Goal: Task Accomplishment & Management: Manage account settings

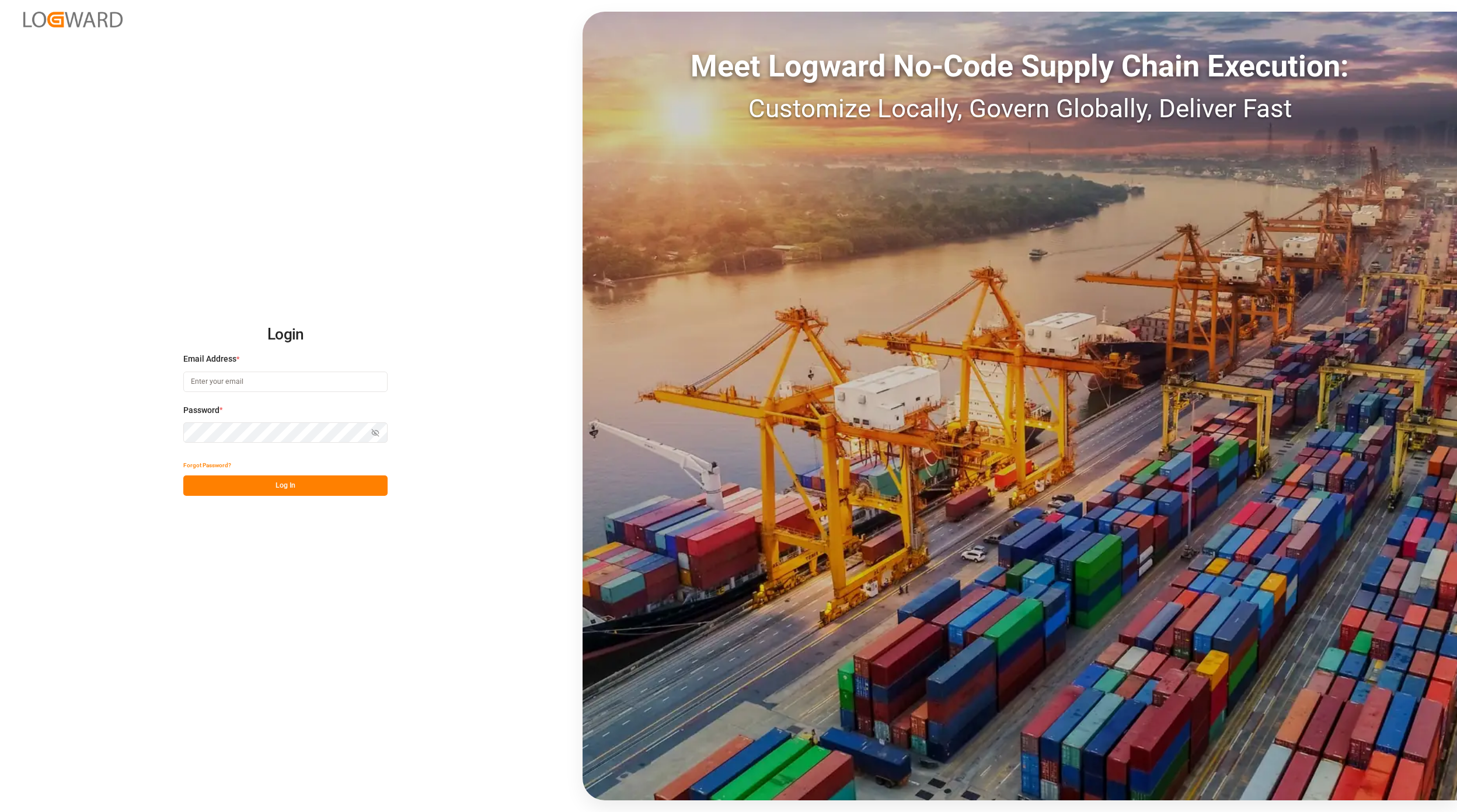
type input "[EMAIL_ADDRESS][PERSON_NAME][DOMAIN_NAME]"
click at [301, 495] on button "Log In" at bounding box center [285, 486] width 205 height 21
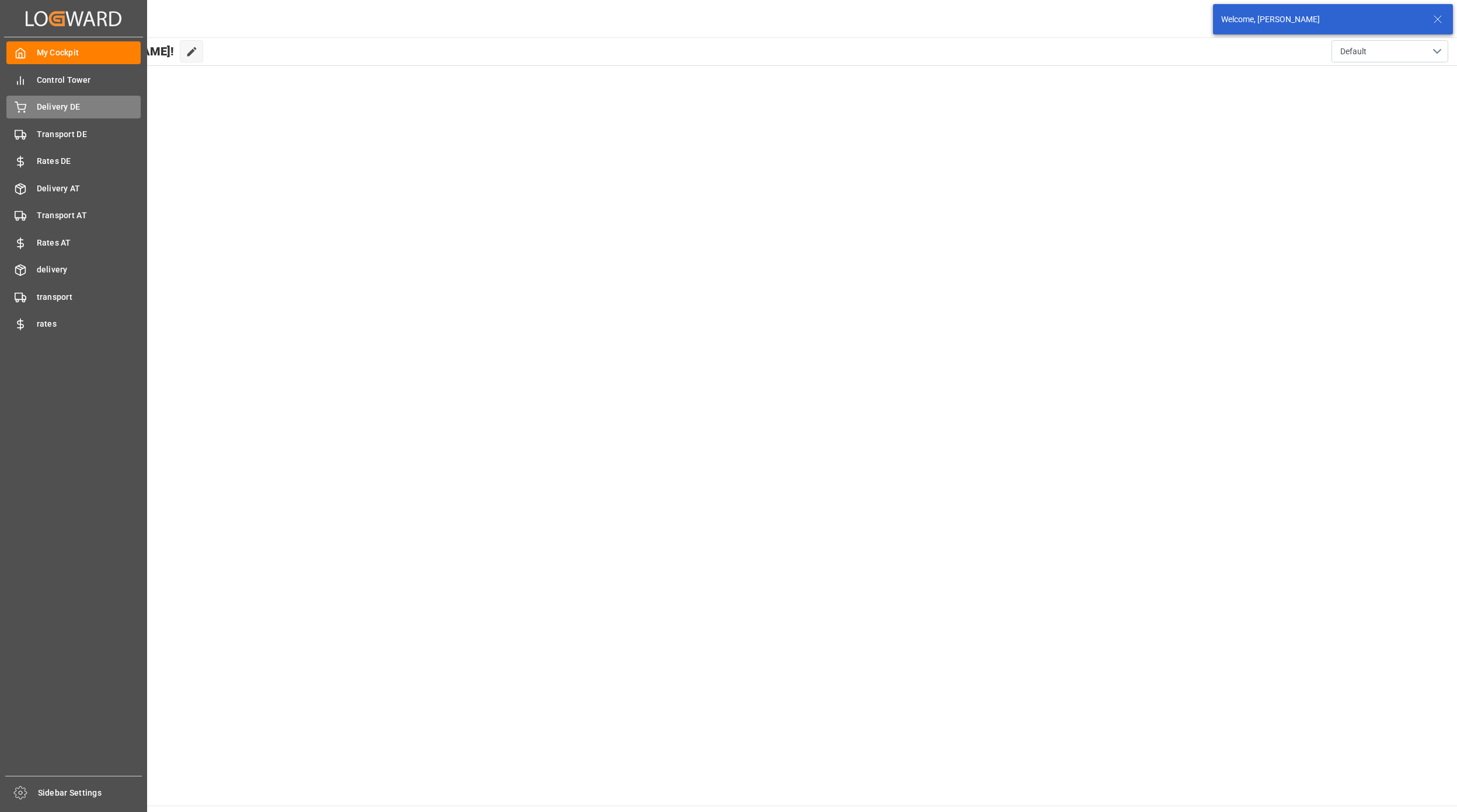
click at [34, 115] on div "Delivery DE Delivery DE" at bounding box center [73, 107] width 135 height 22
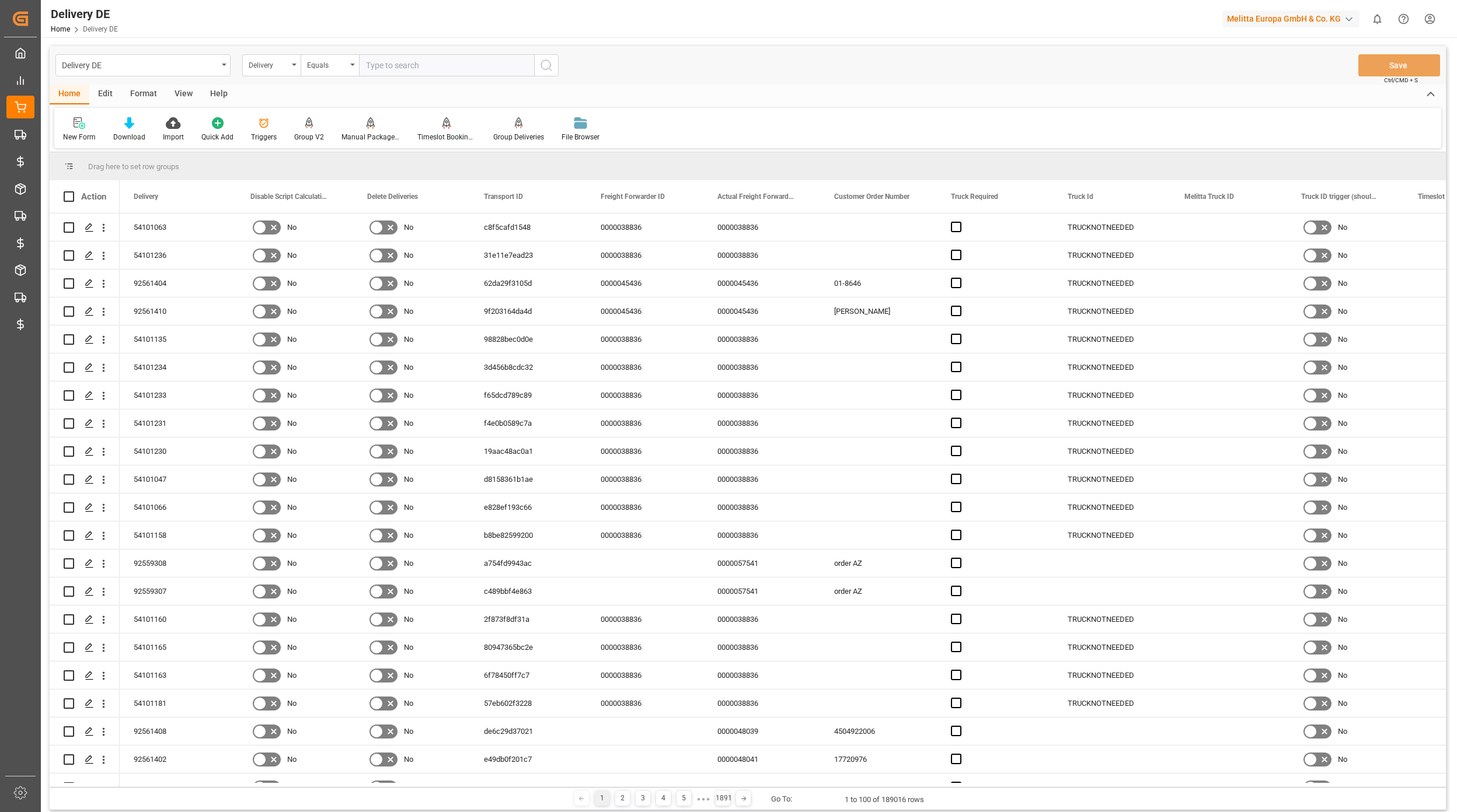
click at [284, 64] on div "Delivery" at bounding box center [268, 64] width 40 height 14
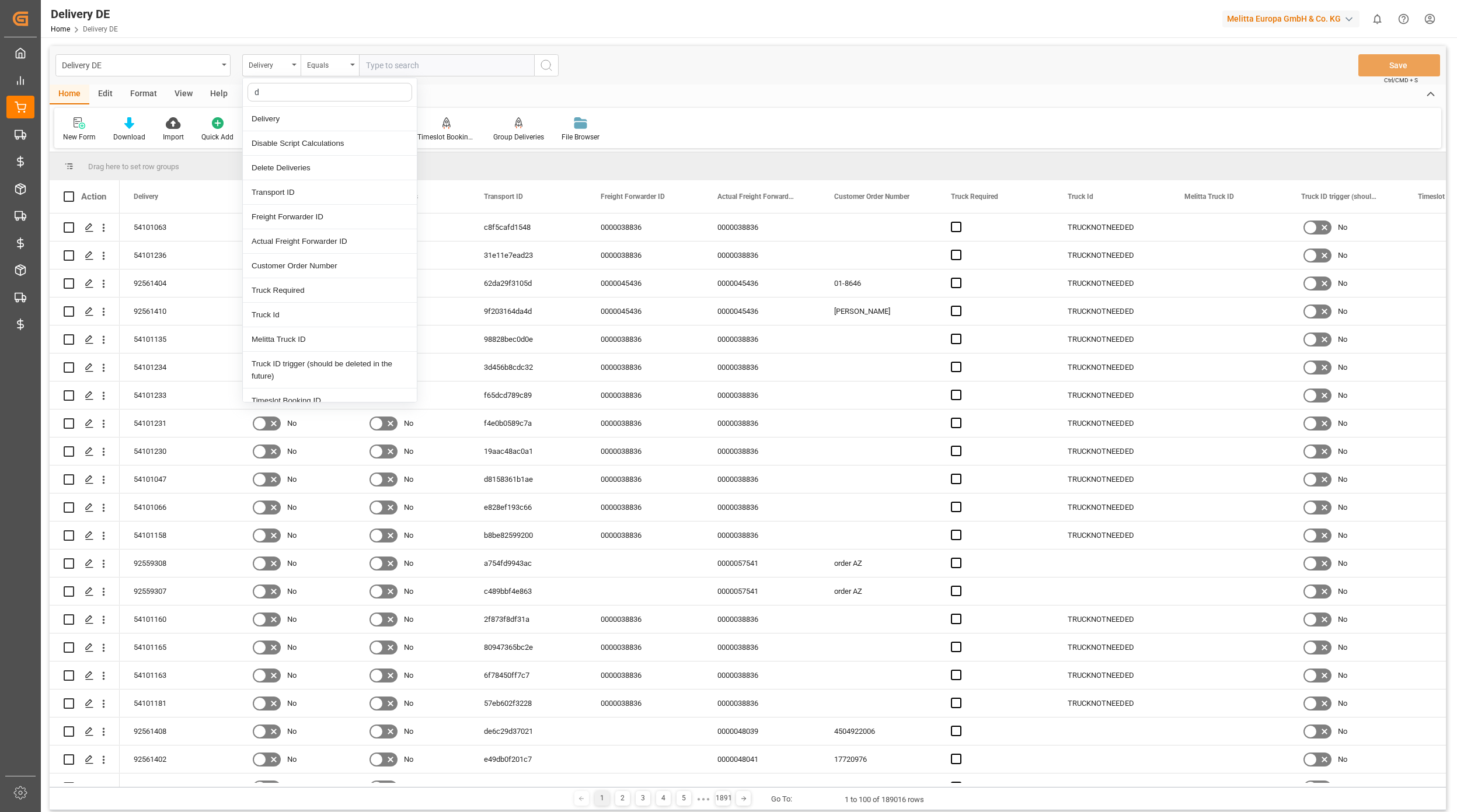
type input "dd"
click at [290, 218] on div "DD Country" at bounding box center [330, 217] width 174 height 24
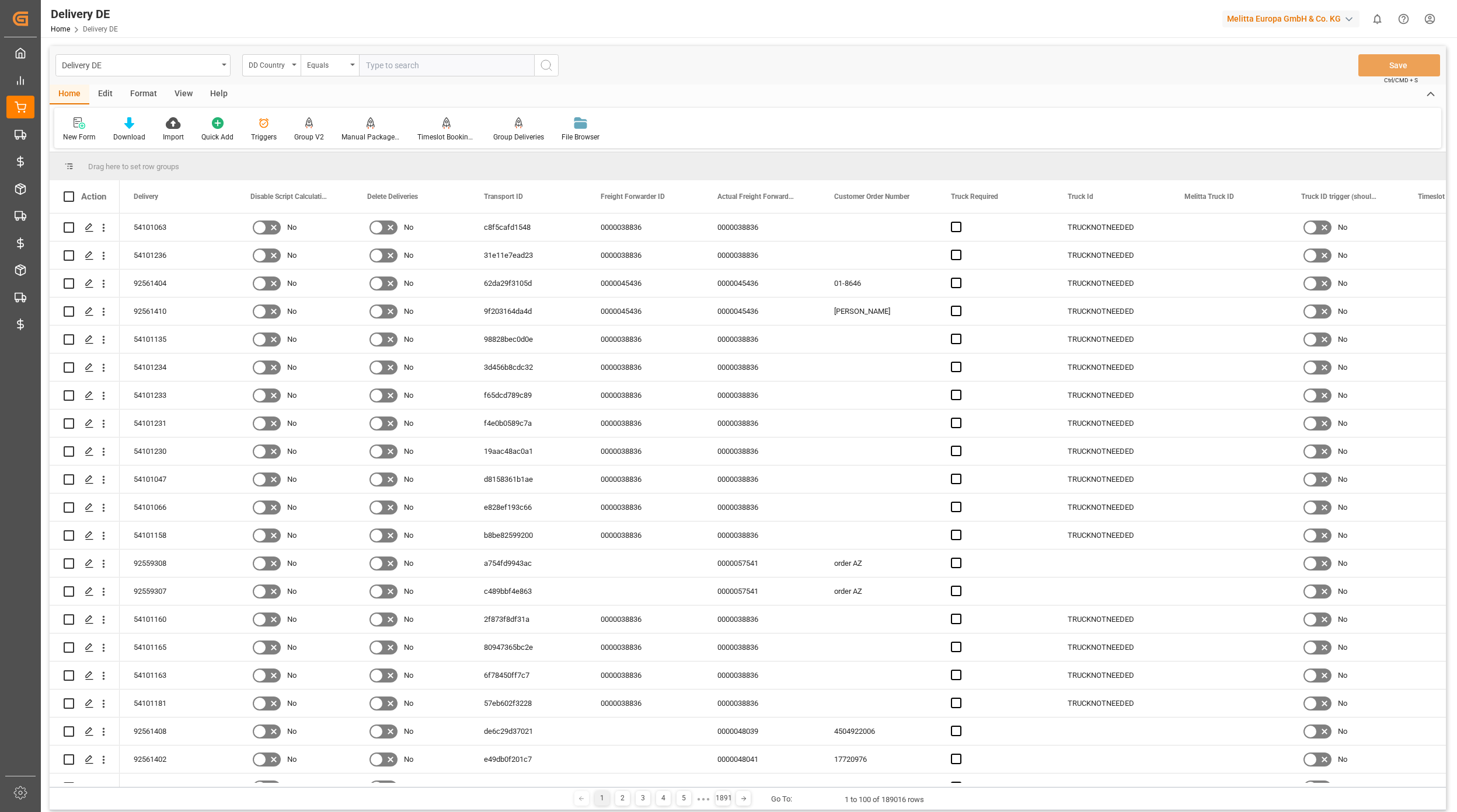
drag, startPoint x: 405, startPoint y: 55, endPoint x: 398, endPoint y: 60, distance: 8.6
click at [401, 57] on input "text" at bounding box center [446, 66] width 175 height 22
type input "UK"
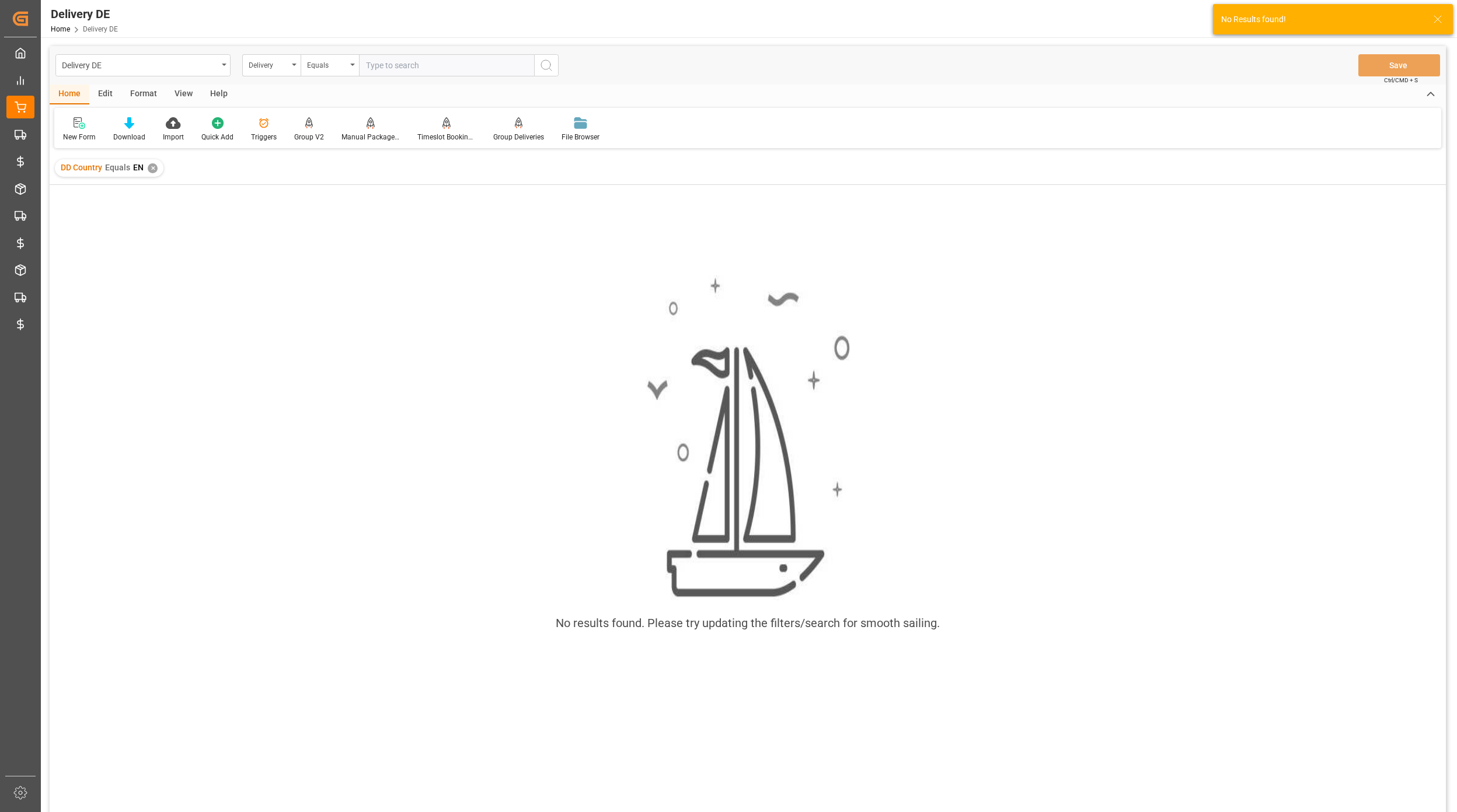
click at [155, 170] on div "✕" at bounding box center [152, 167] width 9 height 9
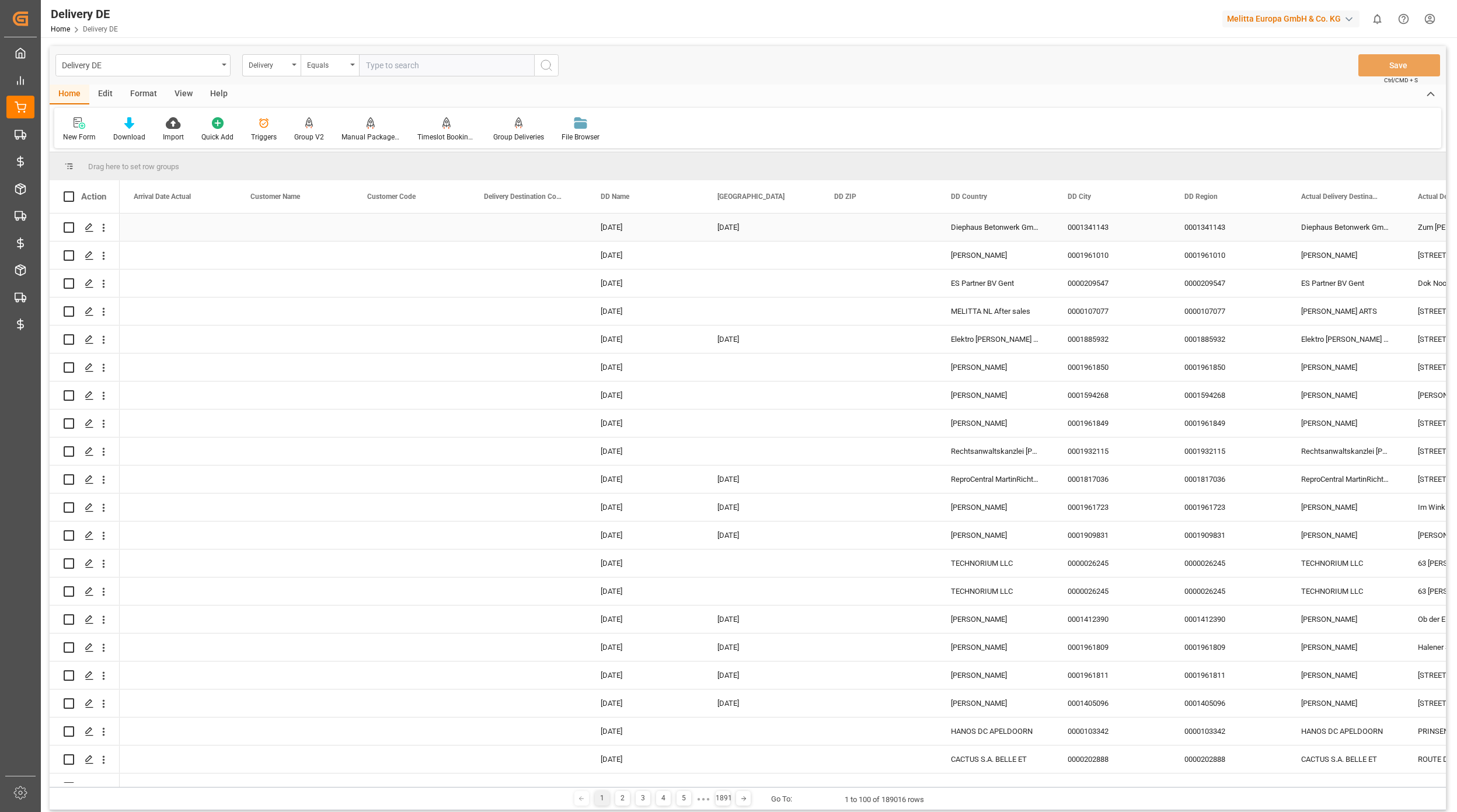
scroll to position [0, 1868]
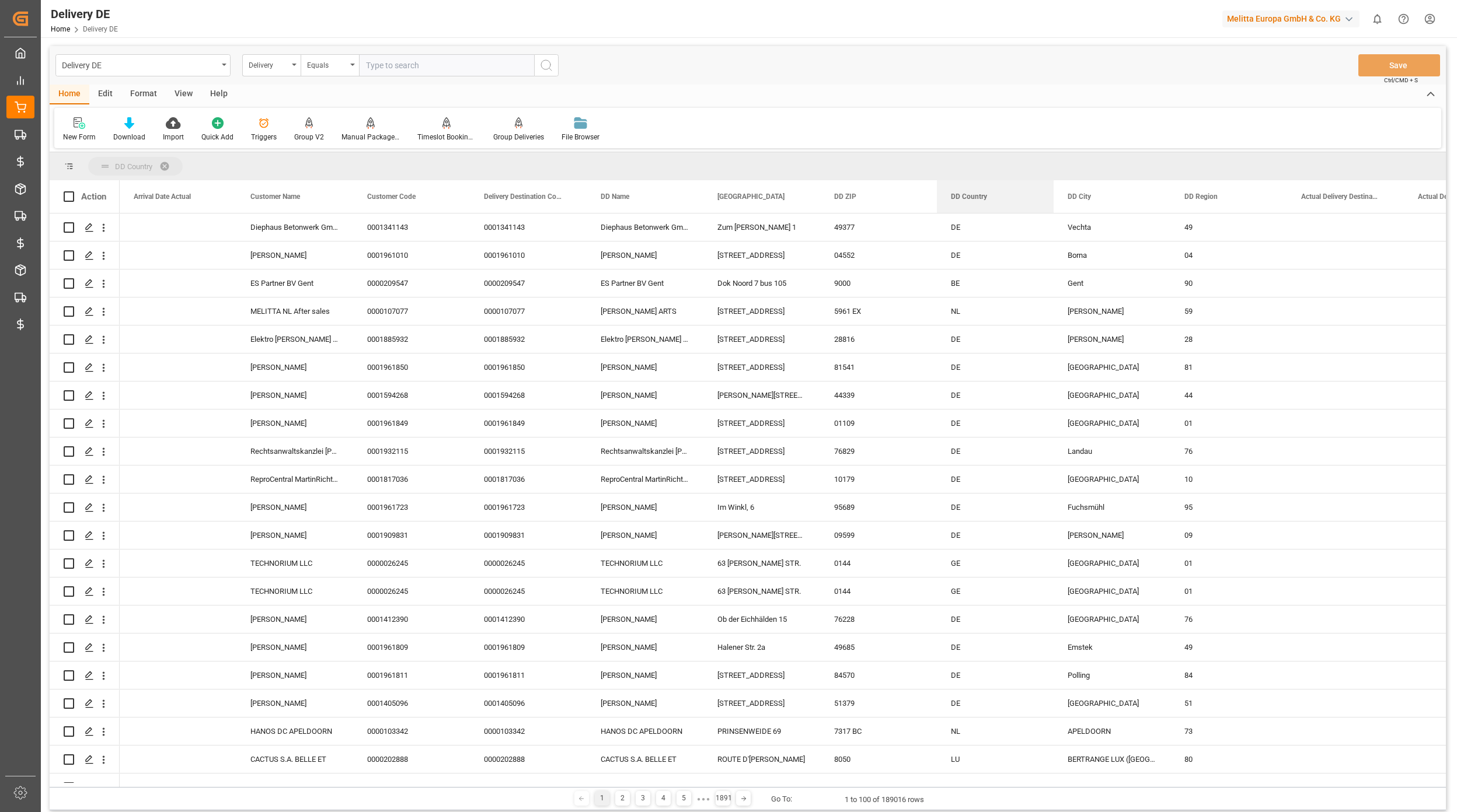
drag, startPoint x: 983, startPoint y: 192, endPoint x: 959, endPoint y: 170, distance: 32.6
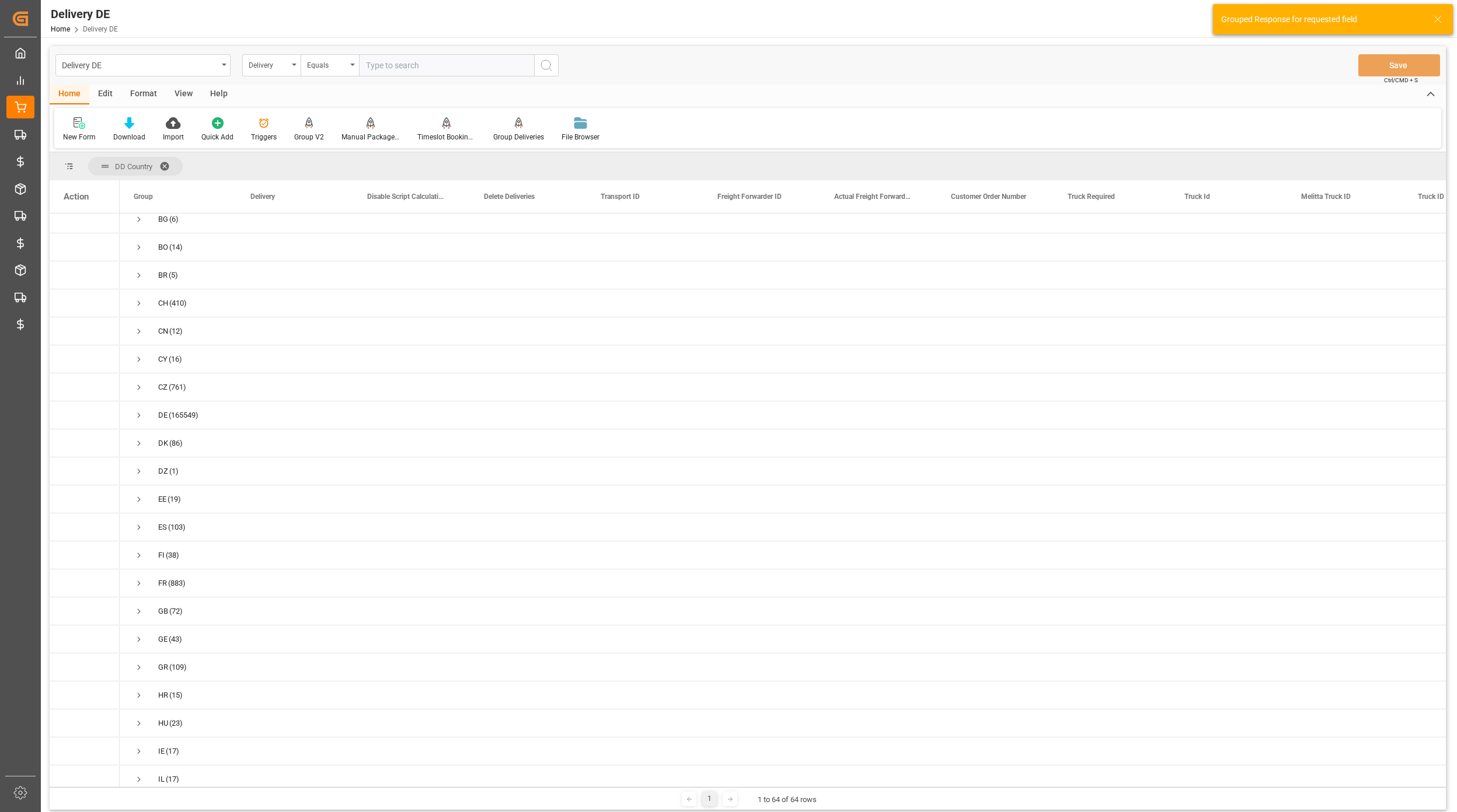
scroll to position [234, 0]
click at [136, 608] on span "Press SPACE to select this row." at bounding box center [139, 610] width 10 height 10
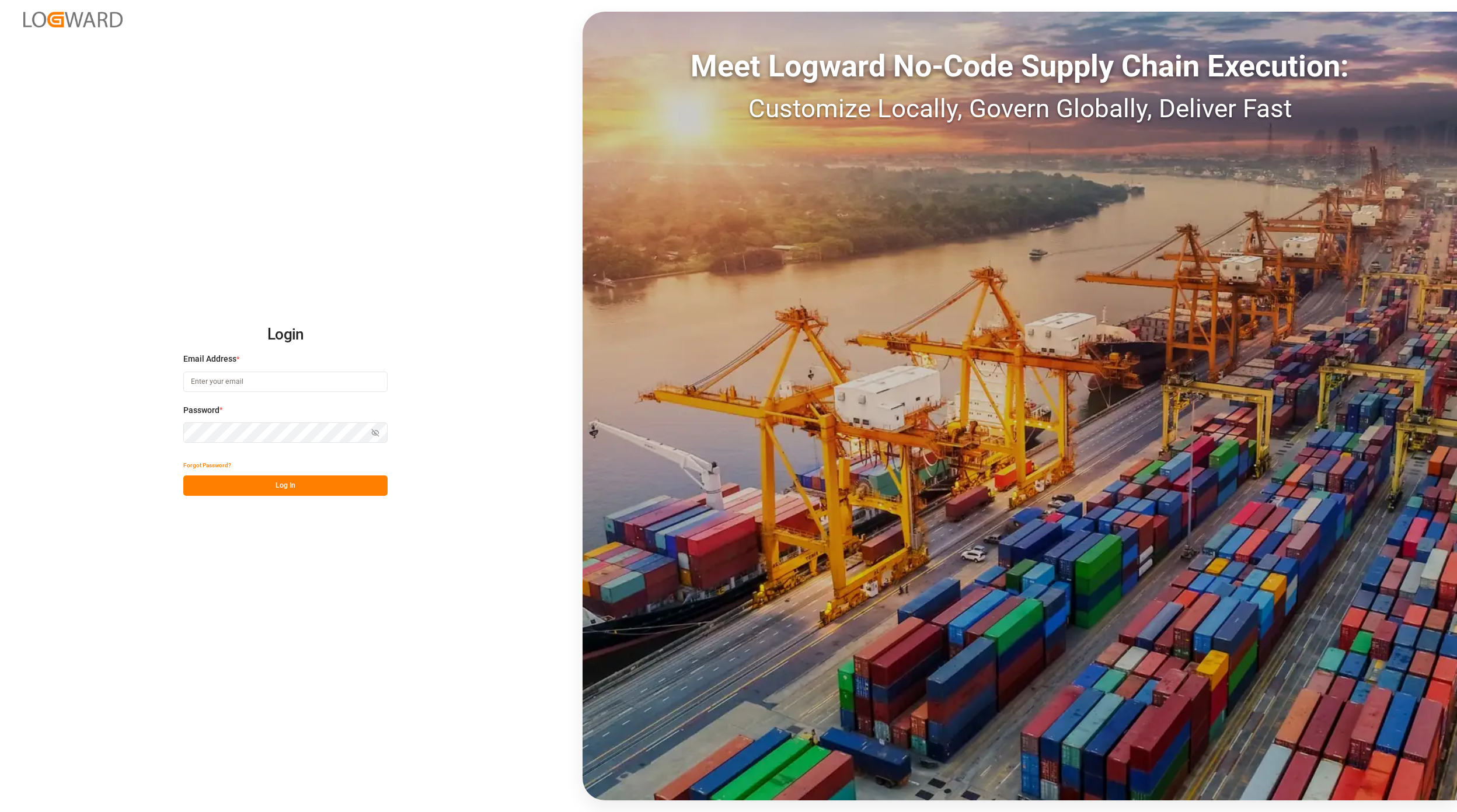
type input "[EMAIL_ADDRESS][PERSON_NAME][DOMAIN_NAME]"
click at [295, 477] on button "Log In" at bounding box center [285, 486] width 205 height 21
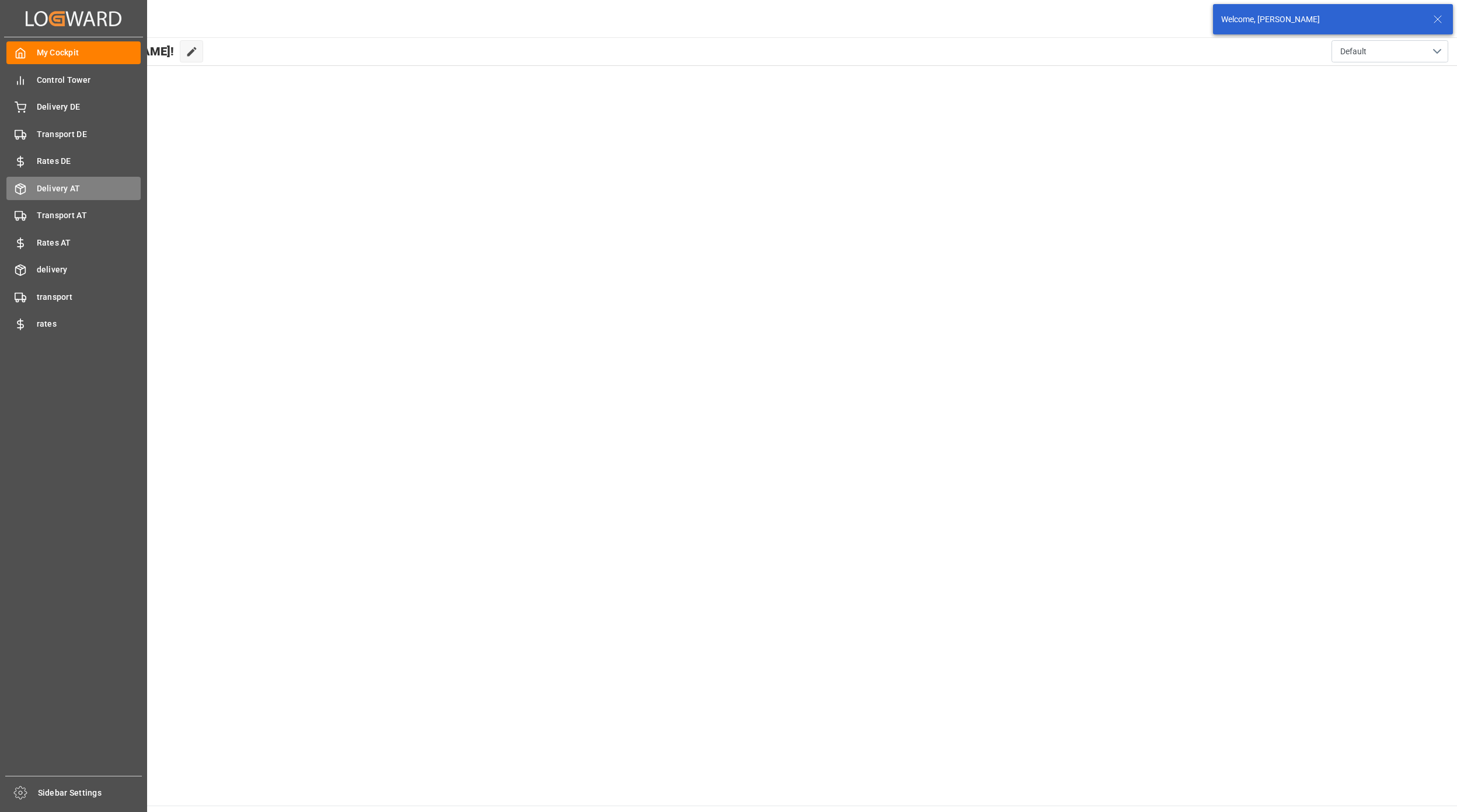
click at [66, 186] on span "Delivery AT" at bounding box center [89, 189] width 104 height 12
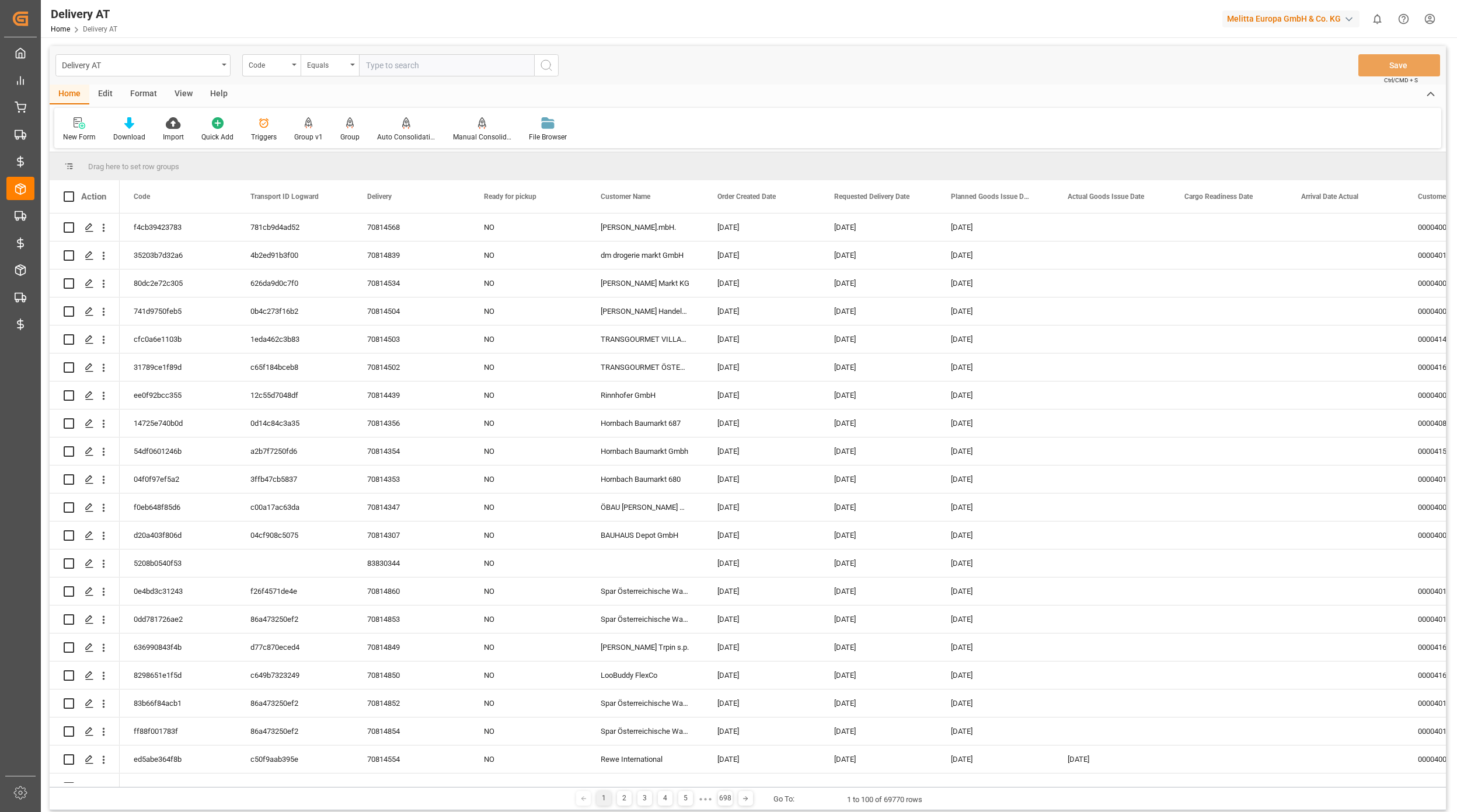
click at [279, 66] on div "Code" at bounding box center [268, 64] width 40 height 14
type input "tra"
click at [325, 138] on div "Transport Service Provider" at bounding box center [330, 143] width 174 height 24
click at [372, 63] on input "text" at bounding box center [446, 66] width 175 height 22
type input "GLS AT"
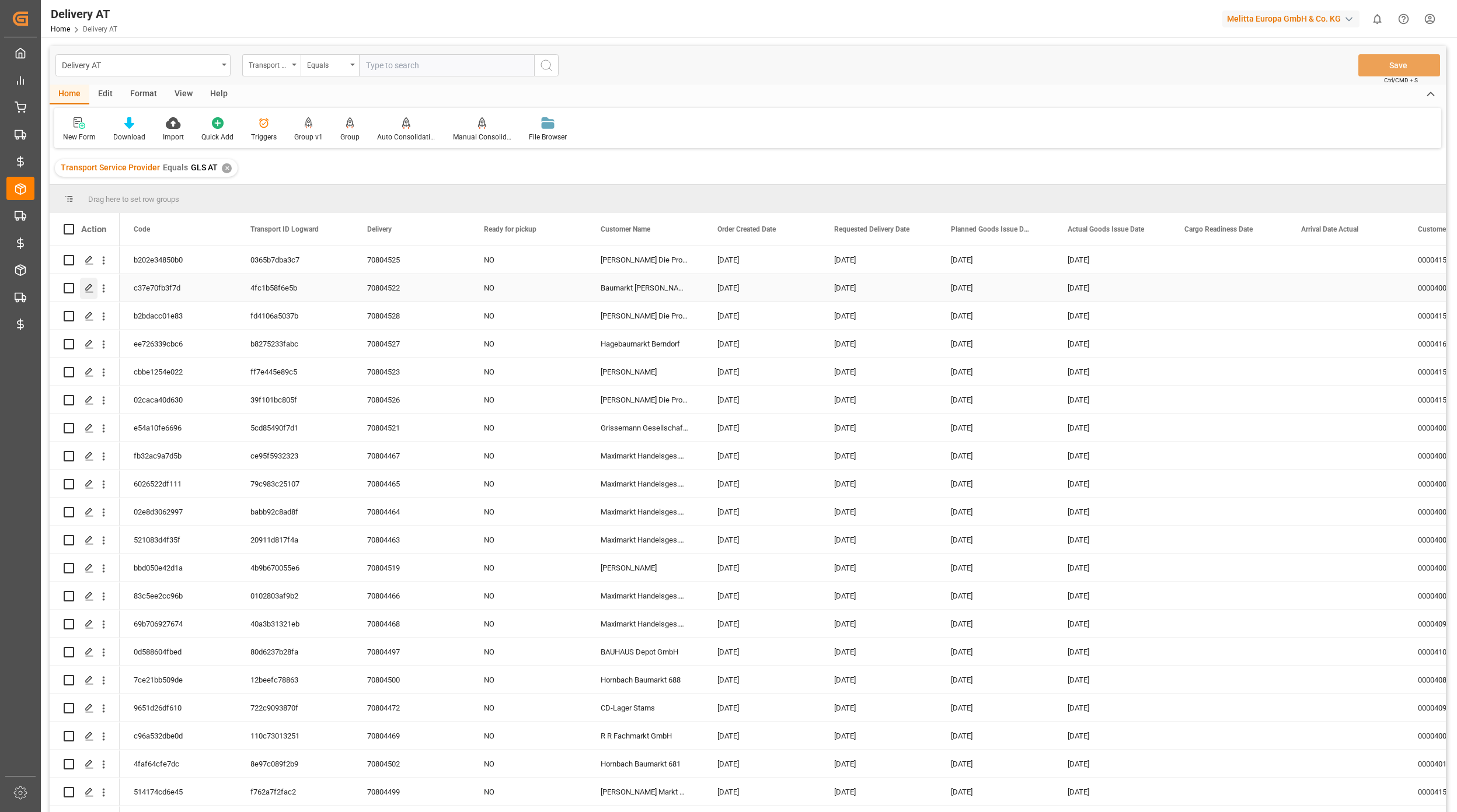
click at [86, 289] on polygon "Press SPACE to select this row." at bounding box center [88, 287] width 6 height 6
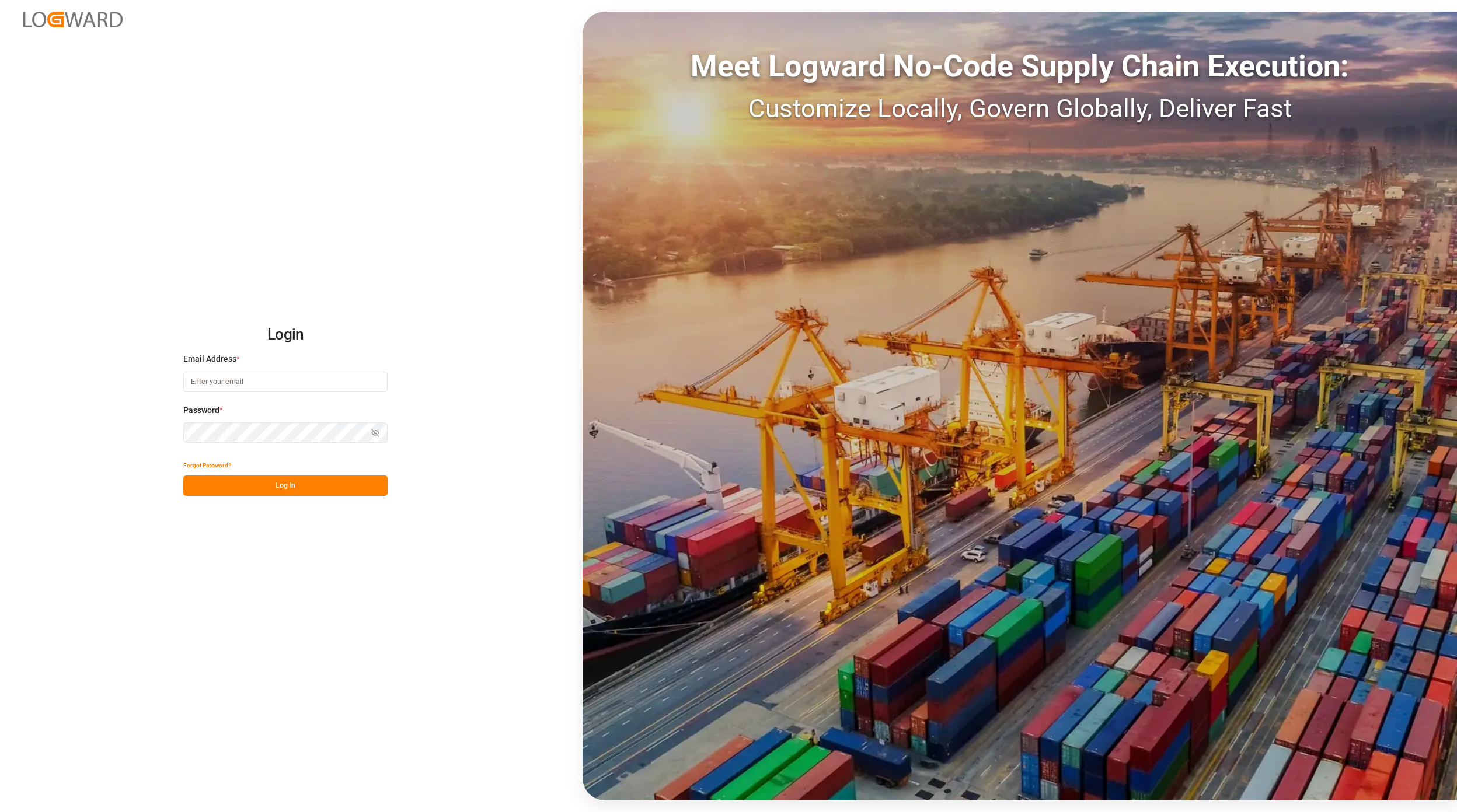
type input "[EMAIL_ADDRESS][PERSON_NAME][DOMAIN_NAME]"
click at [342, 482] on button "Log In" at bounding box center [285, 486] width 205 height 21
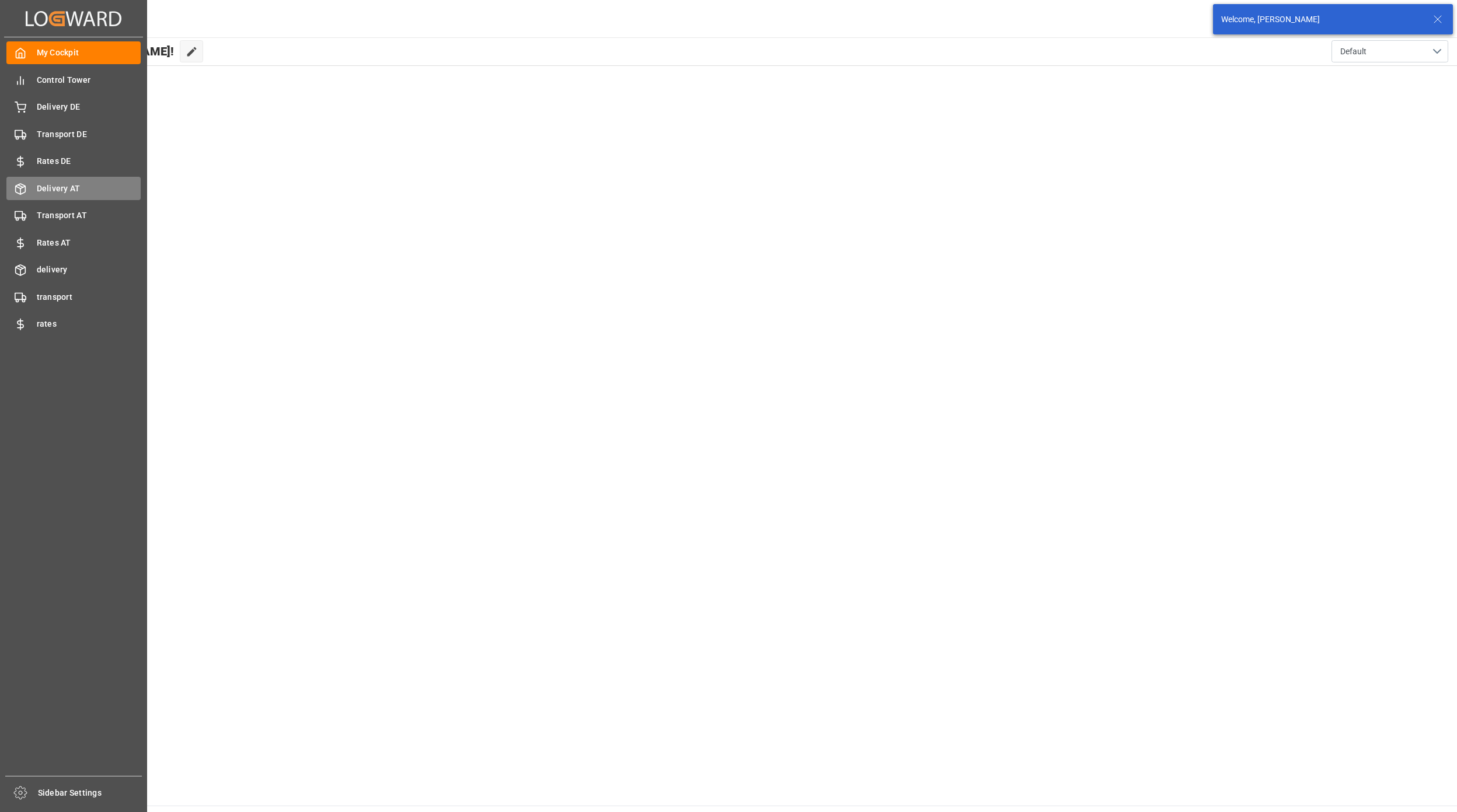
click at [64, 186] on span "Delivery AT" at bounding box center [89, 189] width 104 height 12
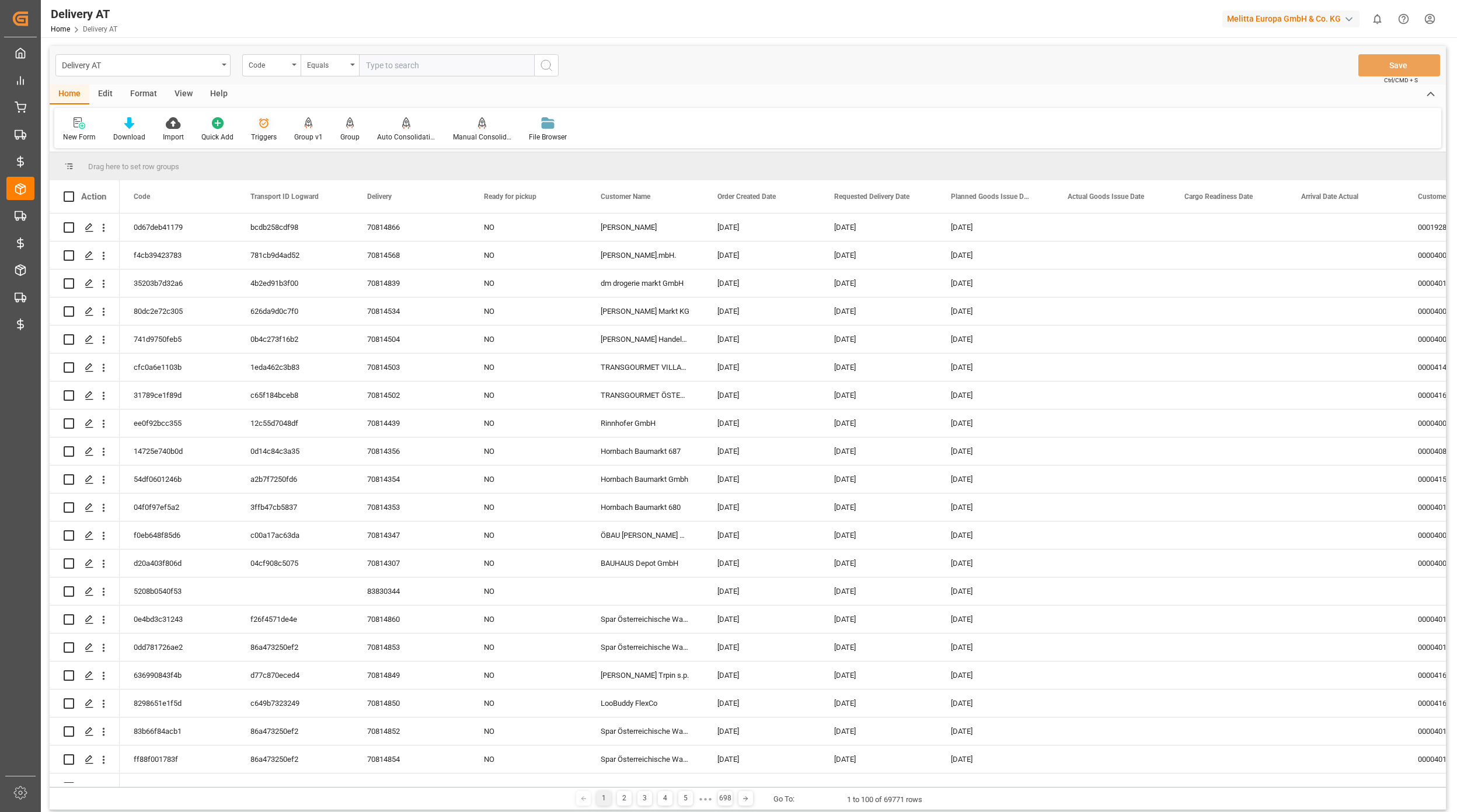
click at [264, 127] on icon at bounding box center [264, 123] width 12 height 12
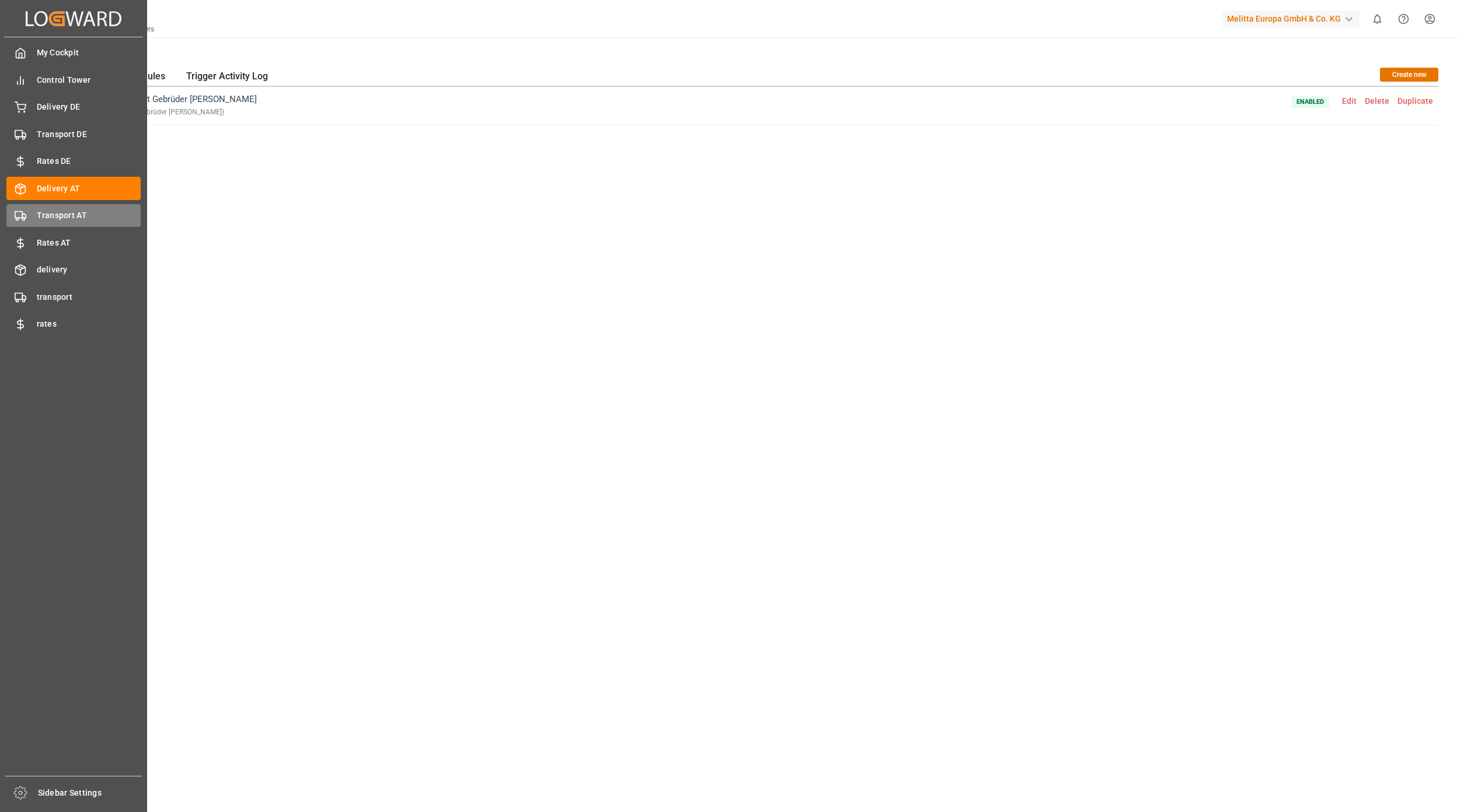
click at [41, 211] on span "Transport AT" at bounding box center [89, 216] width 104 height 12
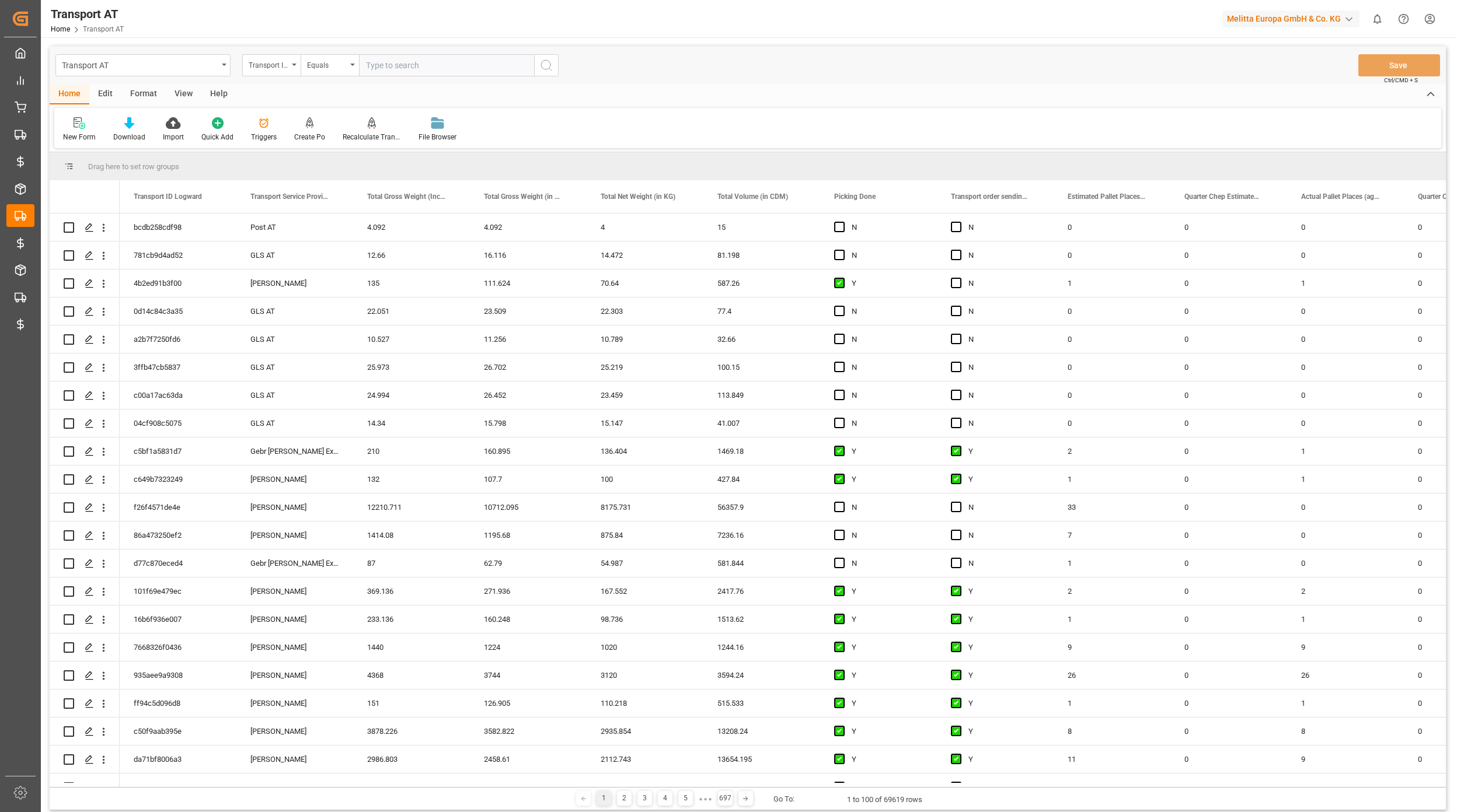
click at [262, 127] on icon at bounding box center [264, 123] width 12 height 12
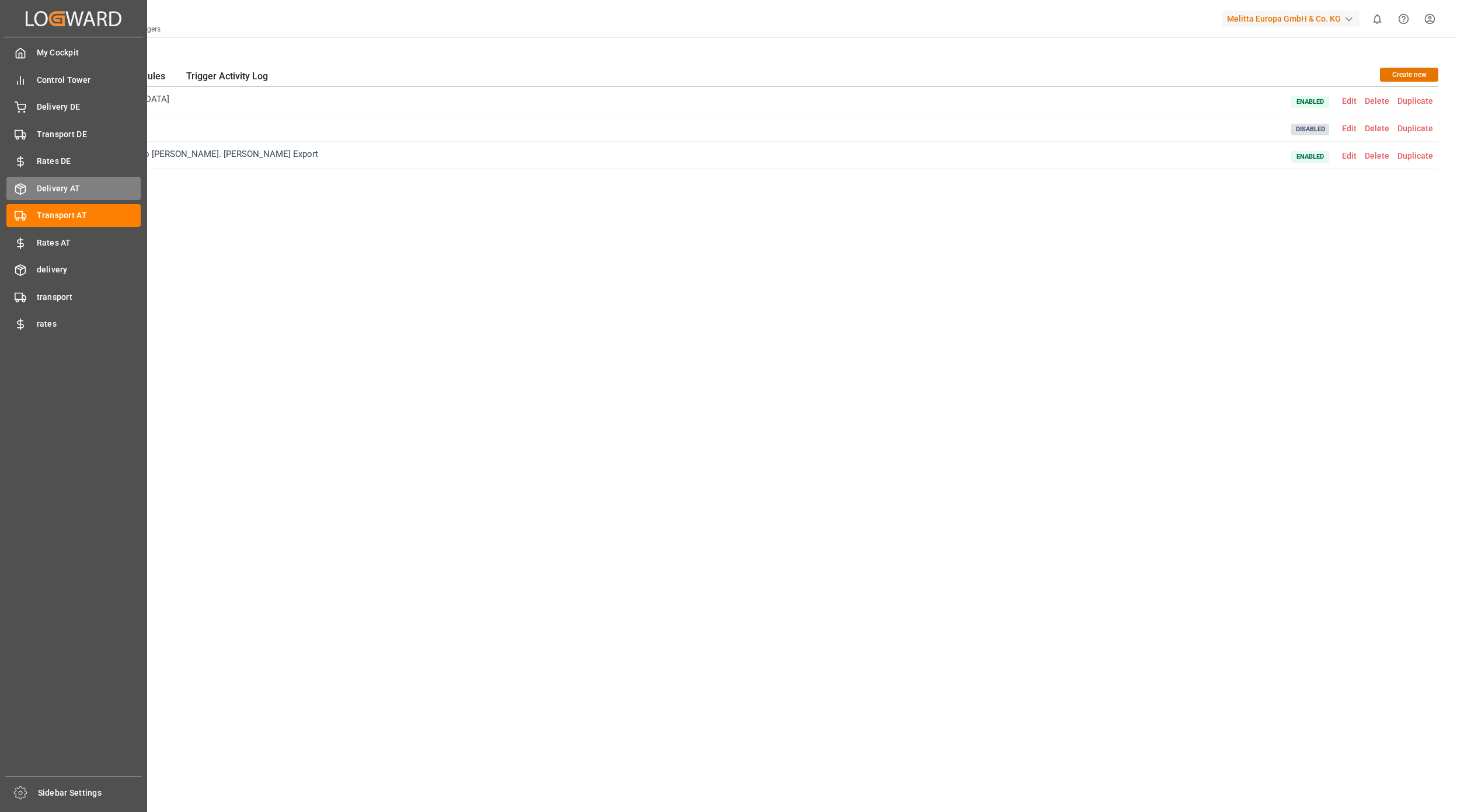
click at [41, 190] on span "Delivery AT" at bounding box center [89, 189] width 104 height 12
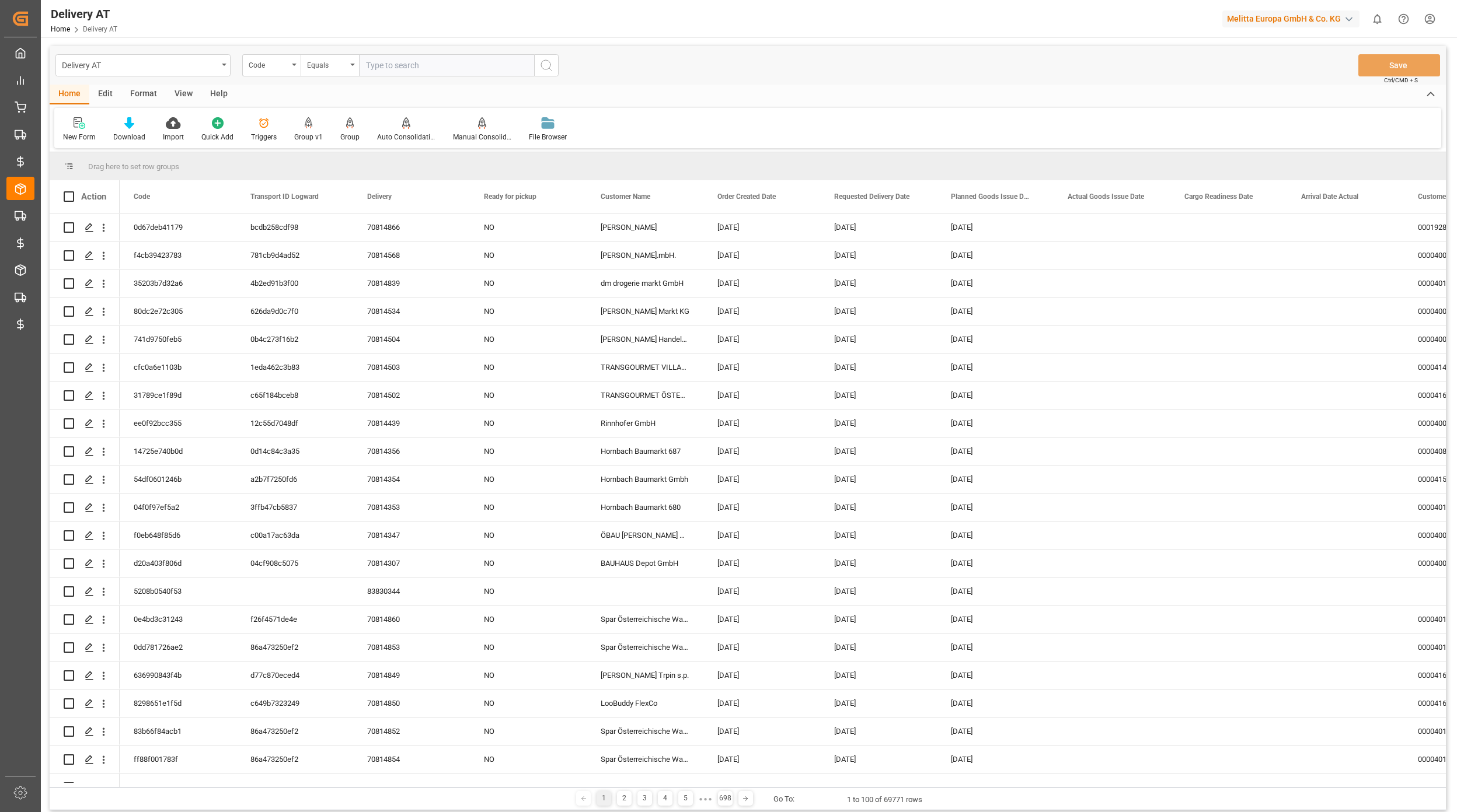
click at [259, 127] on icon at bounding box center [263, 123] width 9 height 9
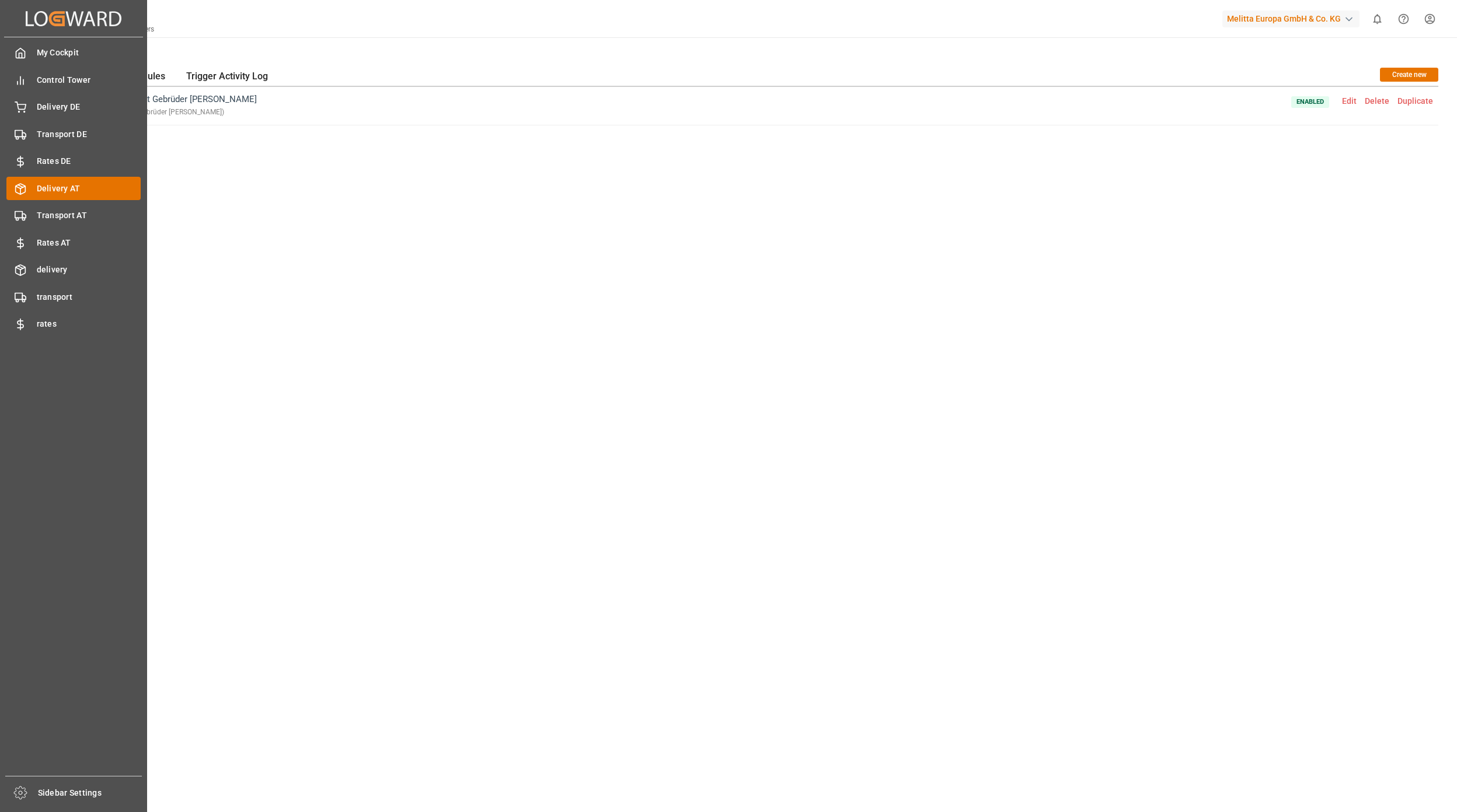
click at [68, 183] on span "Delivery AT" at bounding box center [89, 189] width 104 height 12
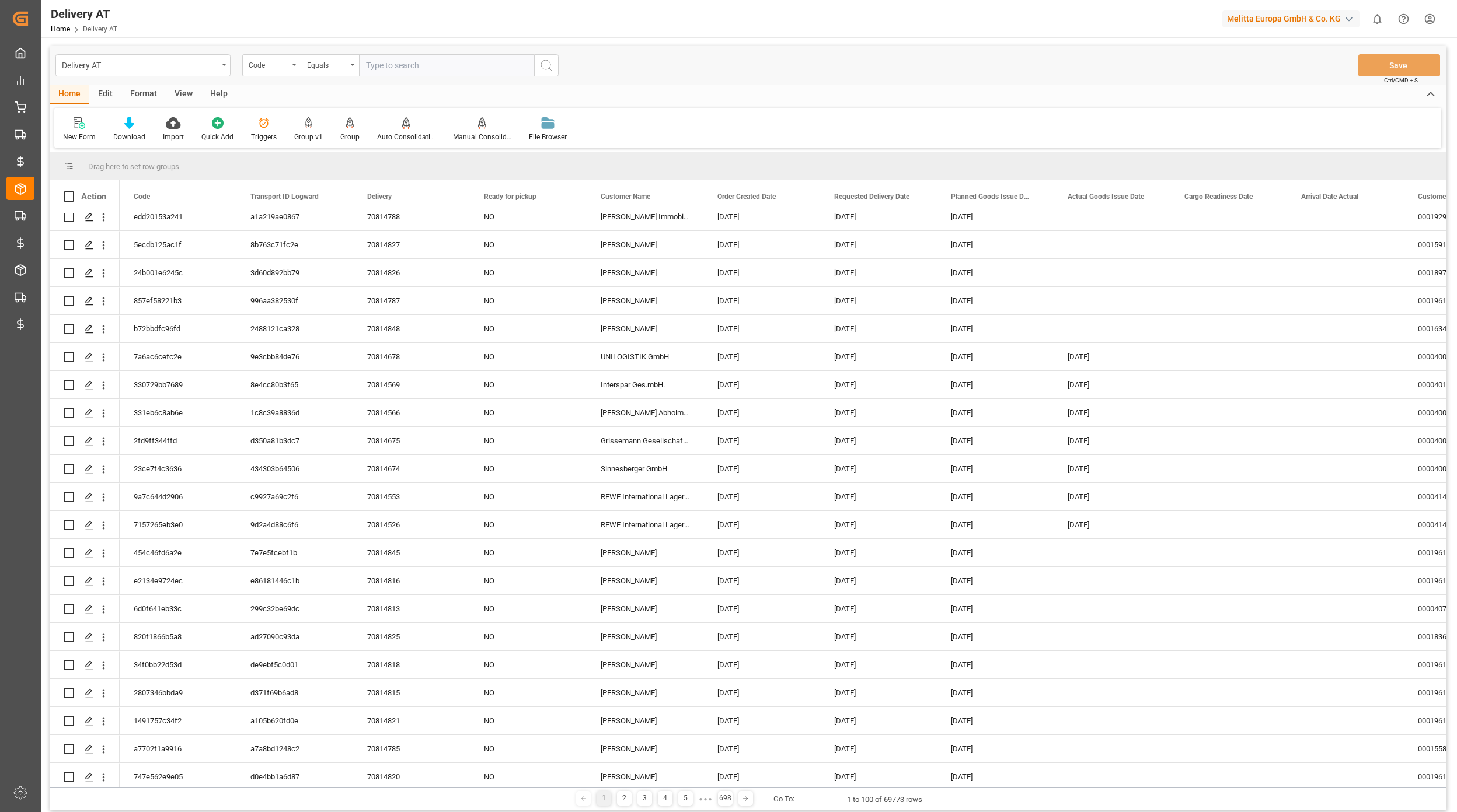
scroll to position [2235, 0]
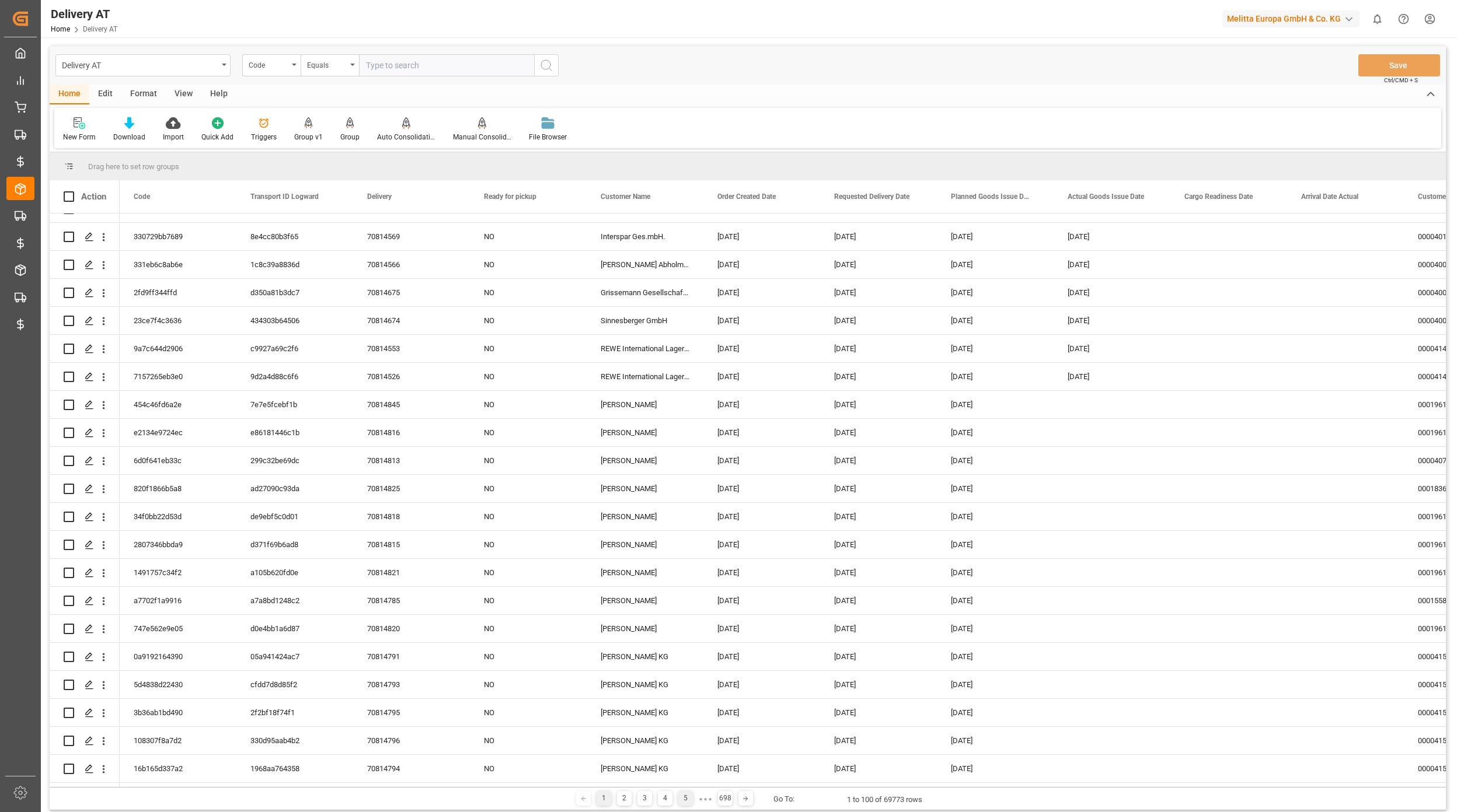
click at [682, 802] on div "5" at bounding box center [685, 798] width 15 height 15
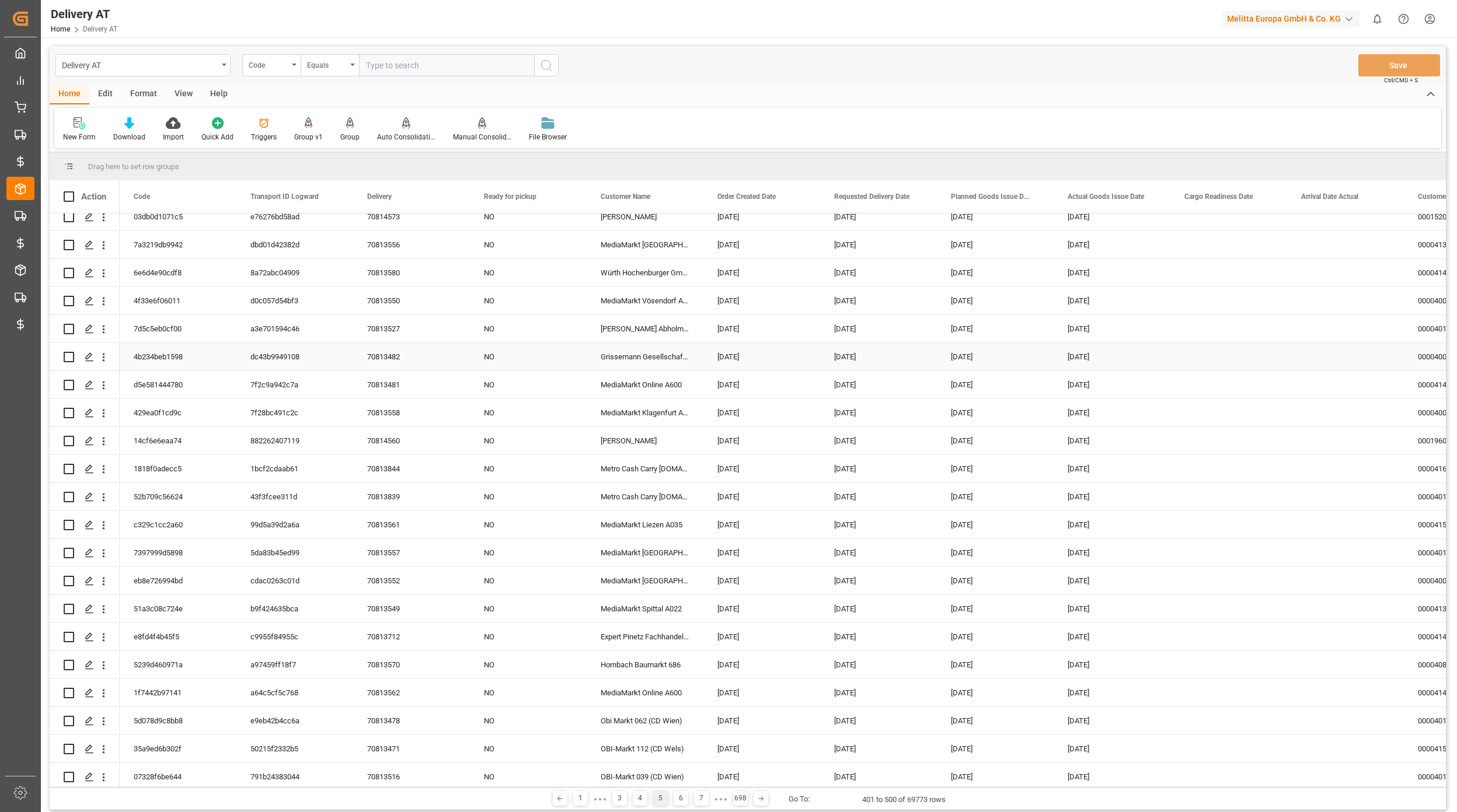
scroll to position [1945, 0]
click at [294, 493] on div "43f3fcee311d" at bounding box center [294, 495] width 117 height 28
click at [87, 495] on polygon "Press SPACE to select this row." at bounding box center [88, 494] width 6 height 6
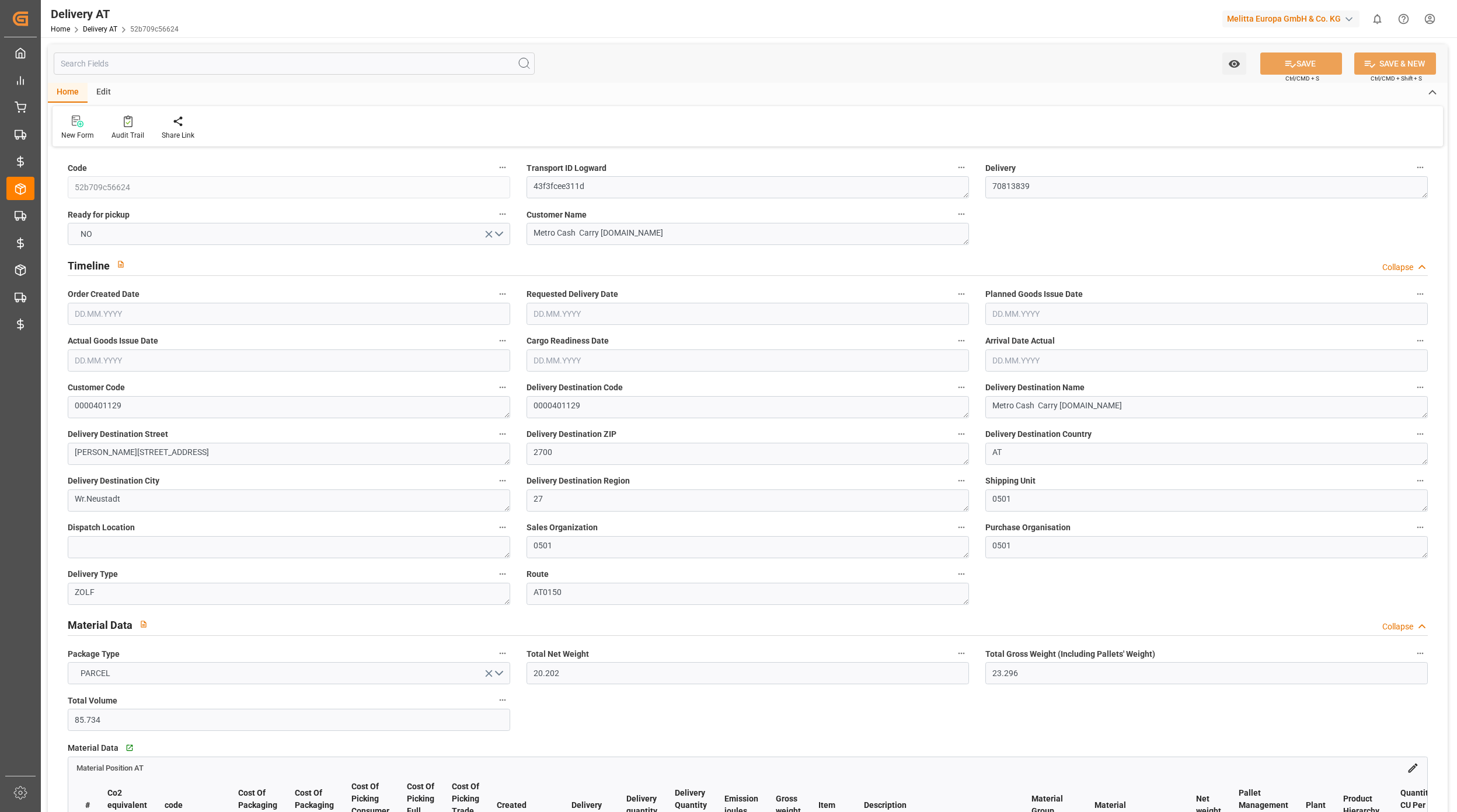
type input "20.202"
type input "23.296"
type input "85.734"
type input "0"
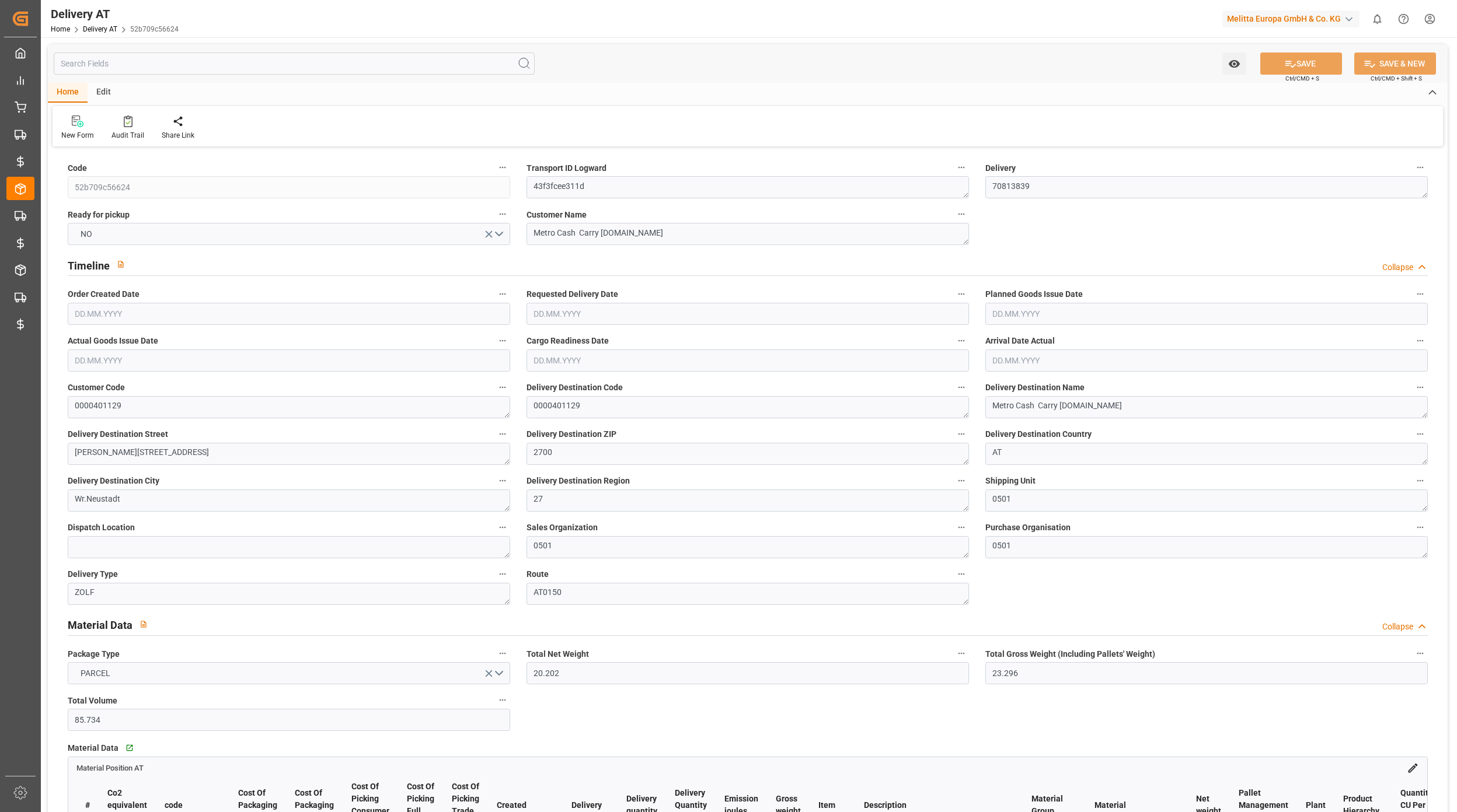
type input "0"
type input "1"
type input "0"
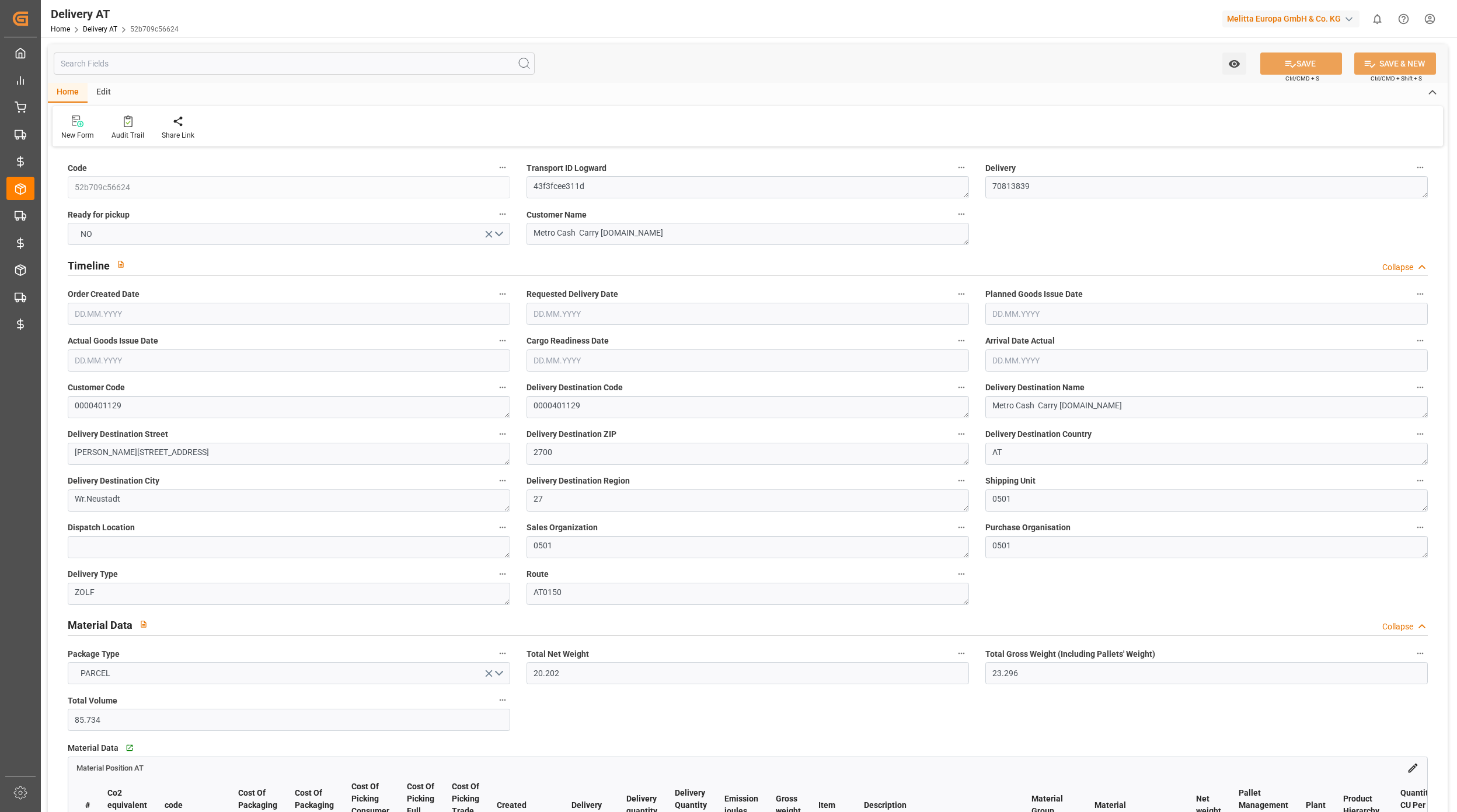
type input "1"
type input "0"
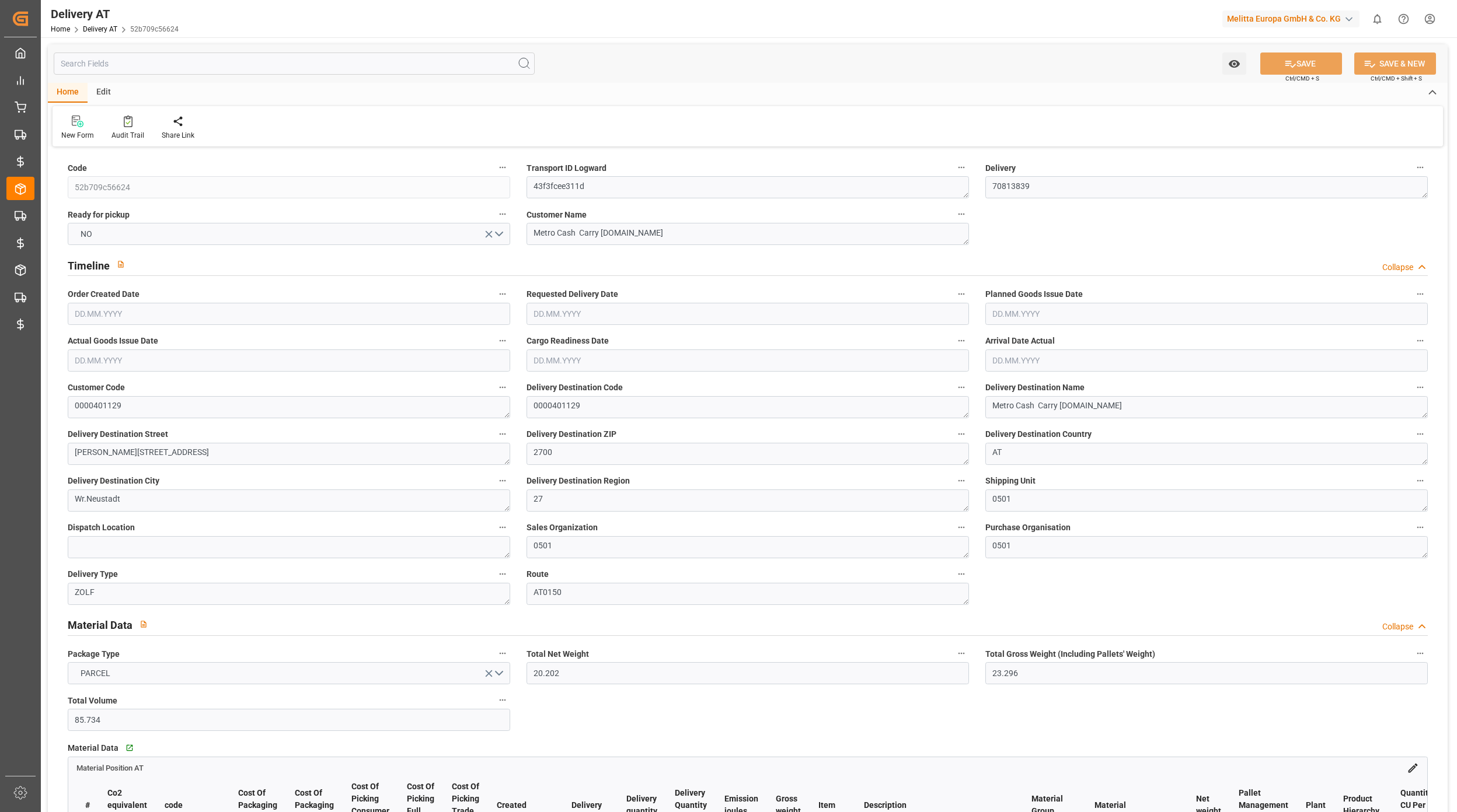
type input "0"
type input "6"
type input "0"
type input "2.16"
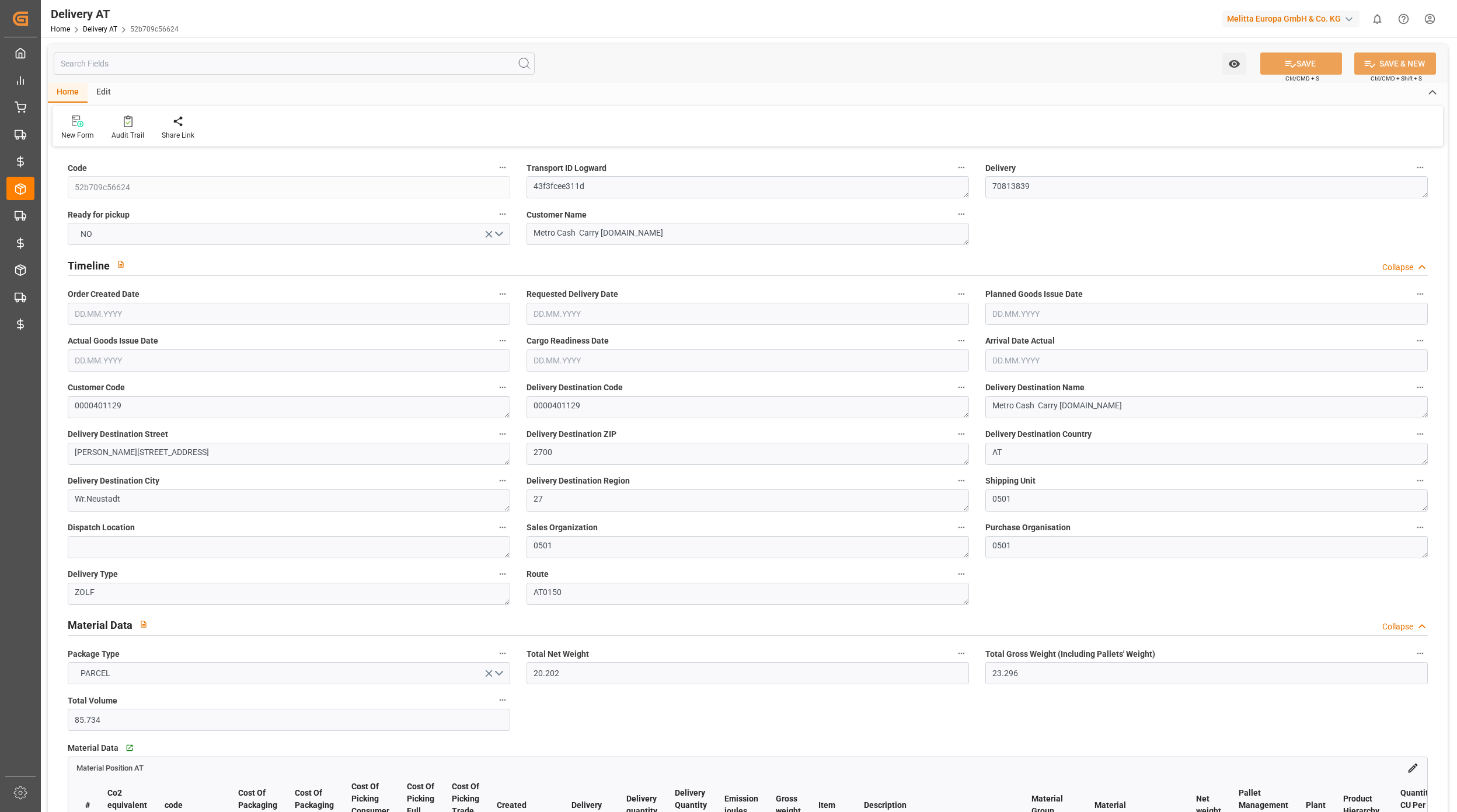
type input "0"
type input "0.22"
type input "0"
type input "1.5"
type input "0"
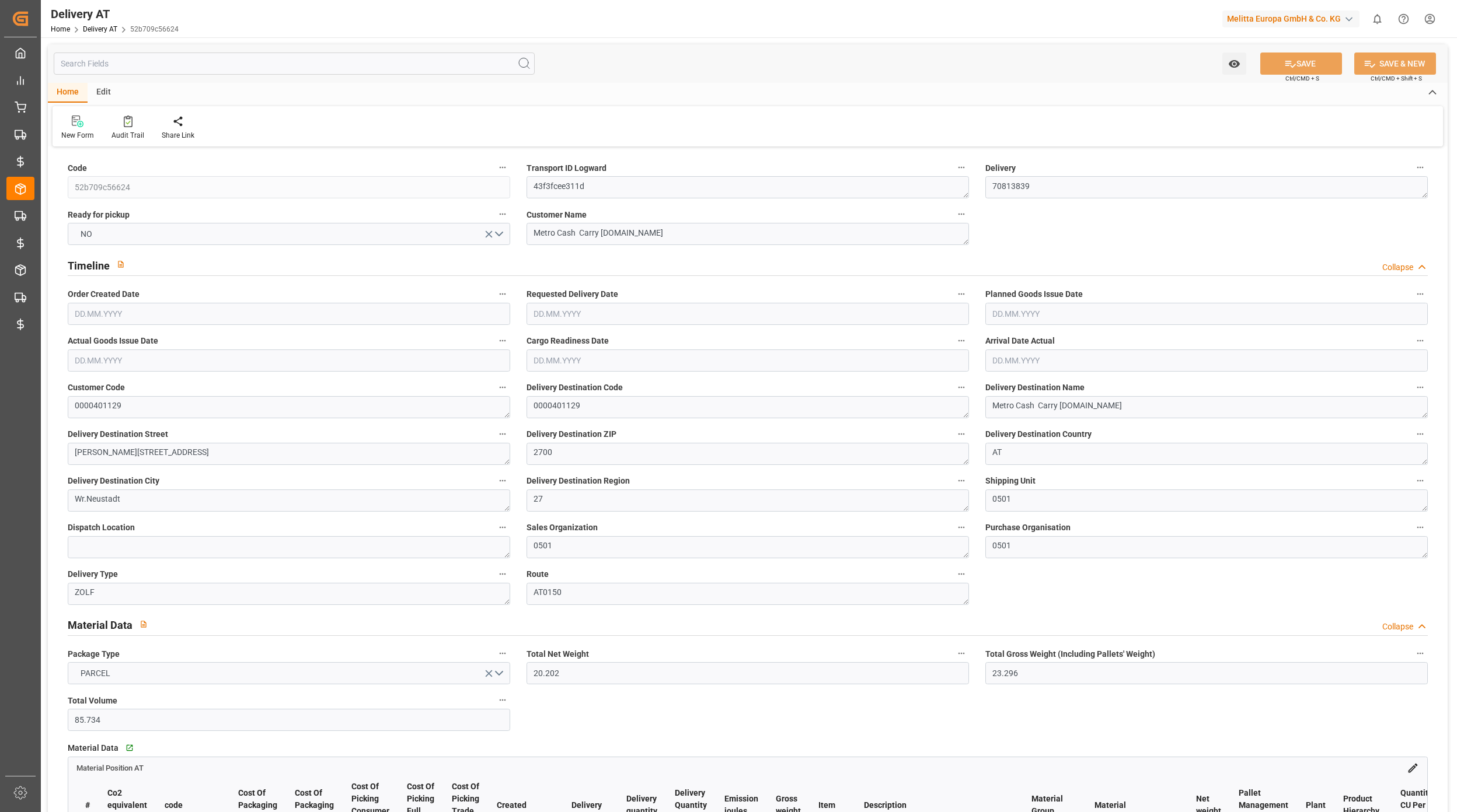
type input "0"
type input "10.2274"
type input "0.0007"
type input "0"
type input "[DATE]"
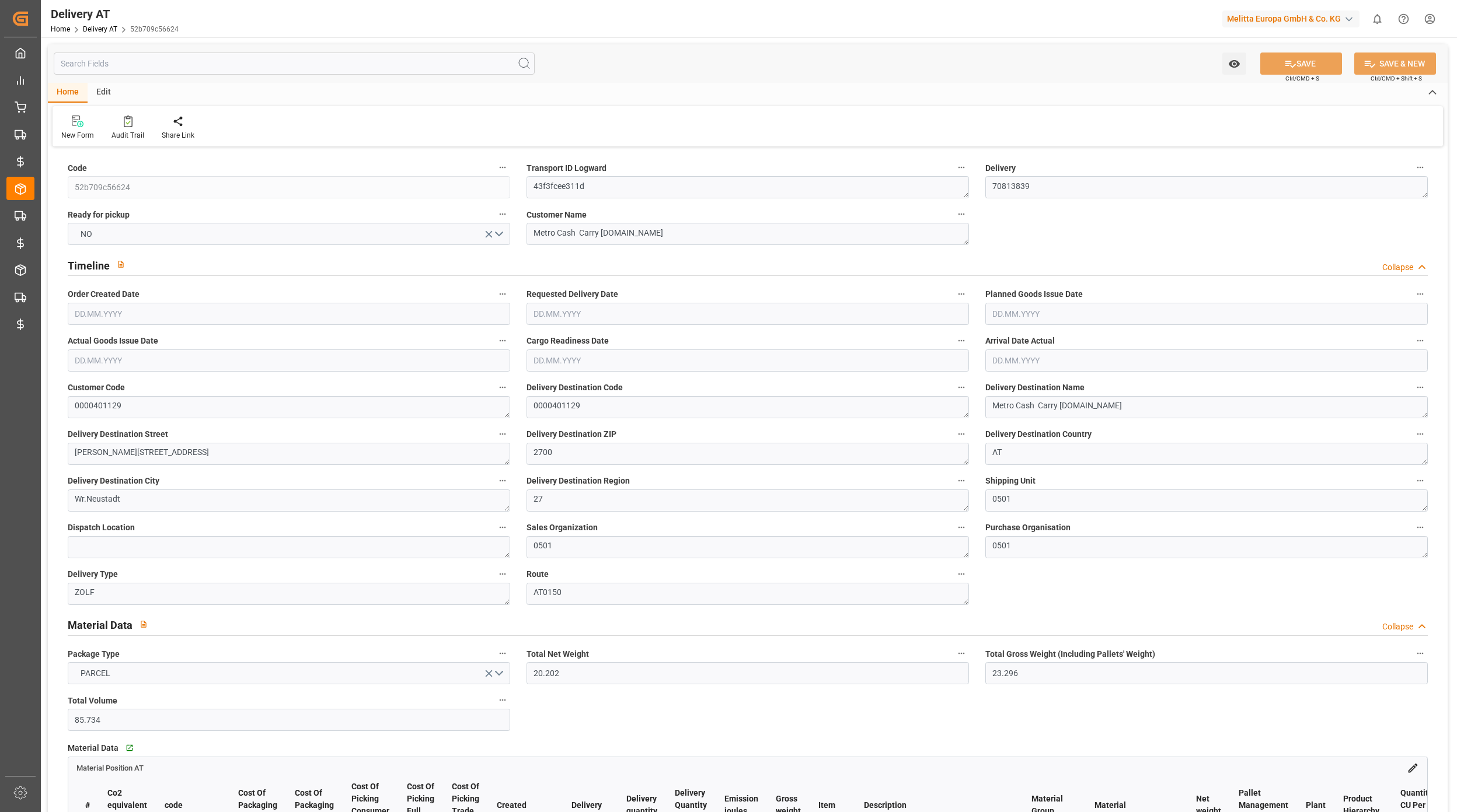
type input "15.09.2025"
type input "12.09.2025"
type input "[DATE]"
type input "10.09.2025 13:35"
drag, startPoint x: 325, startPoint y: 41, endPoint x: 266, endPoint y: 44, distance: 59.1
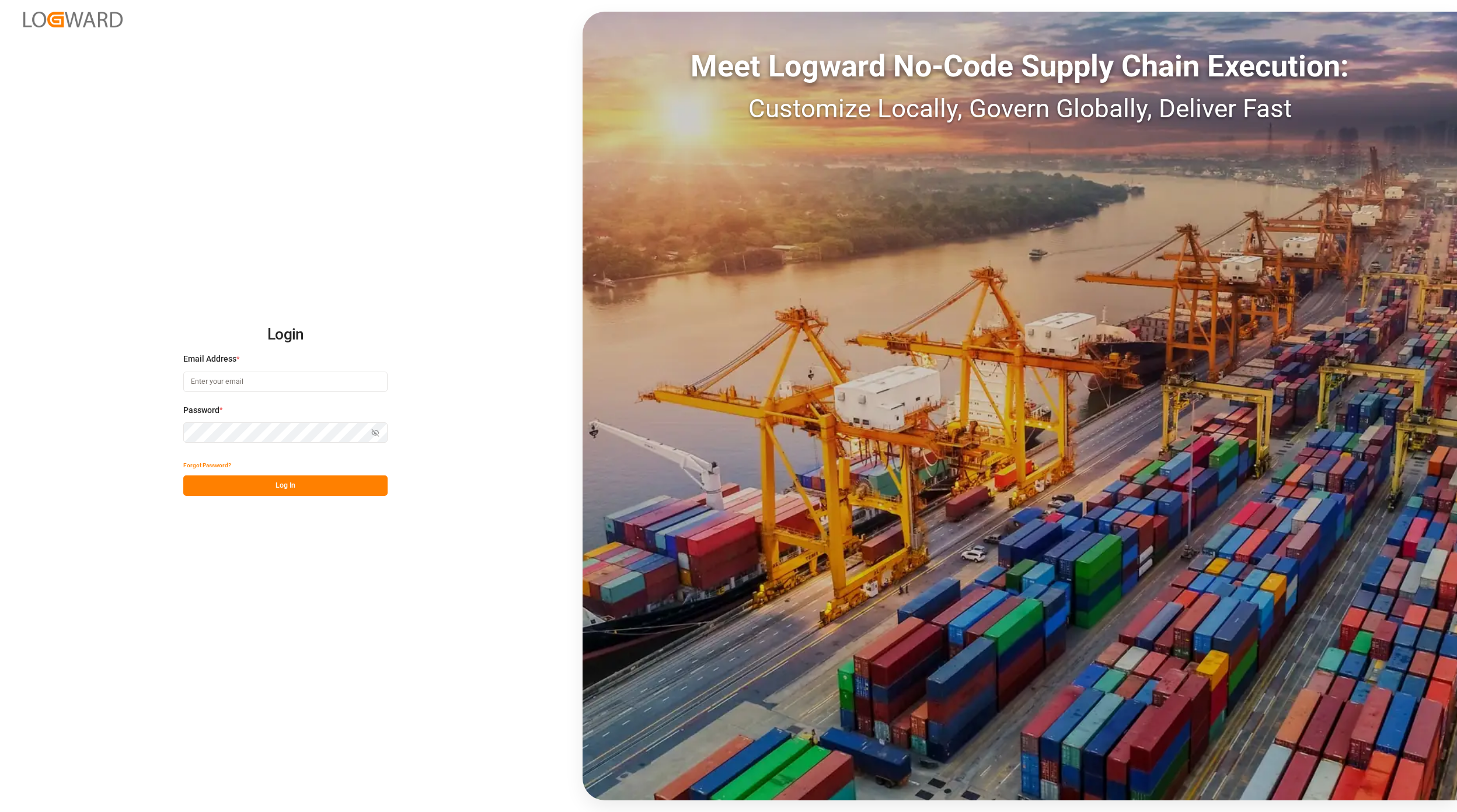
type input "[EMAIL_ADDRESS][PERSON_NAME][DOMAIN_NAME]"
click at [300, 493] on button "Log In" at bounding box center [285, 486] width 205 height 21
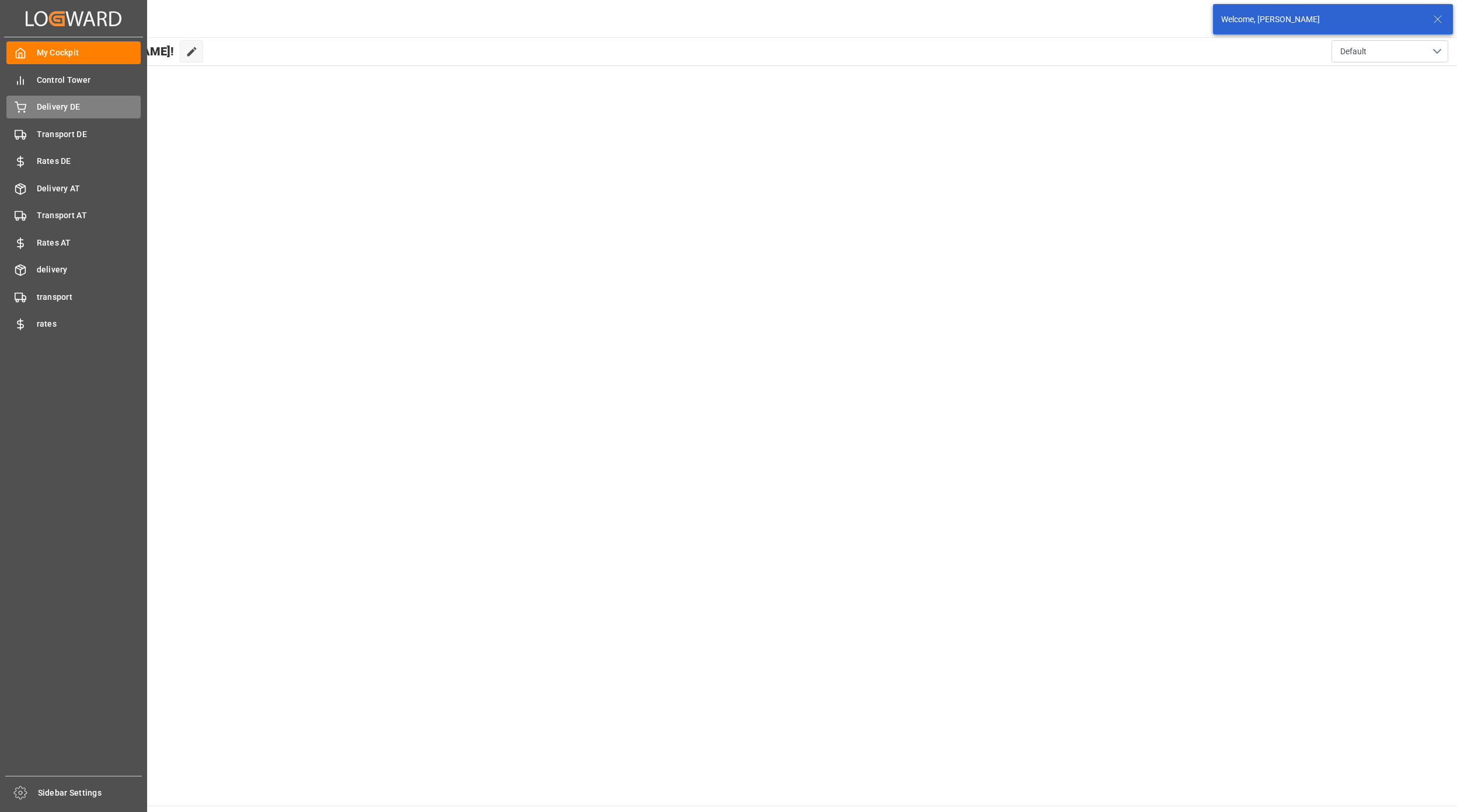
click at [34, 97] on div "Delivery DE Delivery DE" at bounding box center [73, 107] width 135 height 22
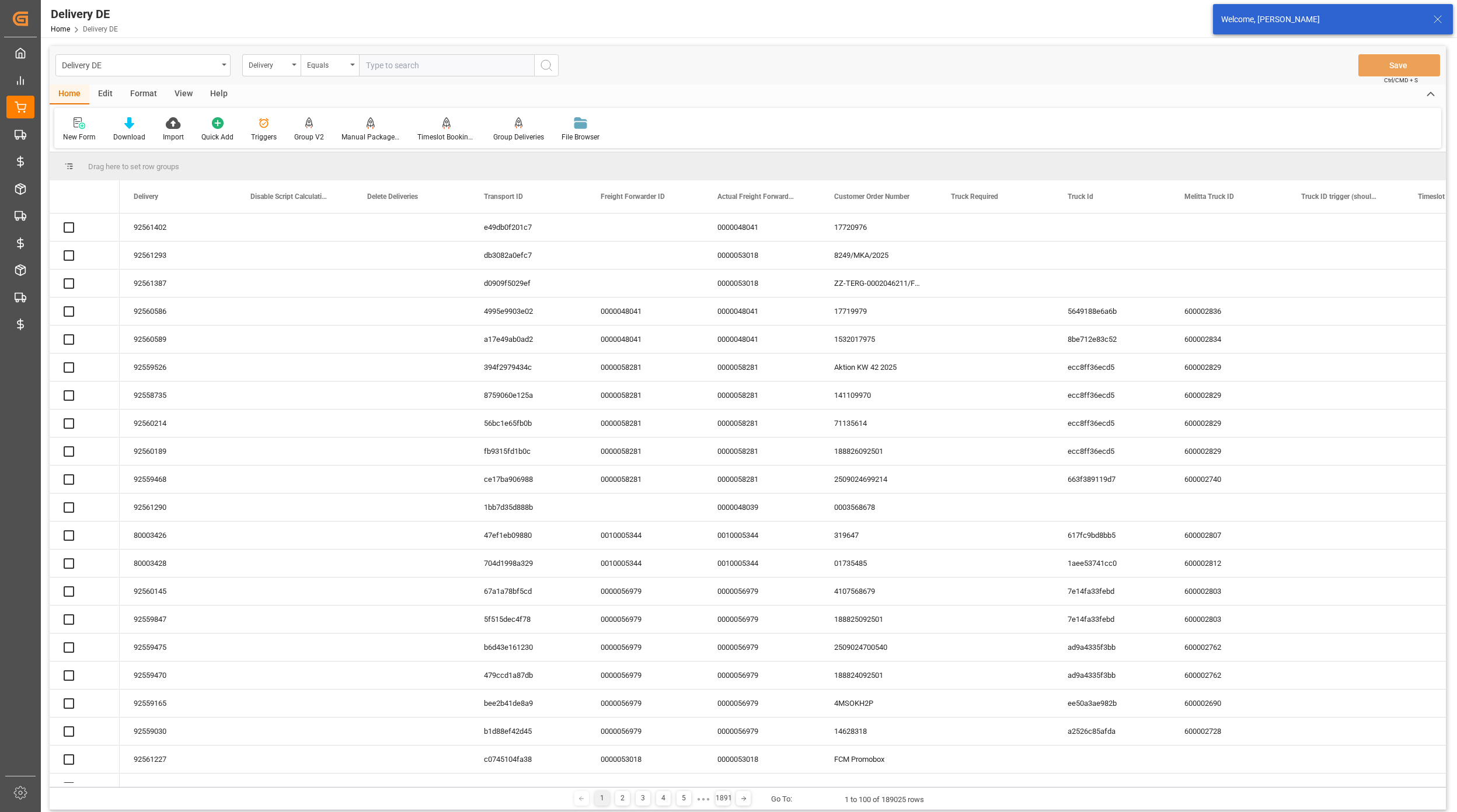
click at [416, 66] on input "text" at bounding box center [446, 66] width 175 height 22
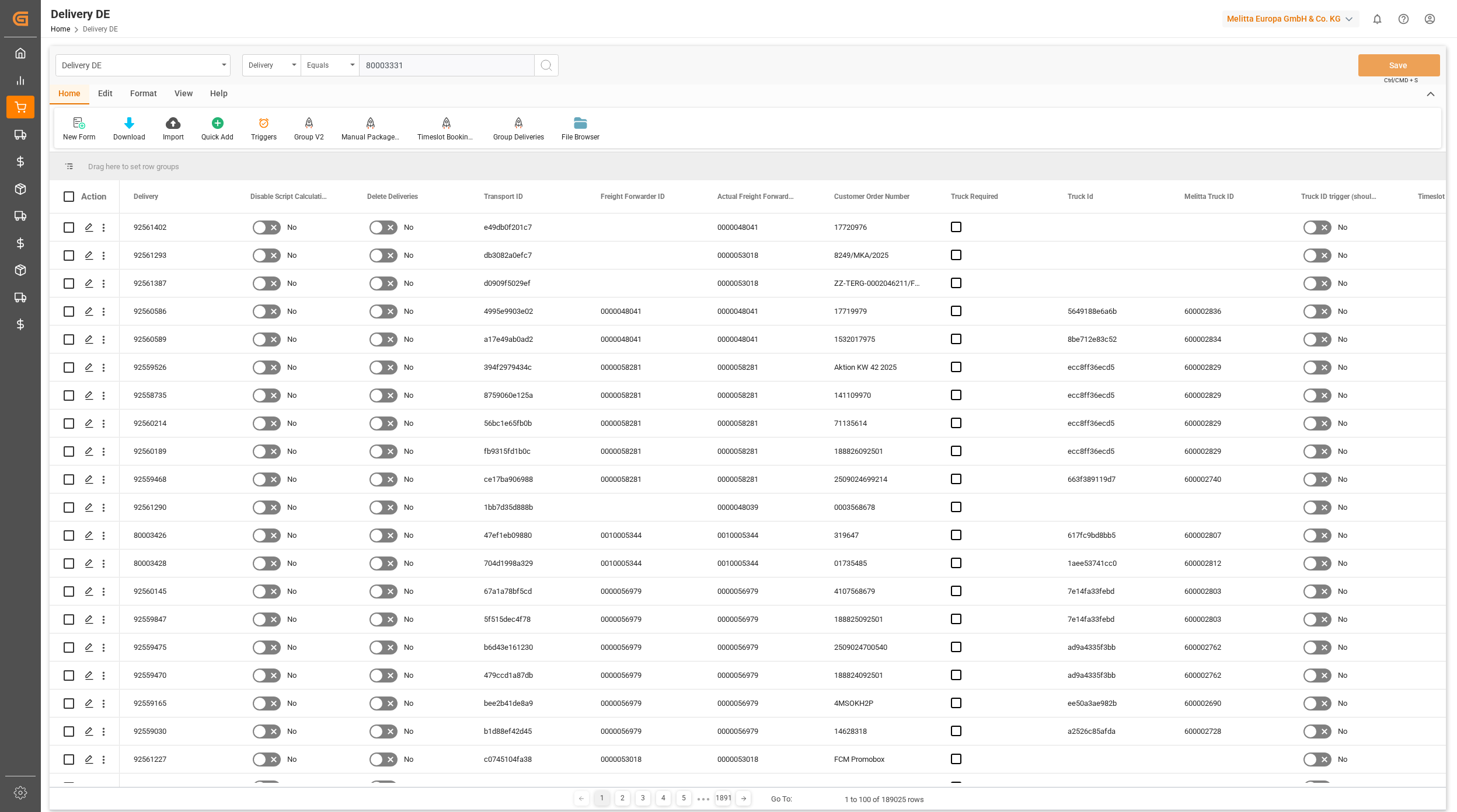
type input "80003331"
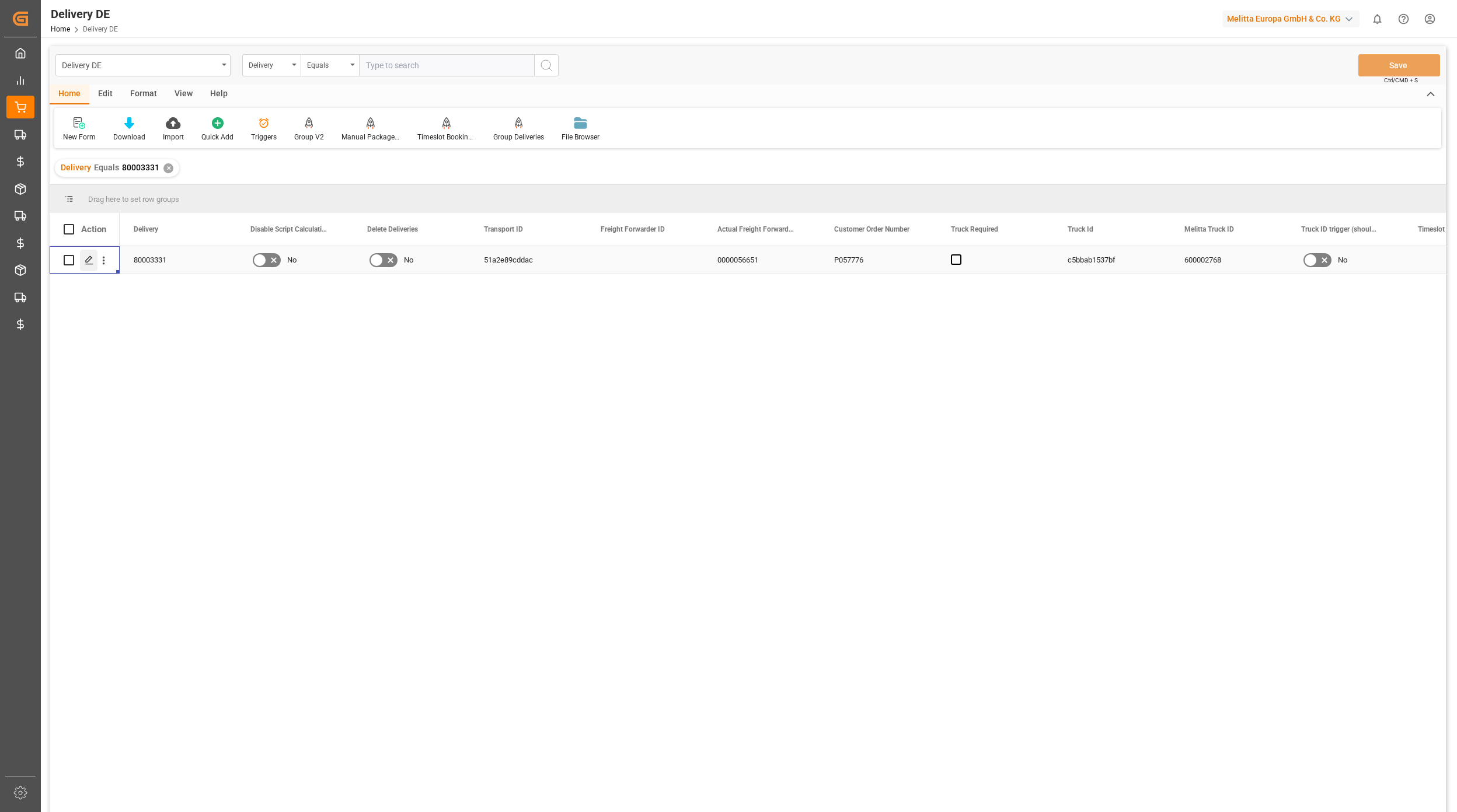
click at [90, 259] on icon "Press SPACE to select this row." at bounding box center [89, 260] width 9 height 9
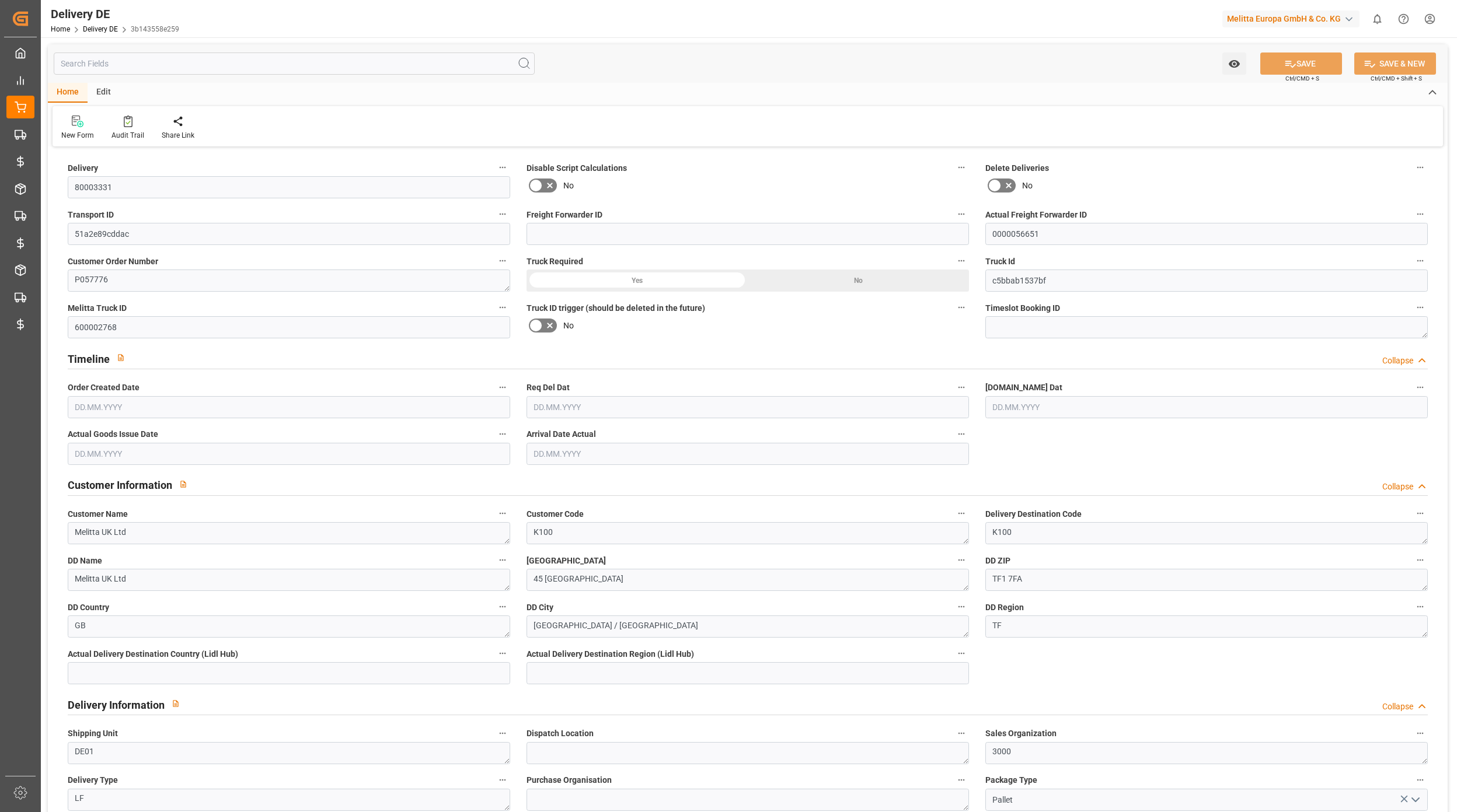
type input "0"
type input "33"
type input "2530.44"
type input "4125"
type input "30336.768"
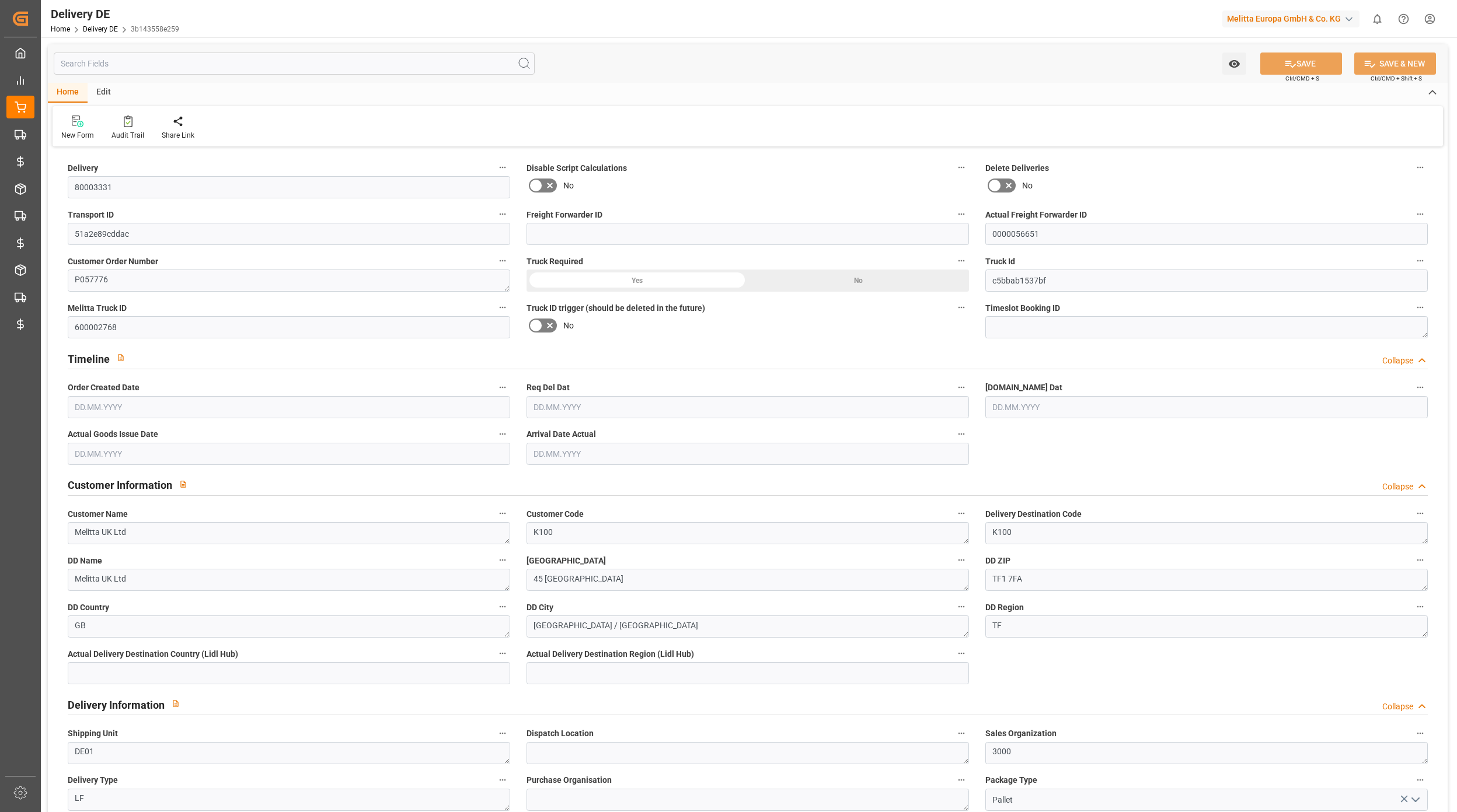
type input "[DATE]"
type input "01.10.2025"
type input "[DATE]"
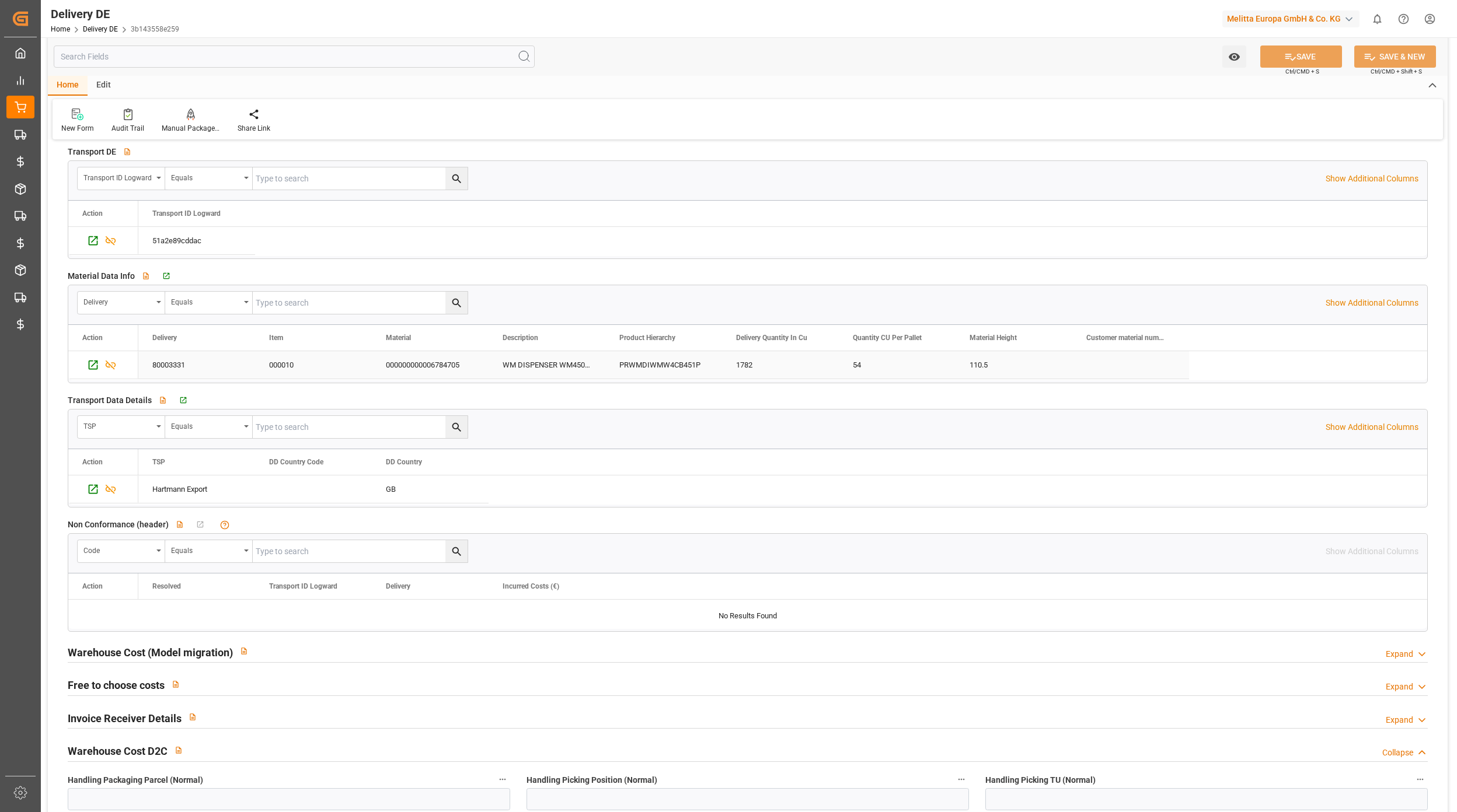
scroll to position [1790, 0]
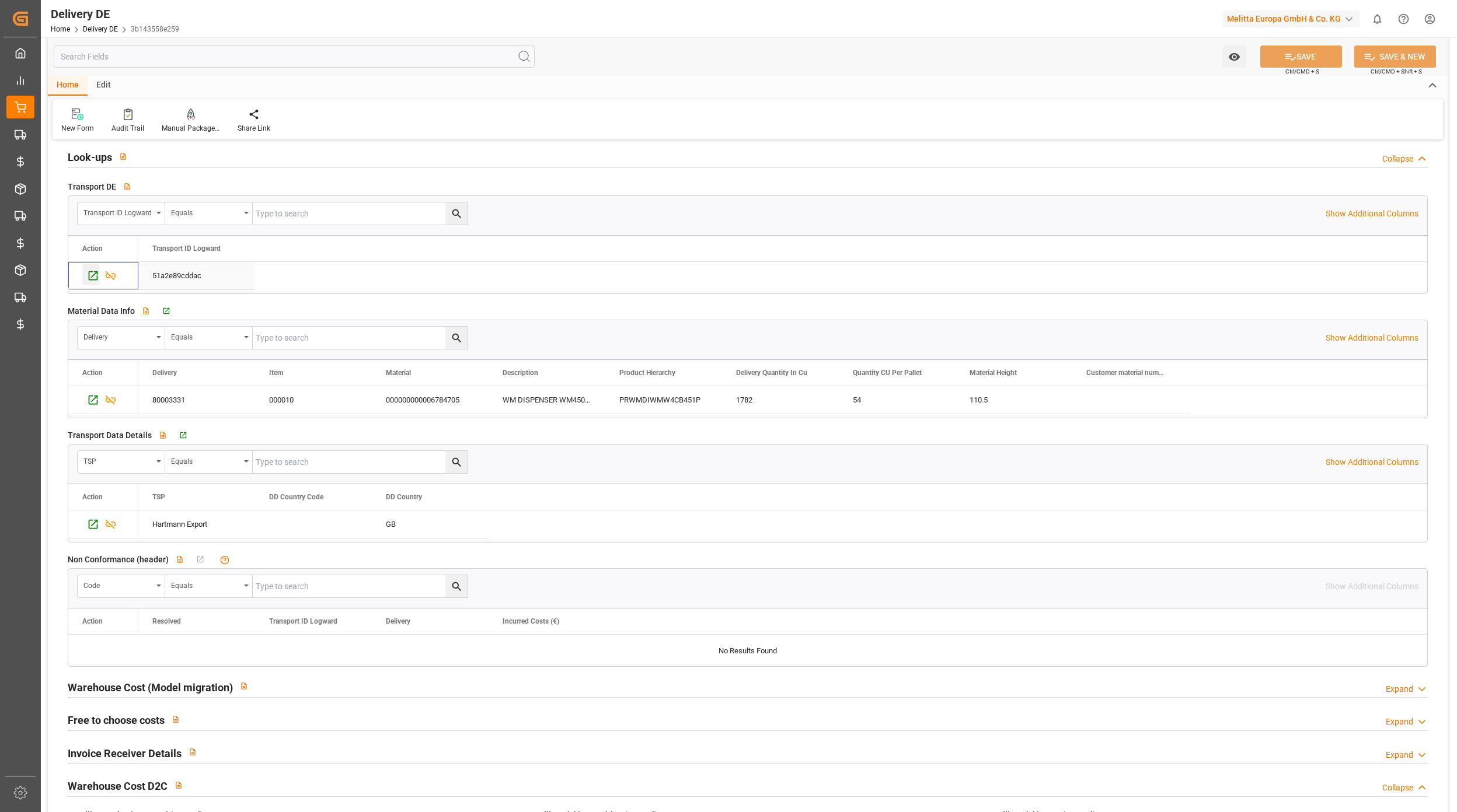
click at [90, 280] on icon "Press SPACE to select this row." at bounding box center [93, 275] width 9 height 9
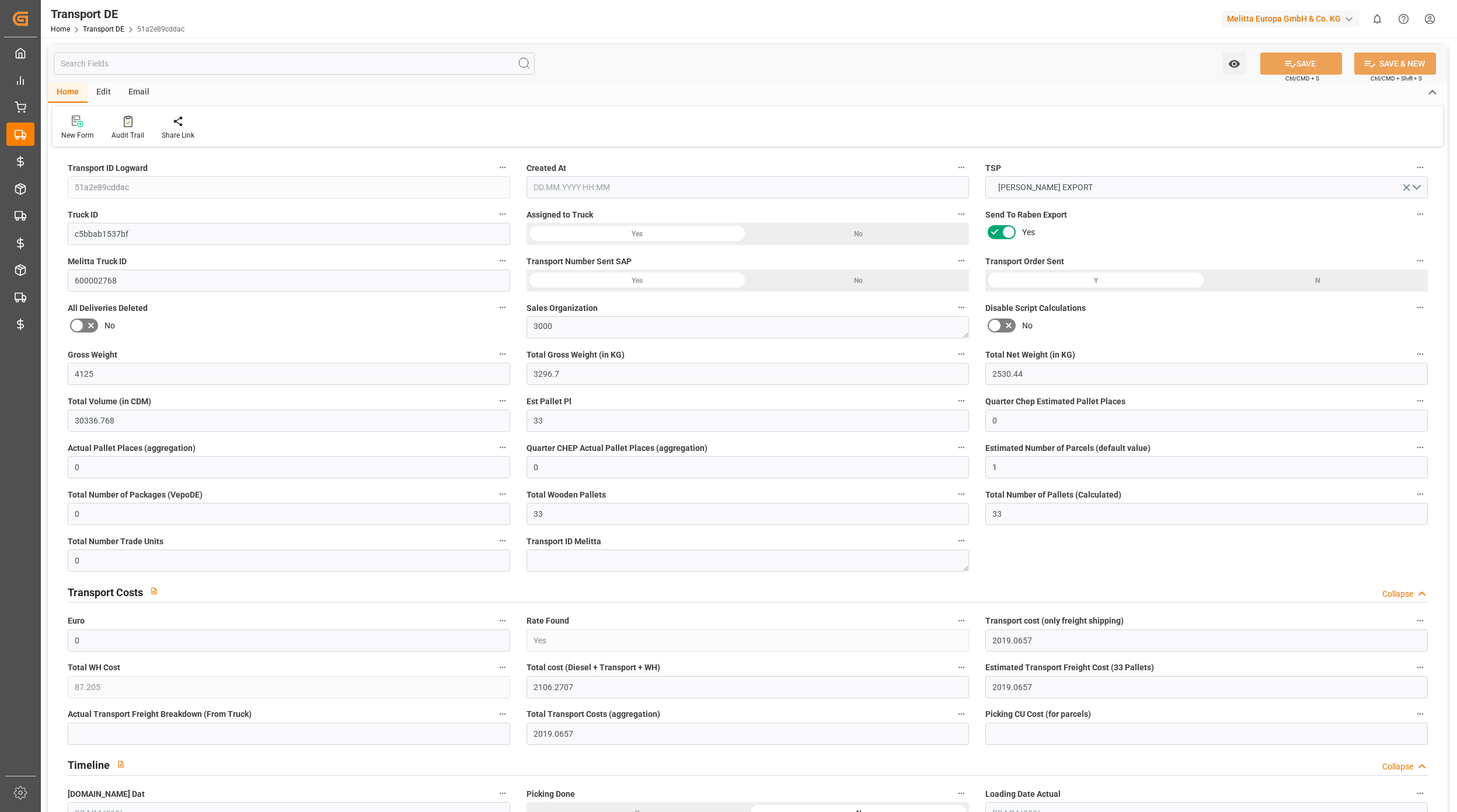
type input "4125"
type input "3296.7"
type input "2530.44"
type input "30336.768"
type input "33"
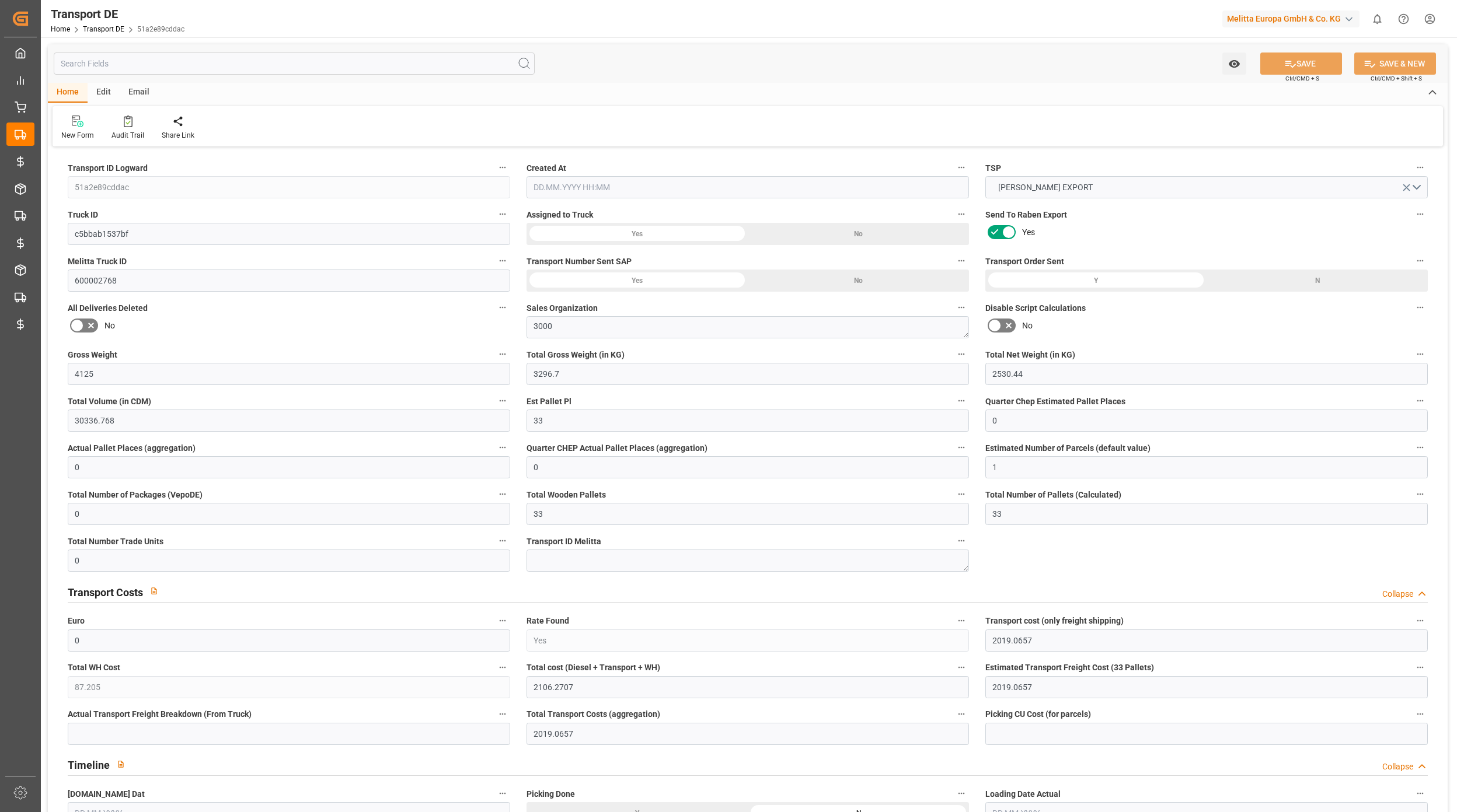
type input "0"
type input "1"
type input "0"
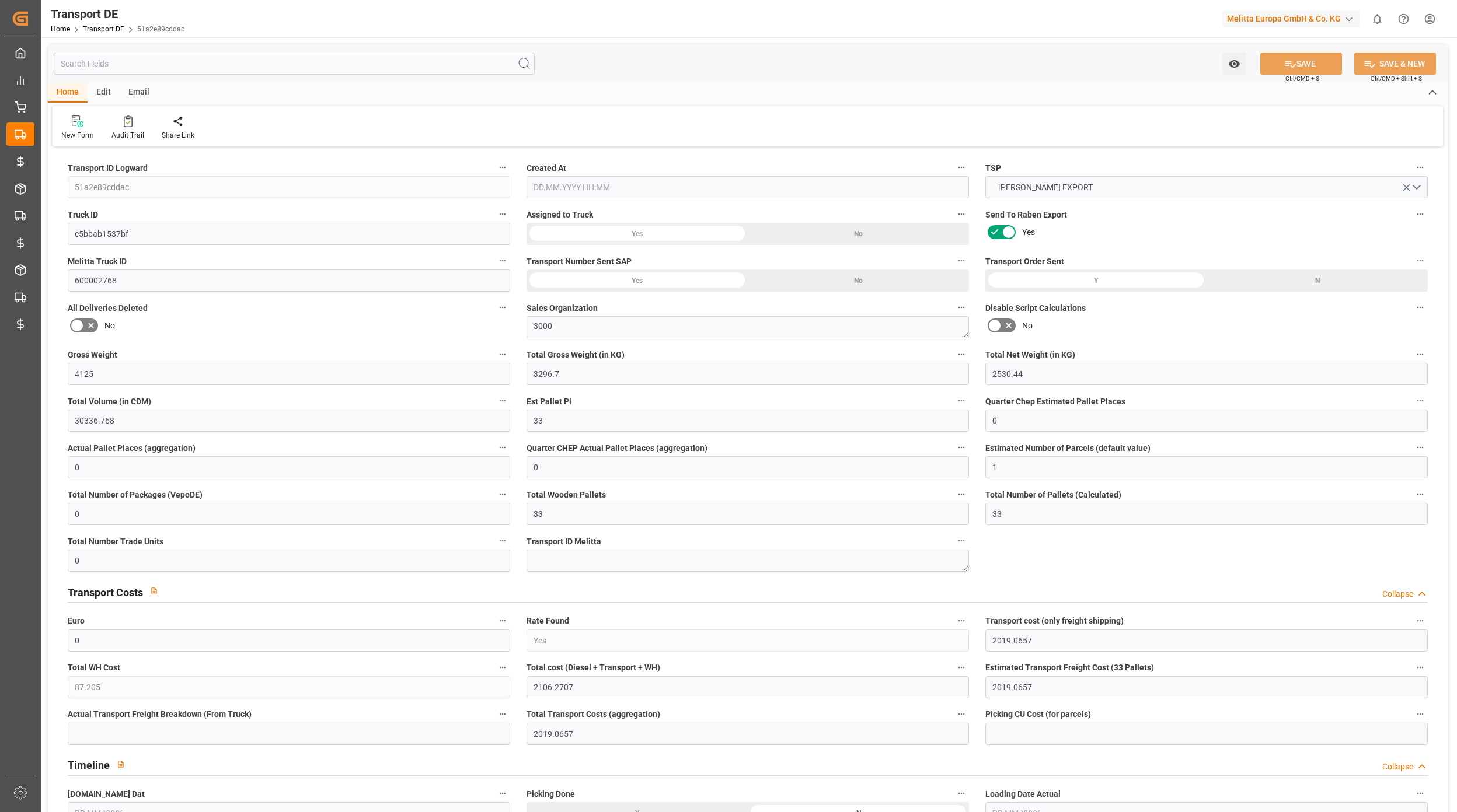
type input "33"
type input "0"
type input "2019.0657"
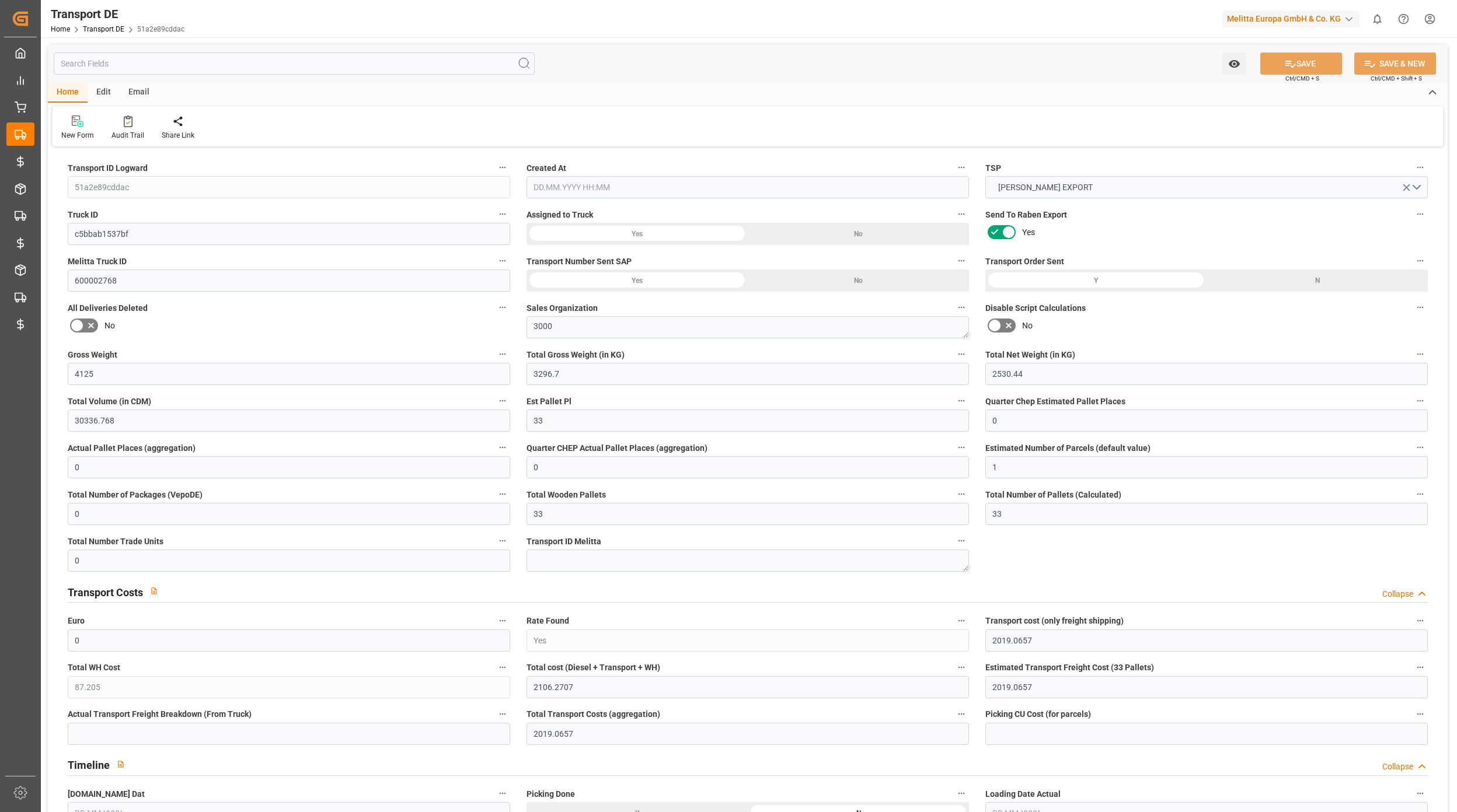
type input "87.205"
type input "2019.0657"
type input "0"
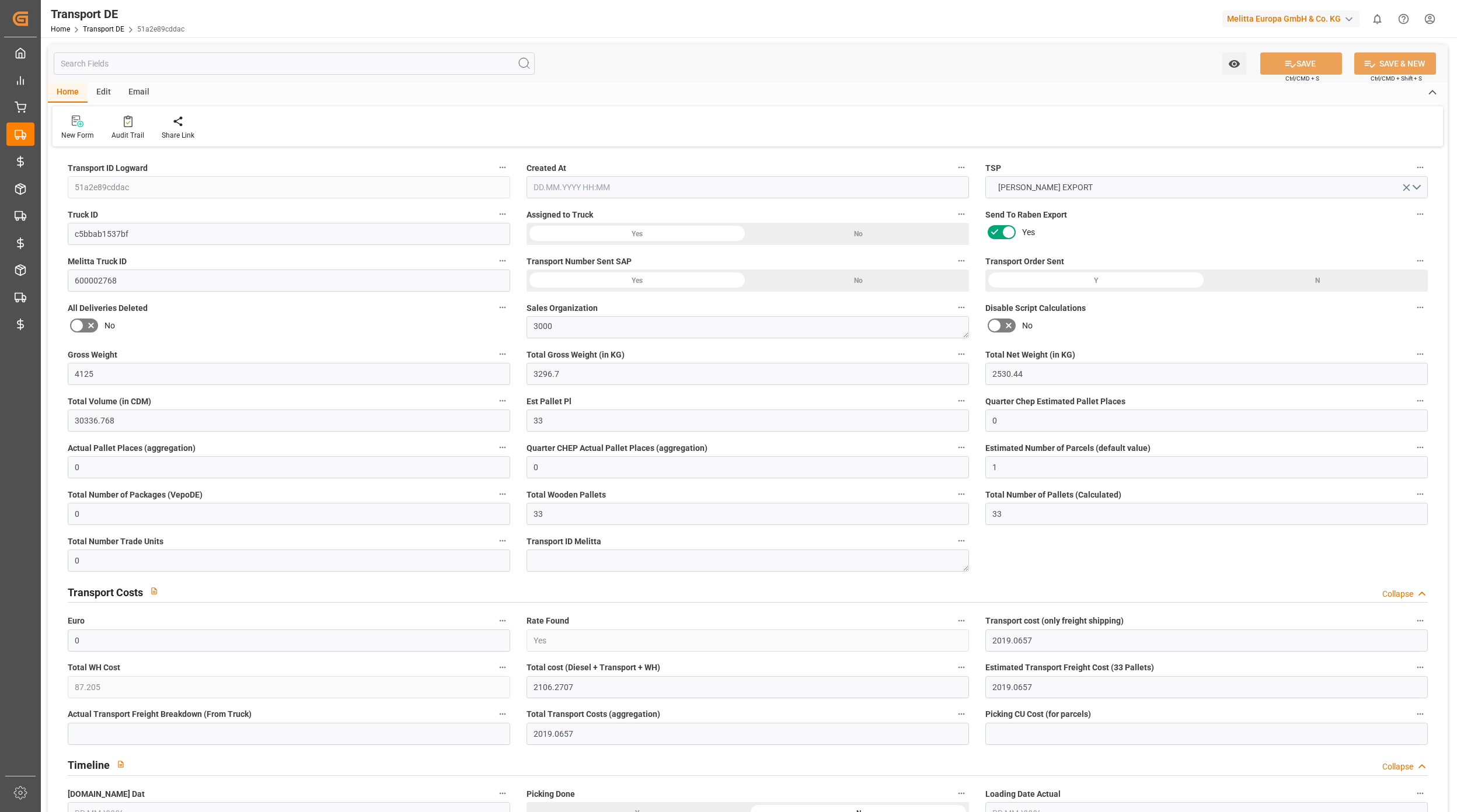
type input "0"
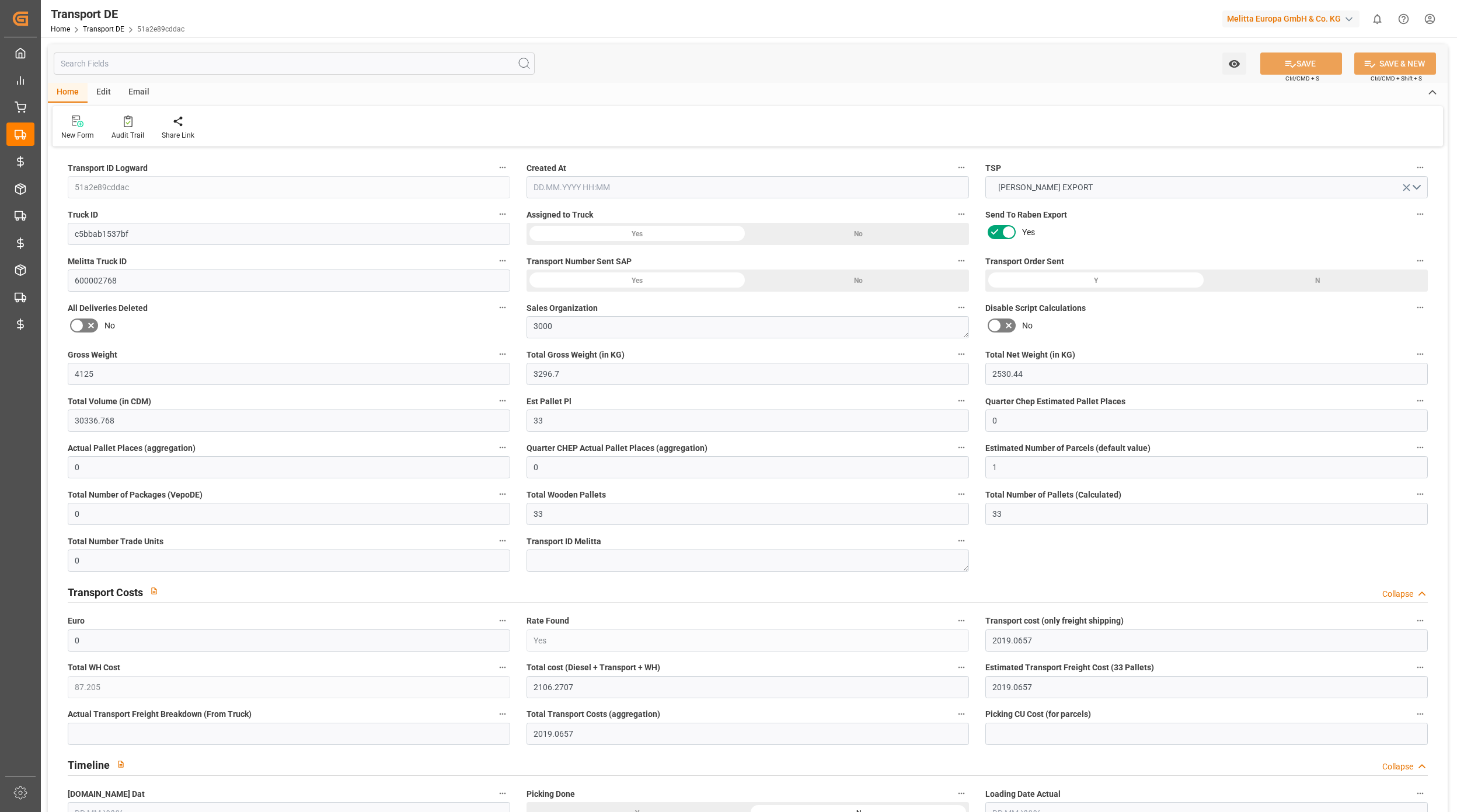
type input "0"
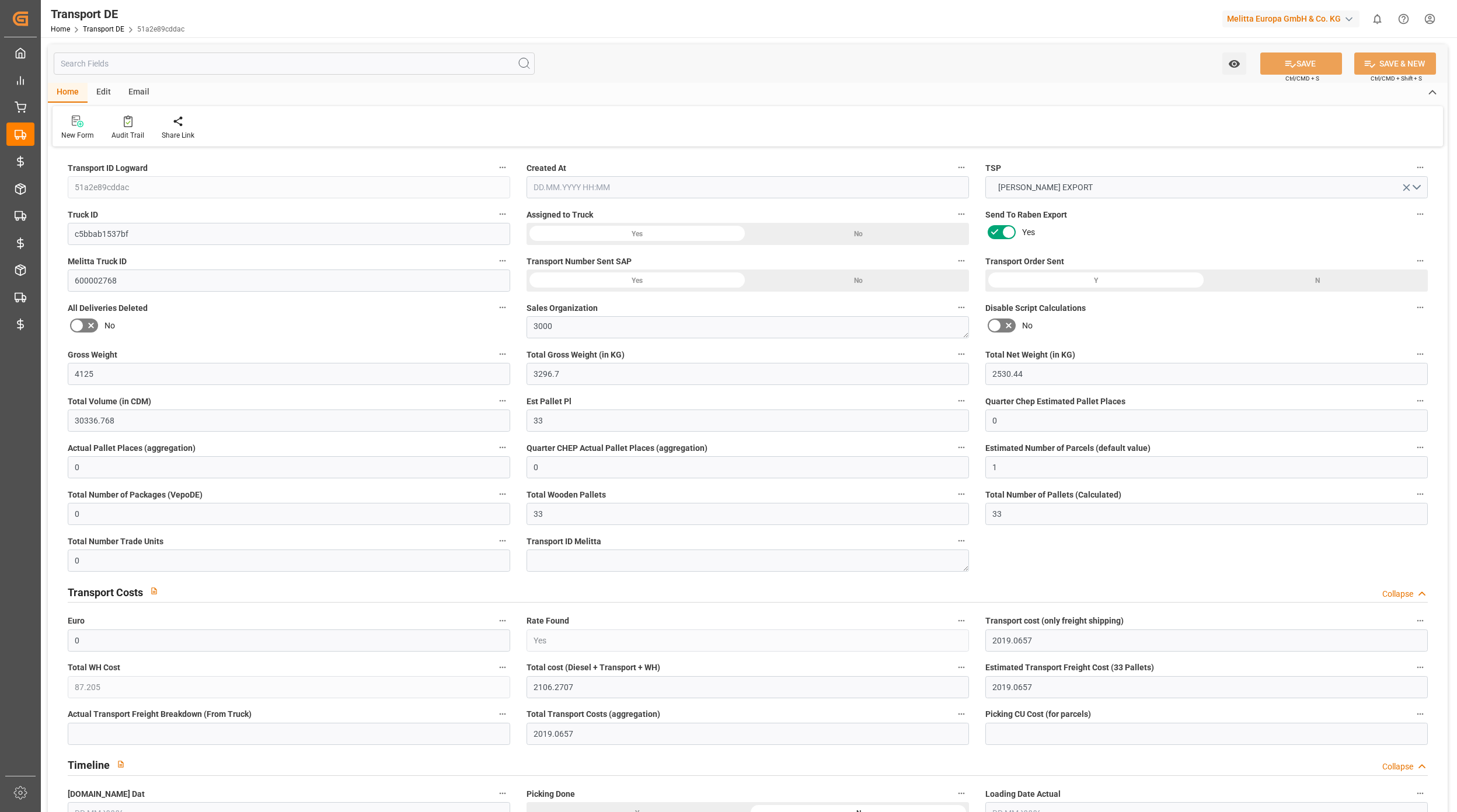
type input "0"
type input "3296.7"
type input "4710.8598"
type input "21"
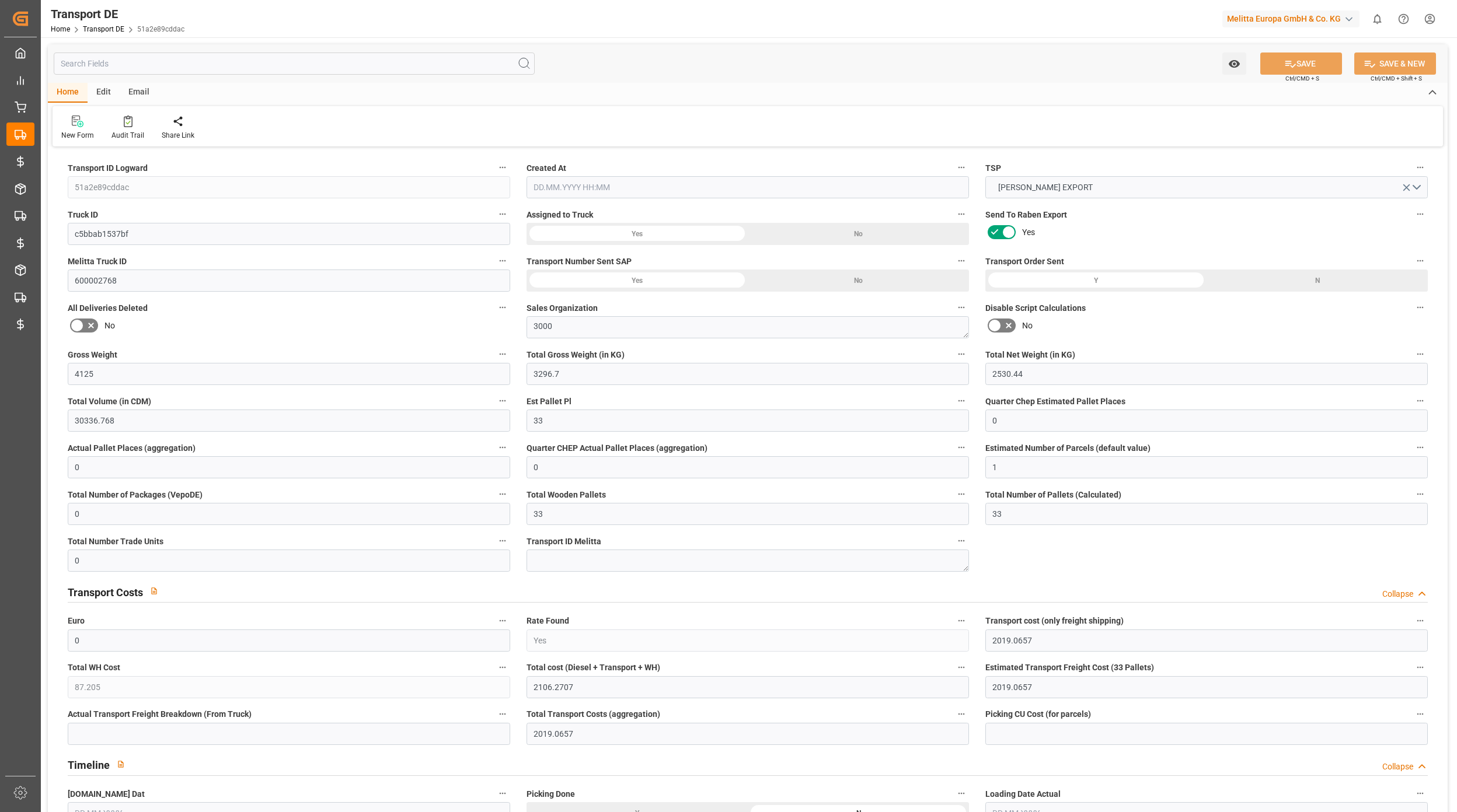
type input "35"
type input "0"
type input "33"
type input "0"
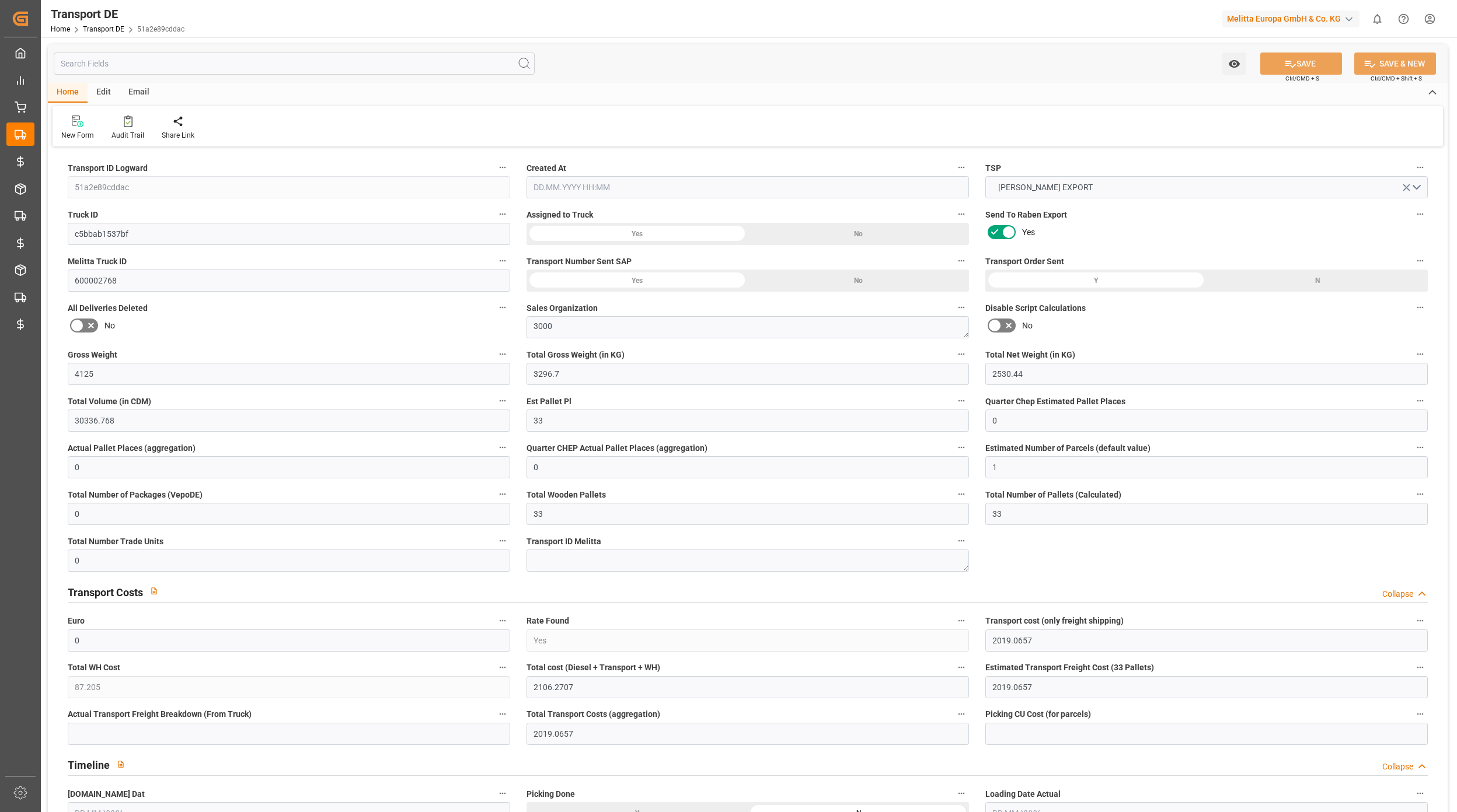
type input "0"
type input "1"
type input "0"
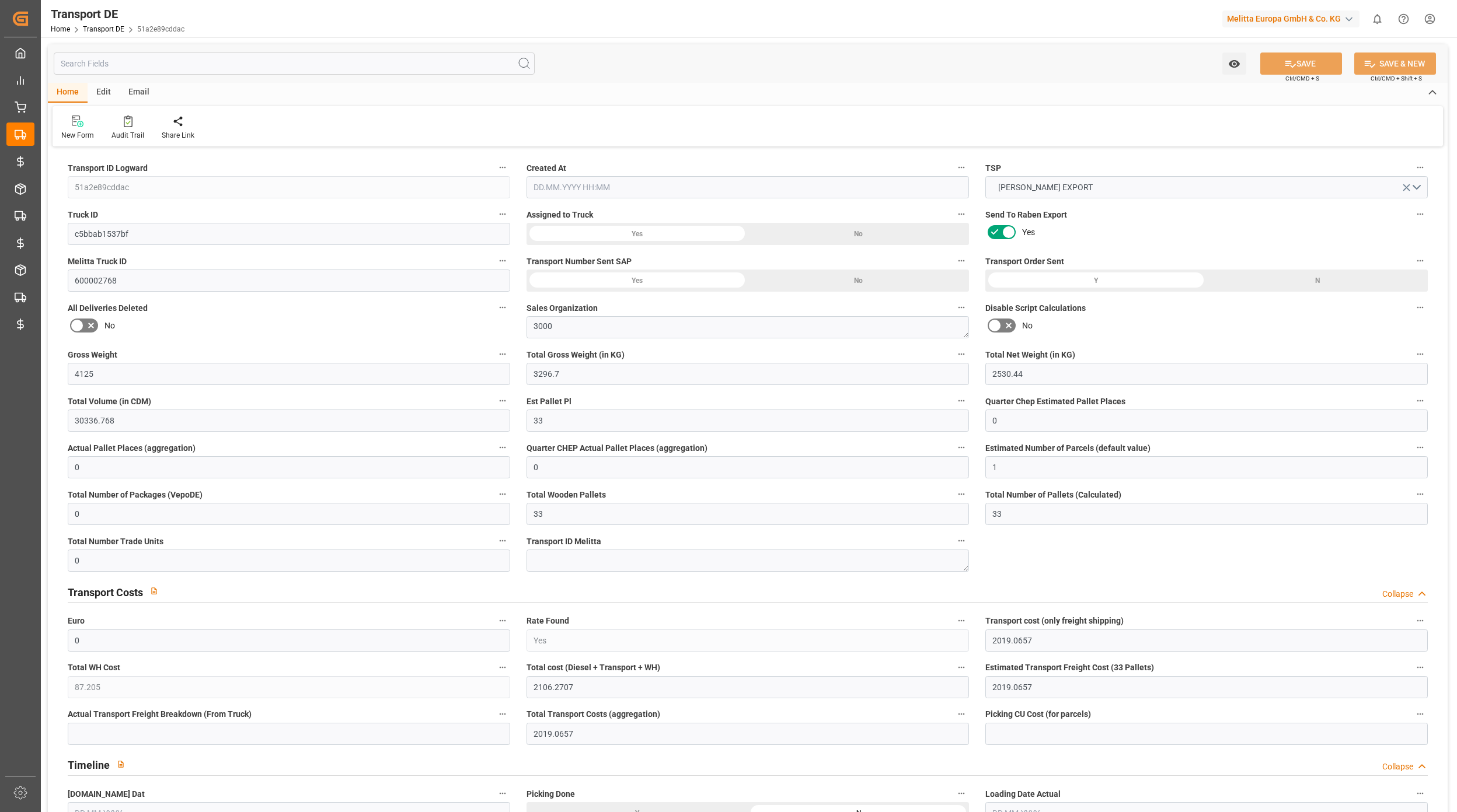
type input "1782"
type input "2106.2707"
type input "2019.0657"
type input "[DATE] 21:00"
type input "[DATE]"
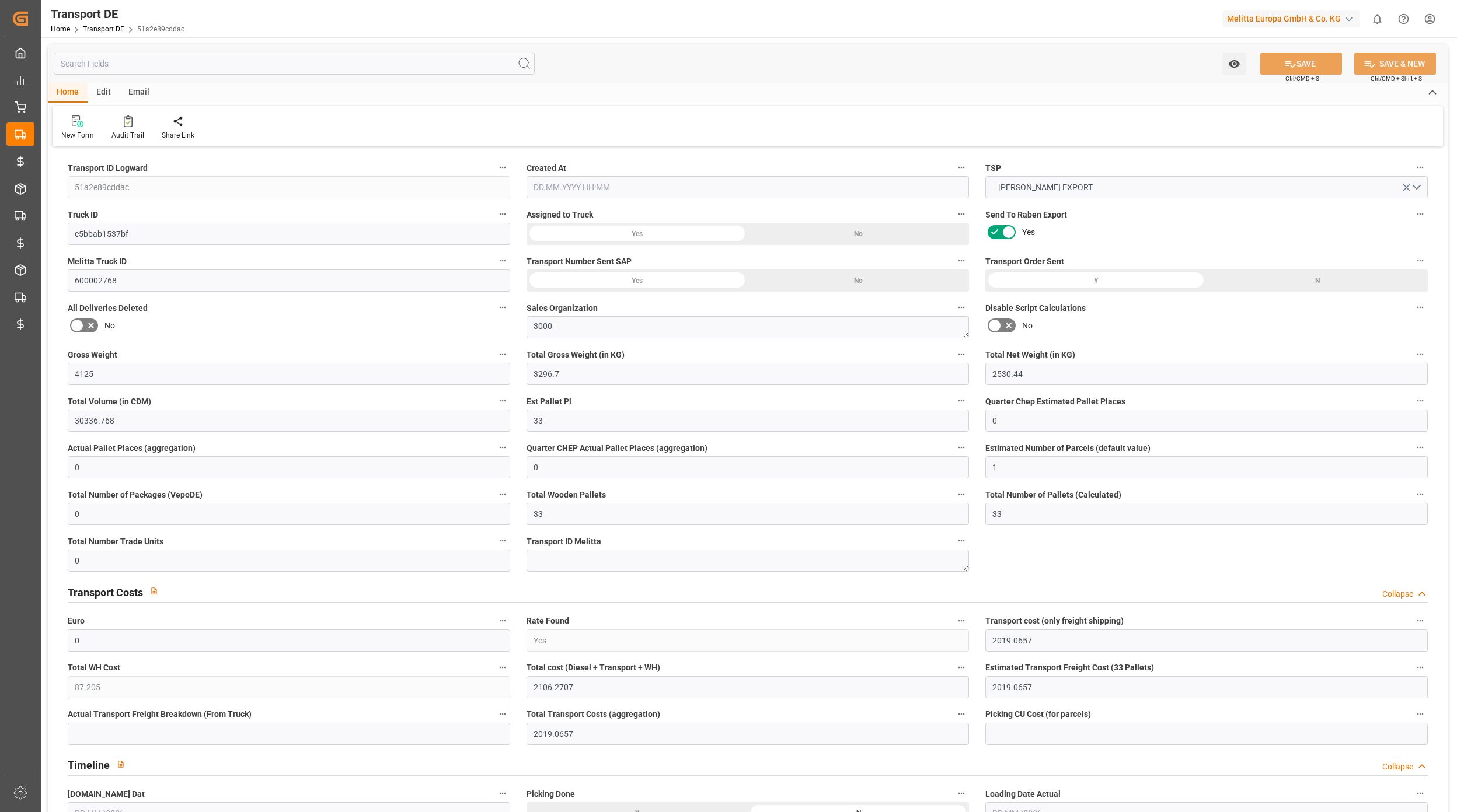
type input "[DATE]"
click at [133, 127] on div "Audit Trail" at bounding box center [128, 128] width 50 height 26
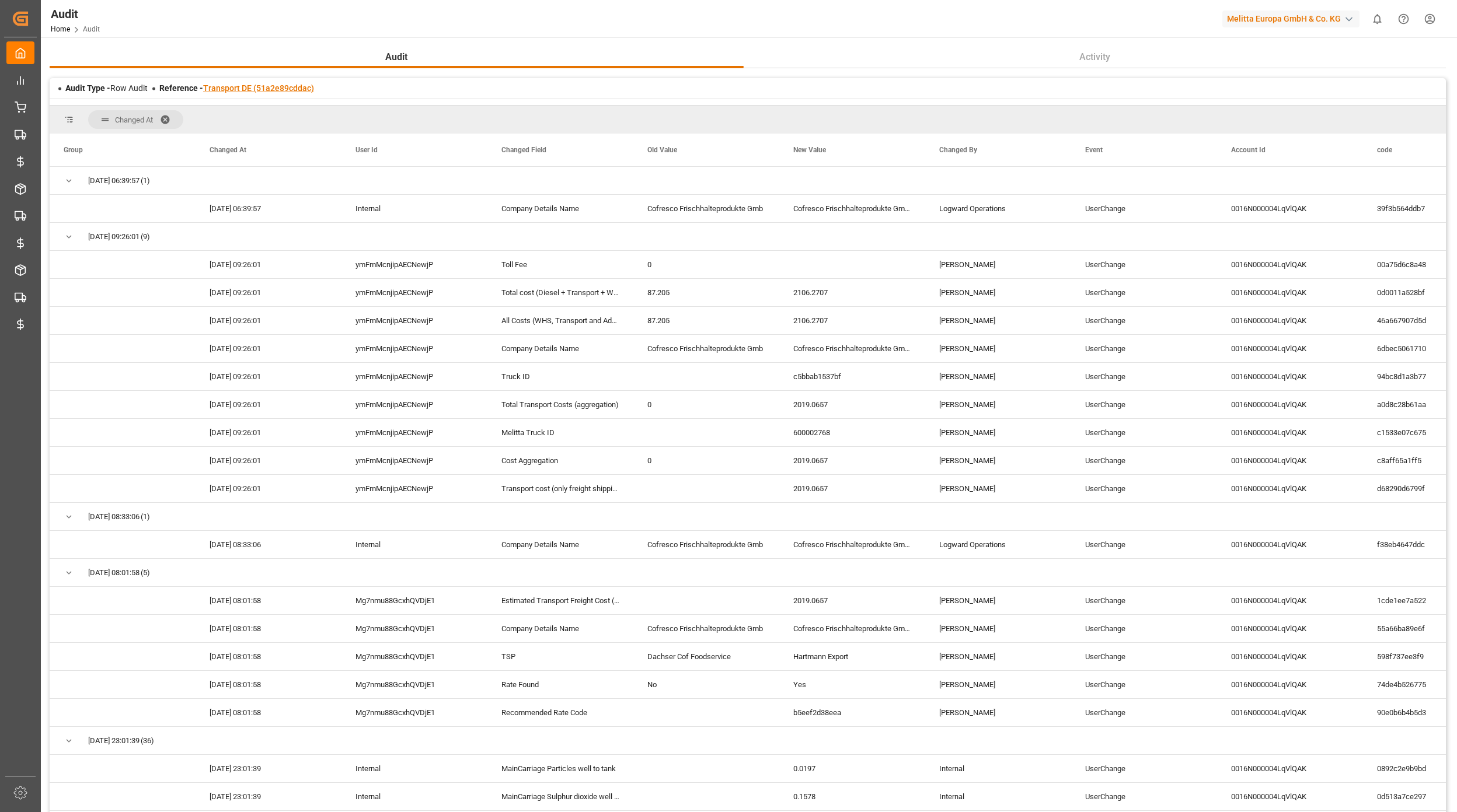
click at [271, 85] on link "Transport DE (51a2e89cddac)" at bounding box center [258, 88] width 111 height 9
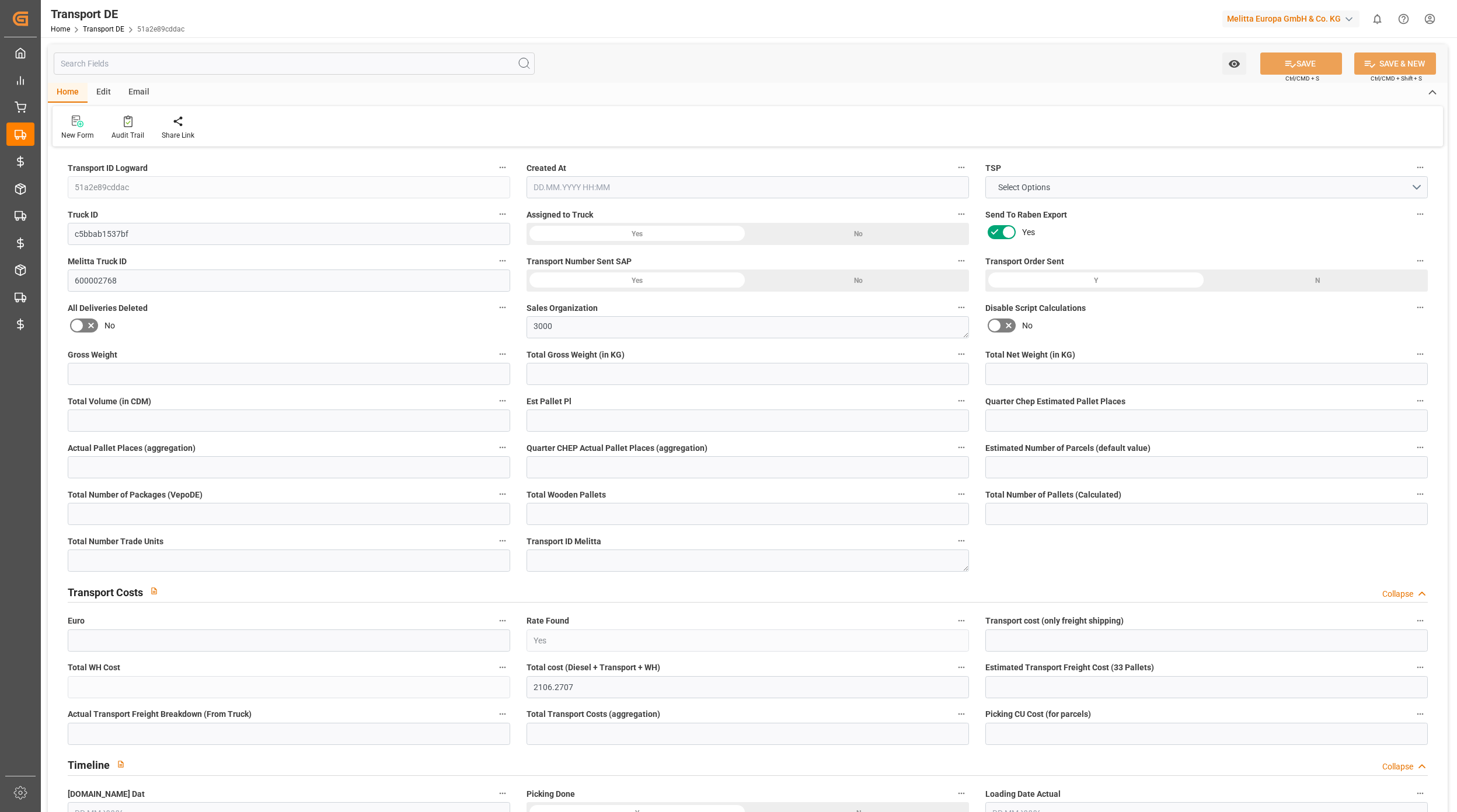
type input "51a2e89cddac"
type input "c5bbab1537bf"
type input "600002768"
type textarea "3000"
type input "Yes"
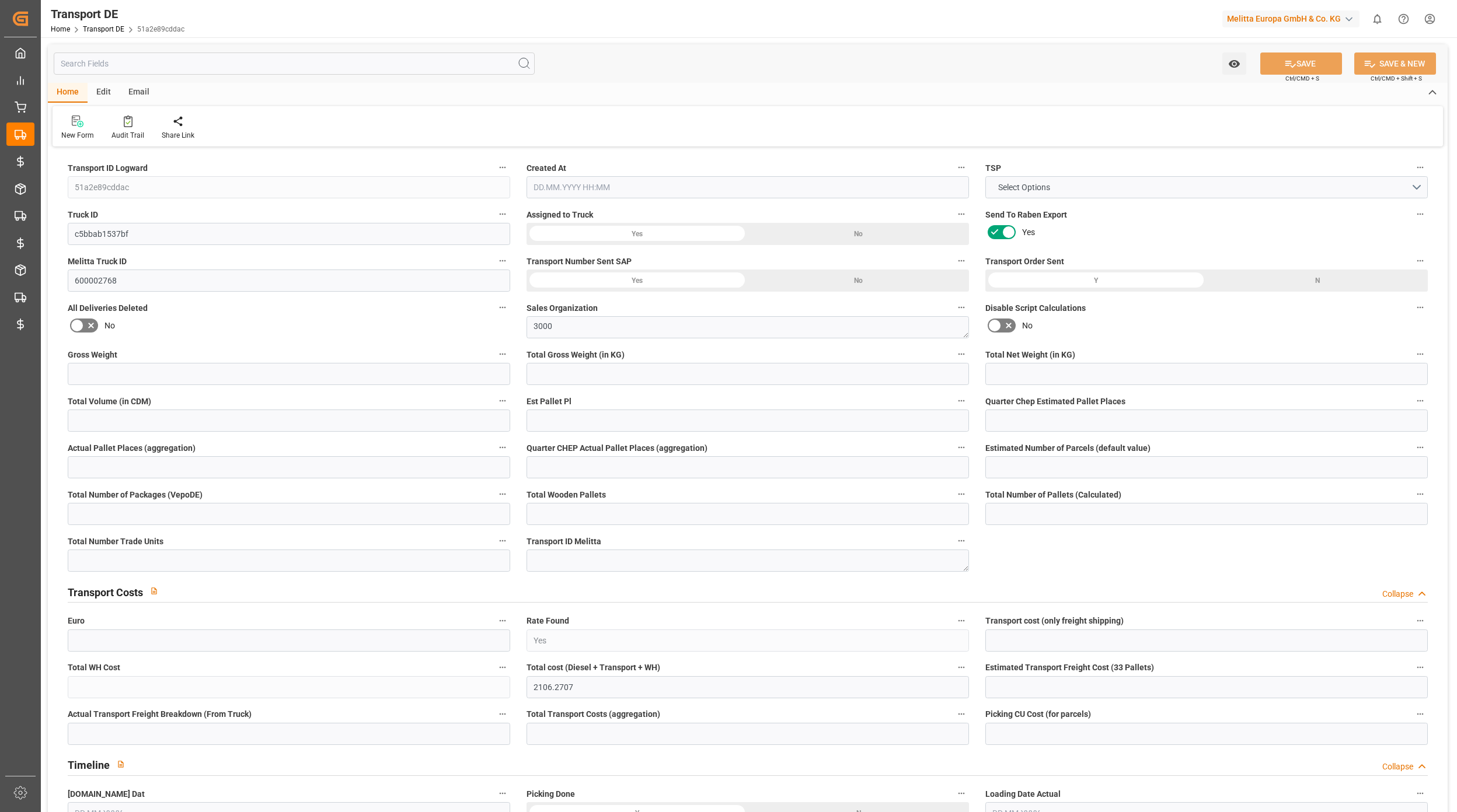
type input "2106.2707"
type textarea "K100"
type textarea "Melitta UK Ltd"
type input "45 Hortonwood"
type input "TF1 7FA"
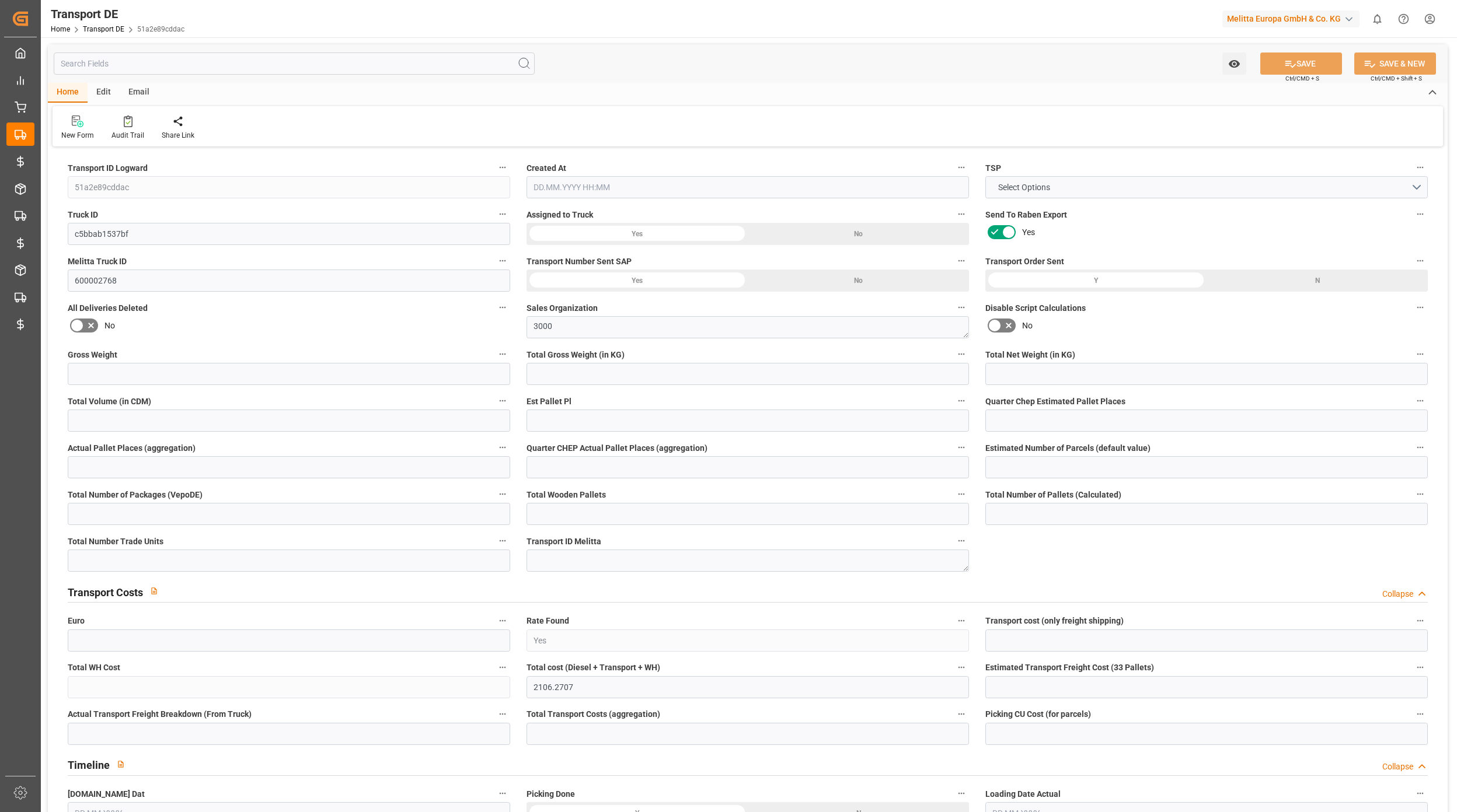
type textarea "Telford / Shropshire"
type input "GB"
type input "DE-32423"
type input "Rhenus Retail Services GmbH"
type input "Hans-Böckler-Strasse 37"
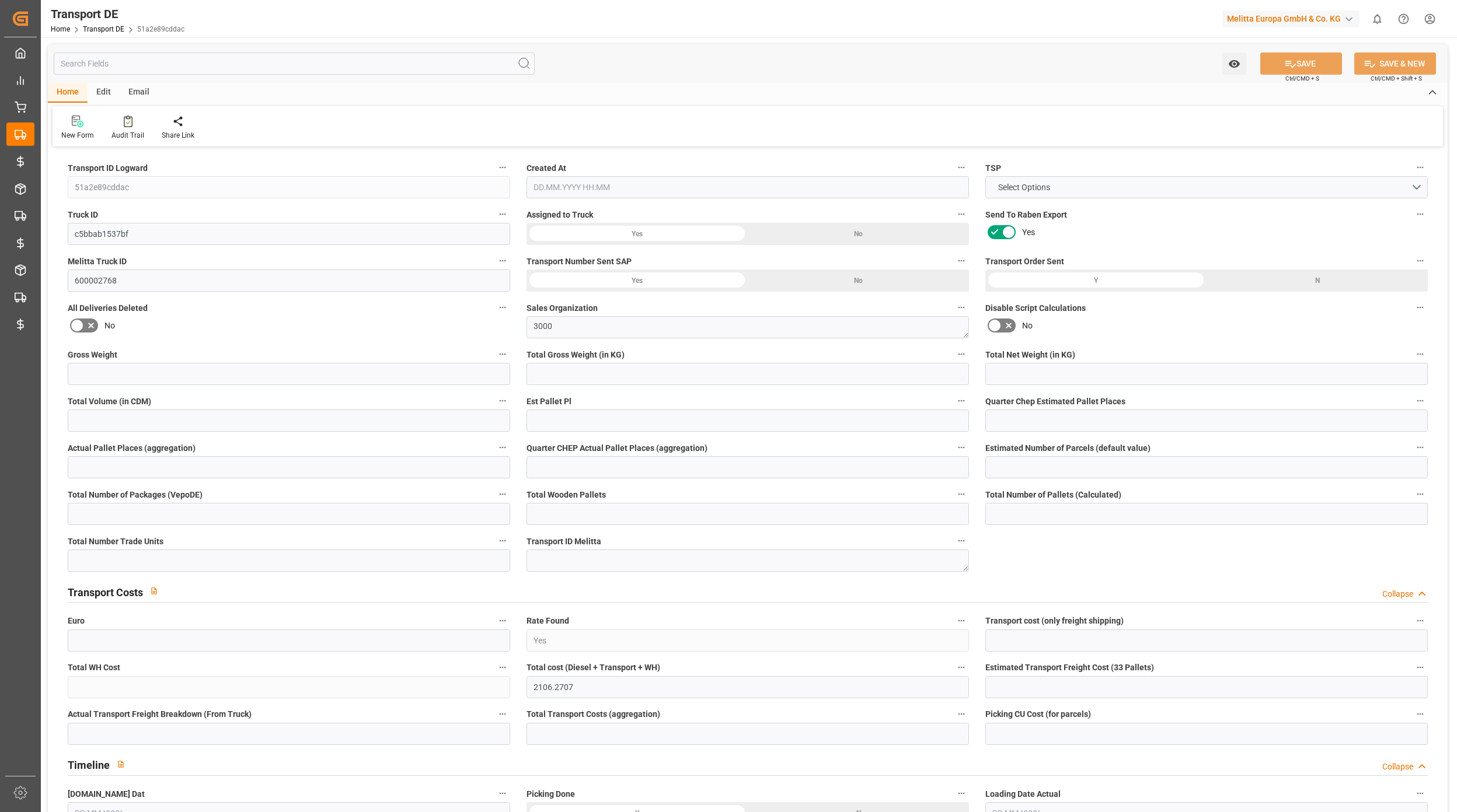
type input "32423"
type input "Minden"
type input "DE"
type input "Cofresco Frischhalteprodukte Gmb"
type input "Ringstraße 99"
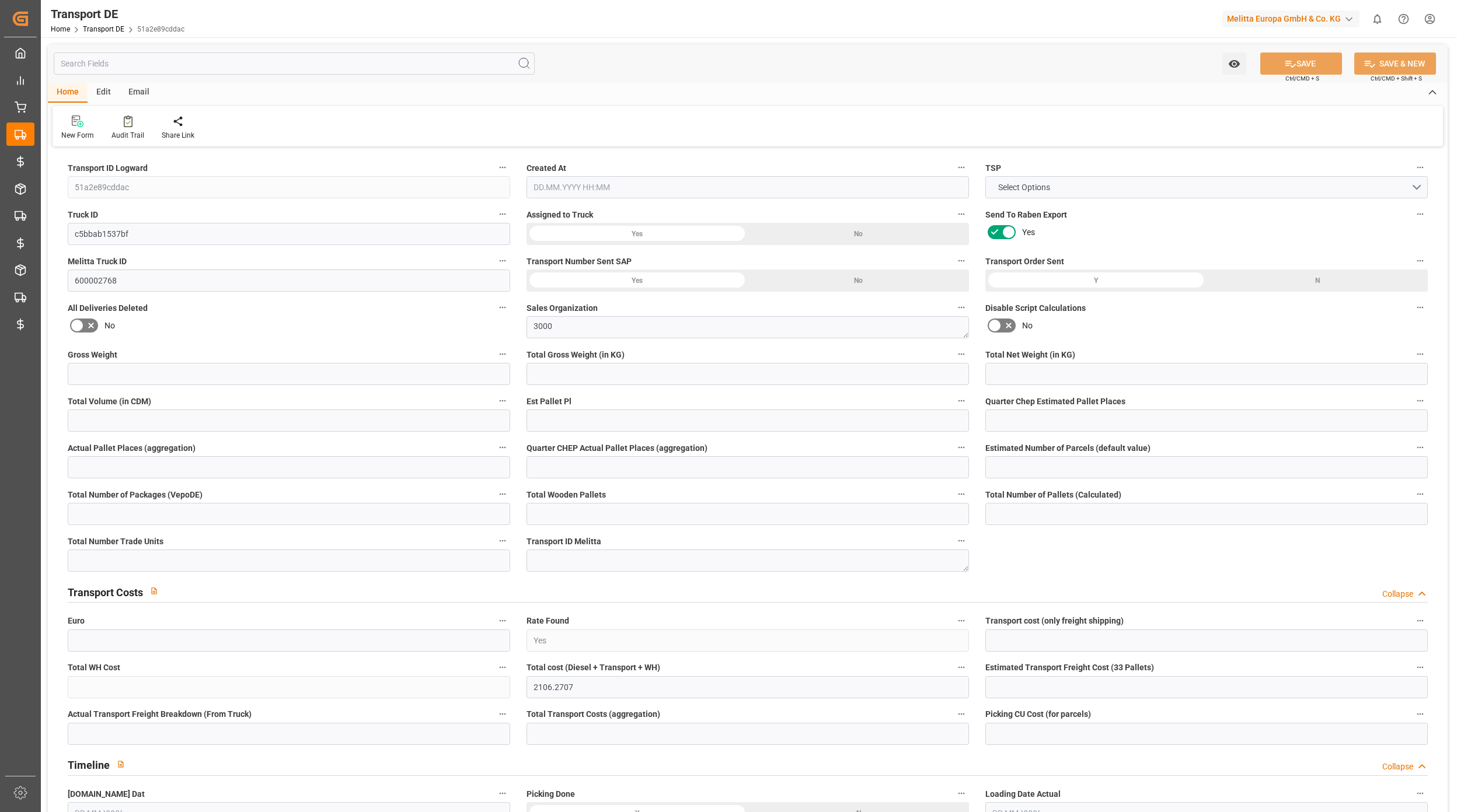
type input "32427"
type input "Minden"
type input "DE"
type textarea "b5eef2d38eea"
type input "Road"
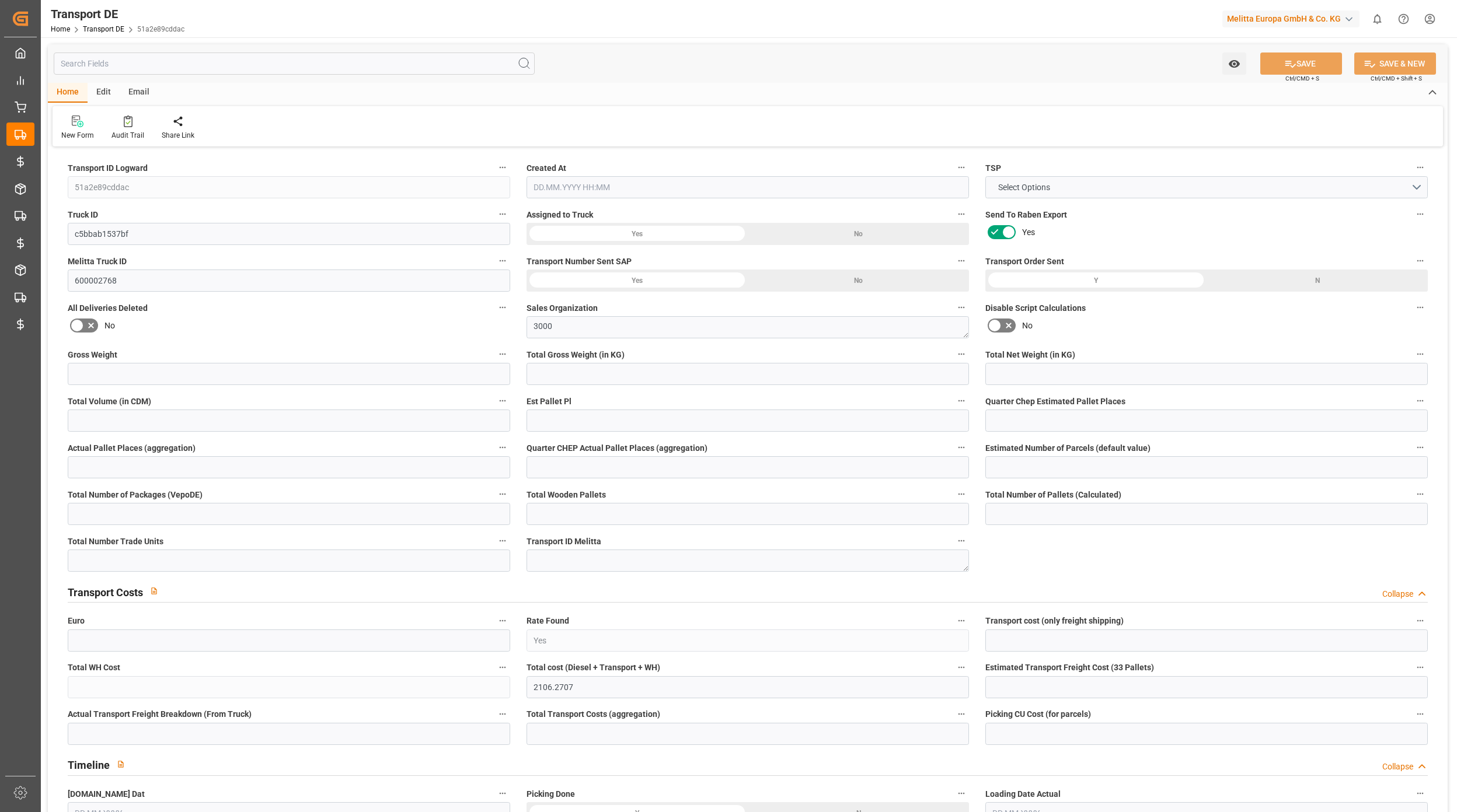
type input "DE"
type input "32423"
type input "GB"
type input "TF1 7FA"
type input "Small Shipment"
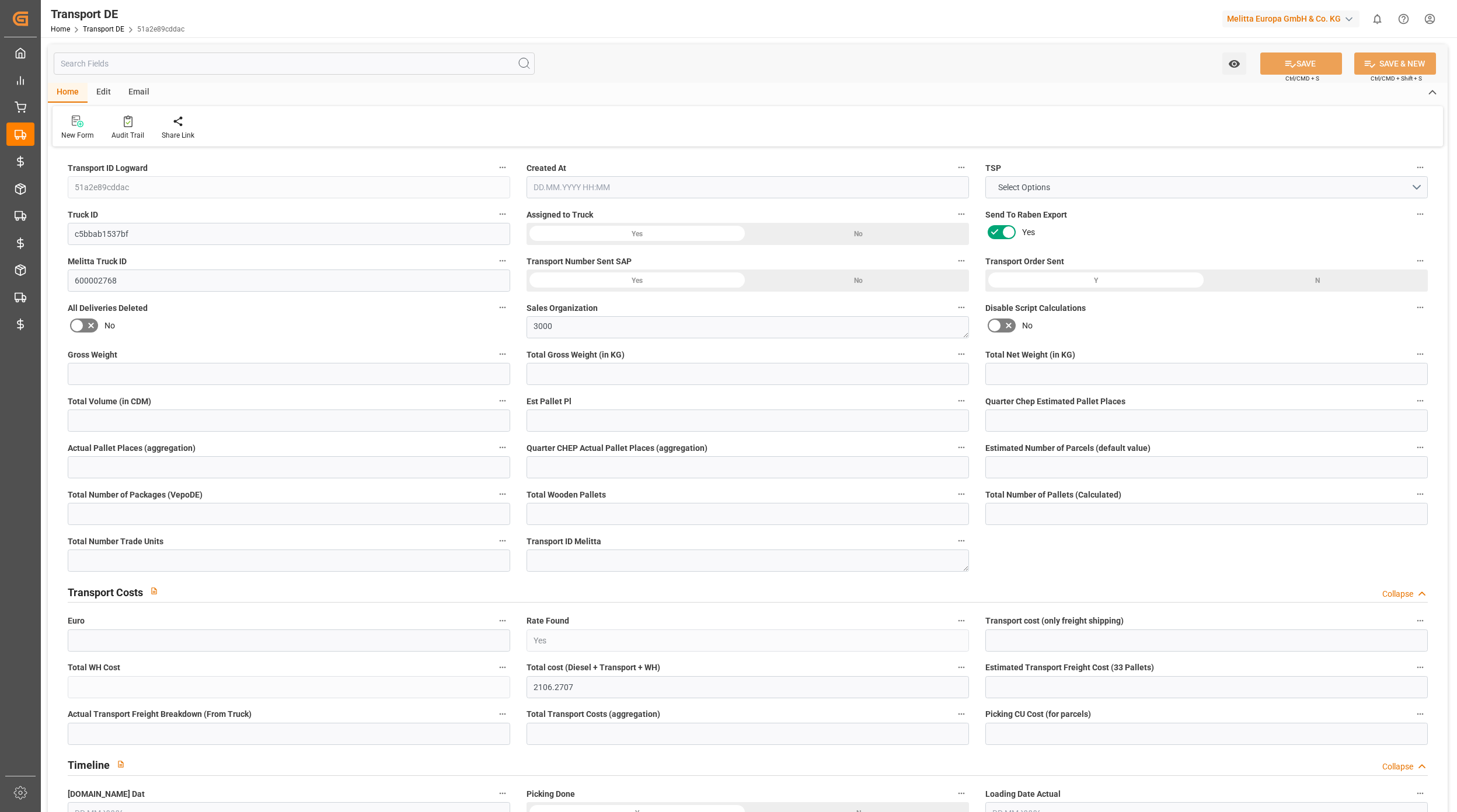
type input "3.5-7.5 t"
type input "EURO 6"
type input "Diesel"
type input "R00005"
type input "DAP"
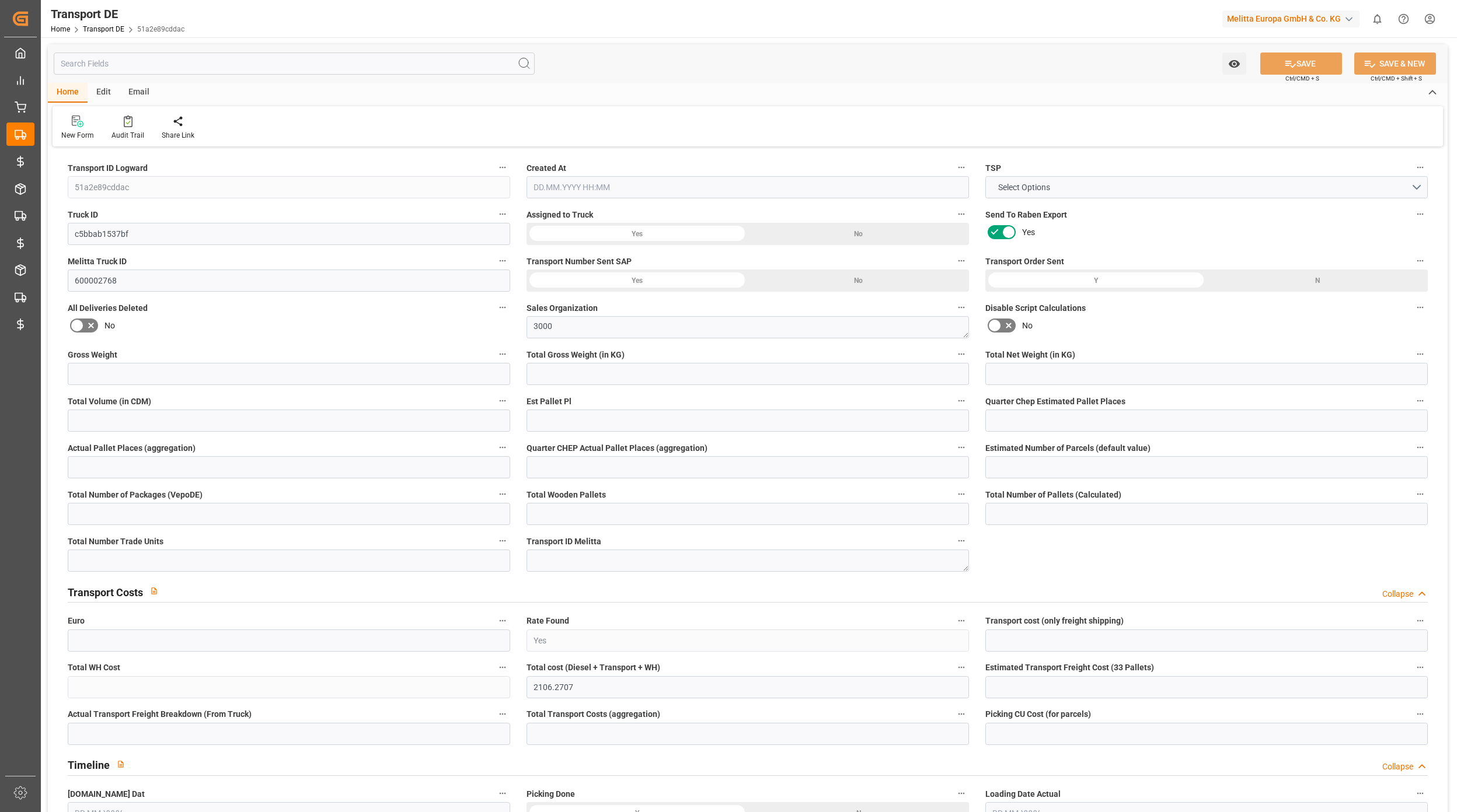
type input "DE 812050450"
type input "4125"
type input "3296.7"
type input "2530.44"
type input "30336.768"
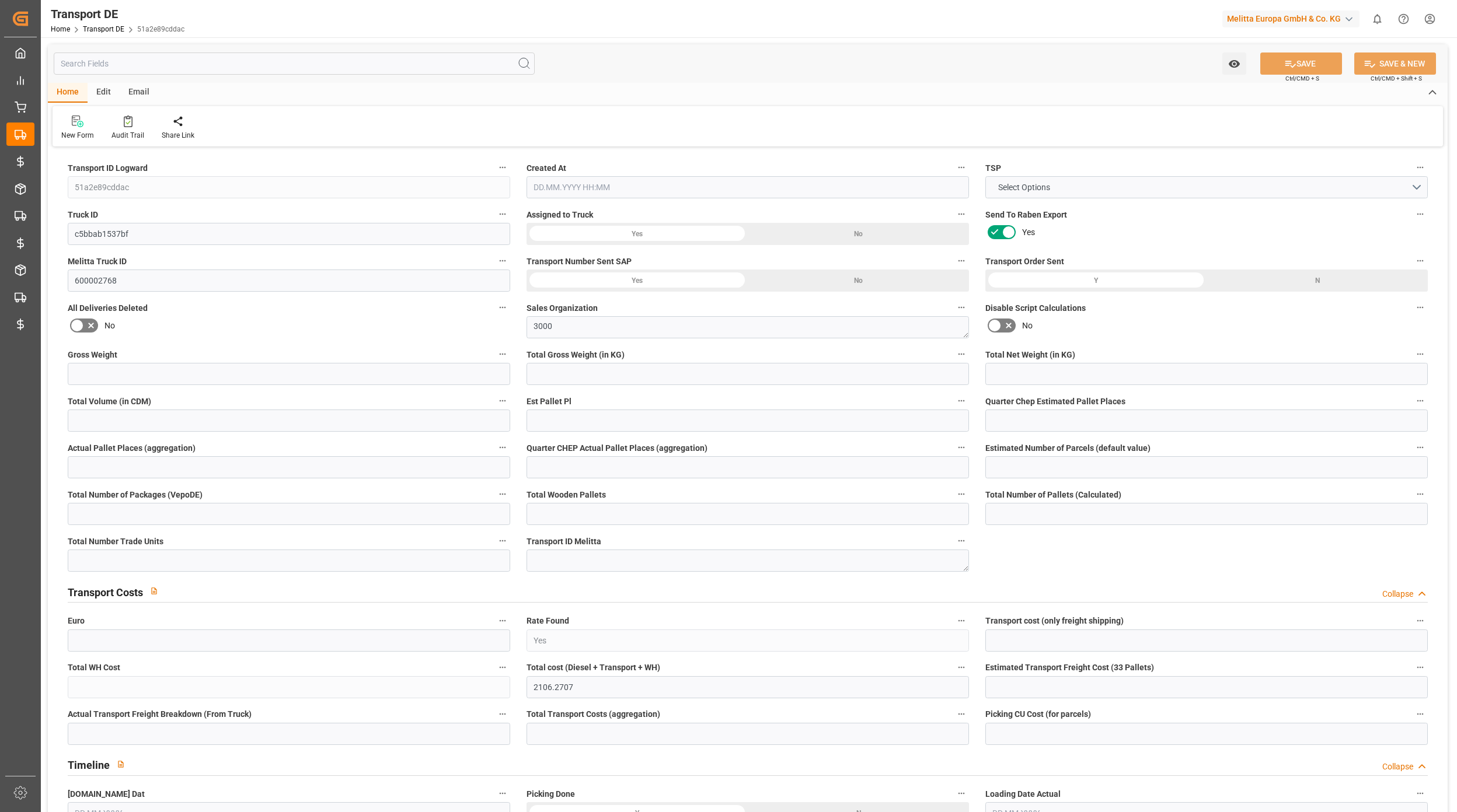
type input "33"
type input "0"
type input "1"
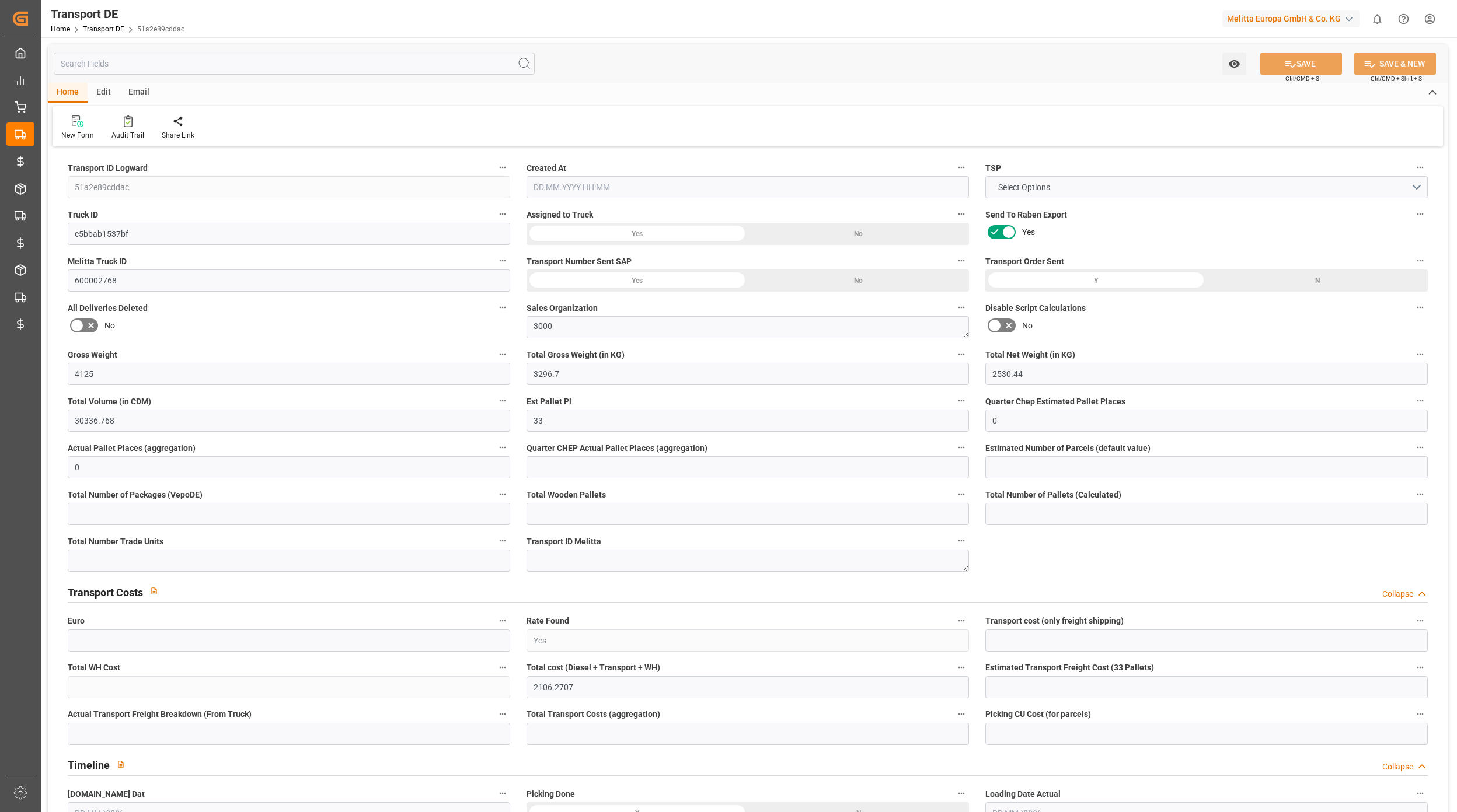
type input "0"
type input "33"
type input "0"
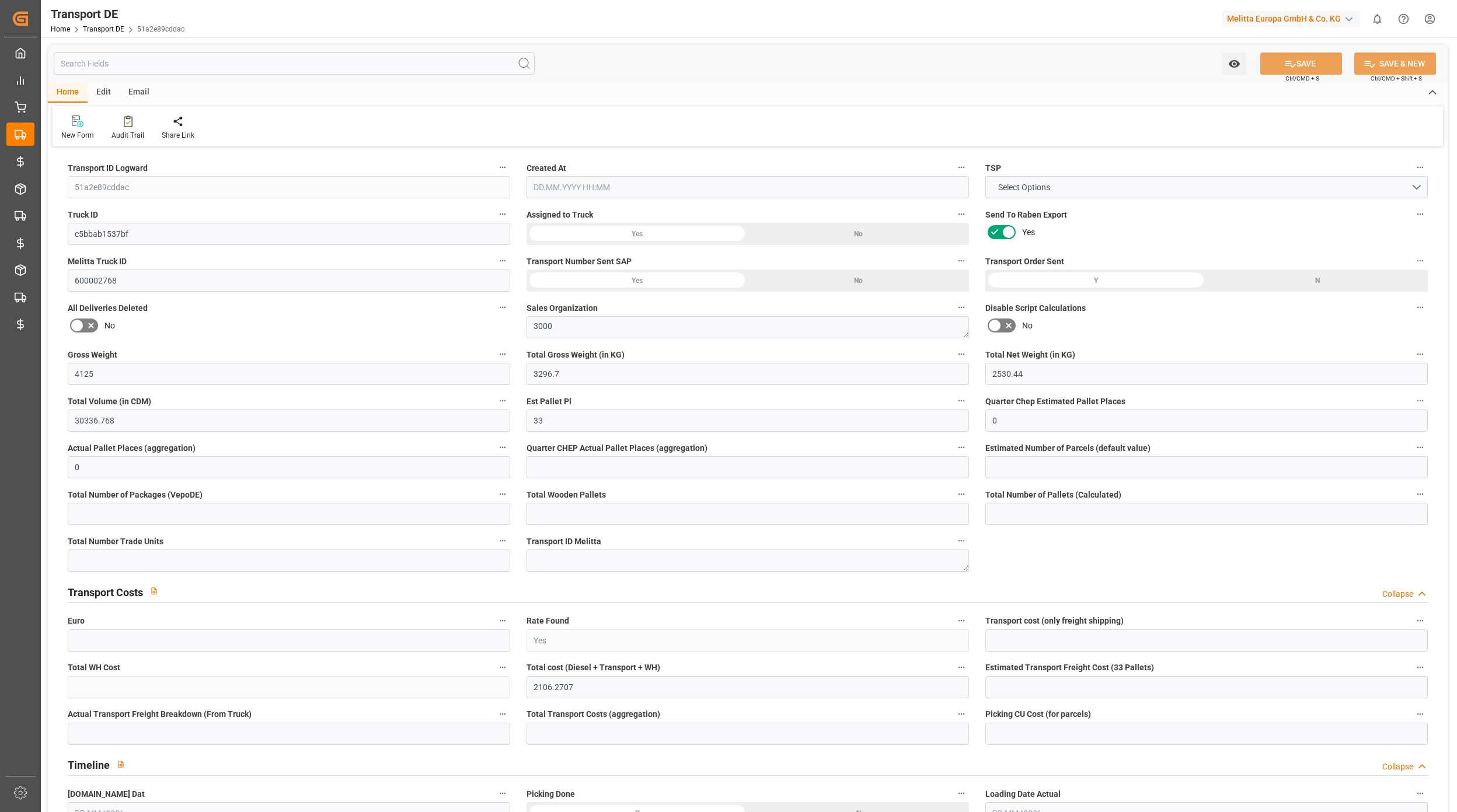
type input "2019.0657"
type input "87.205"
type input "2019.0657"
type input "0"
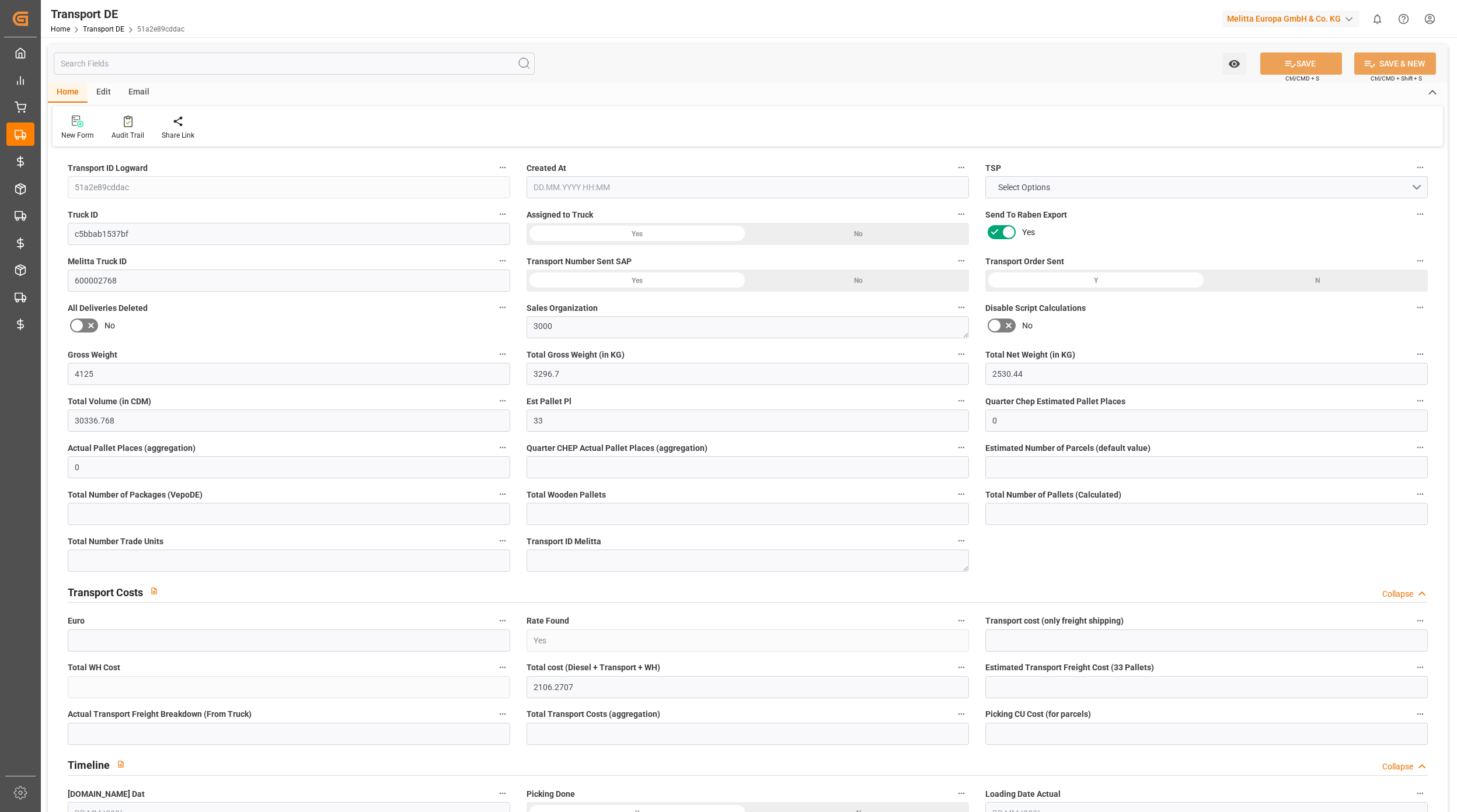
type input "0"
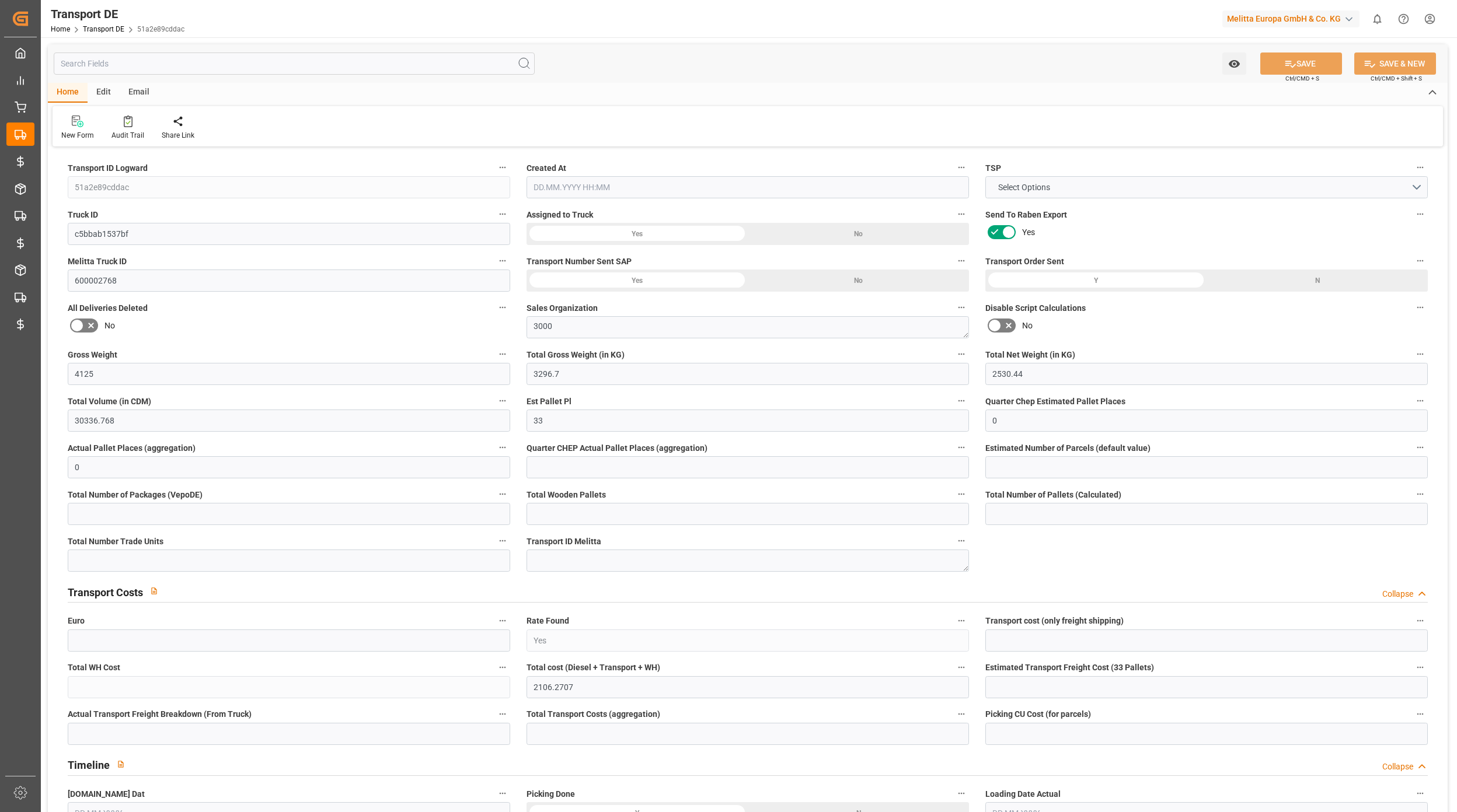
type input "0"
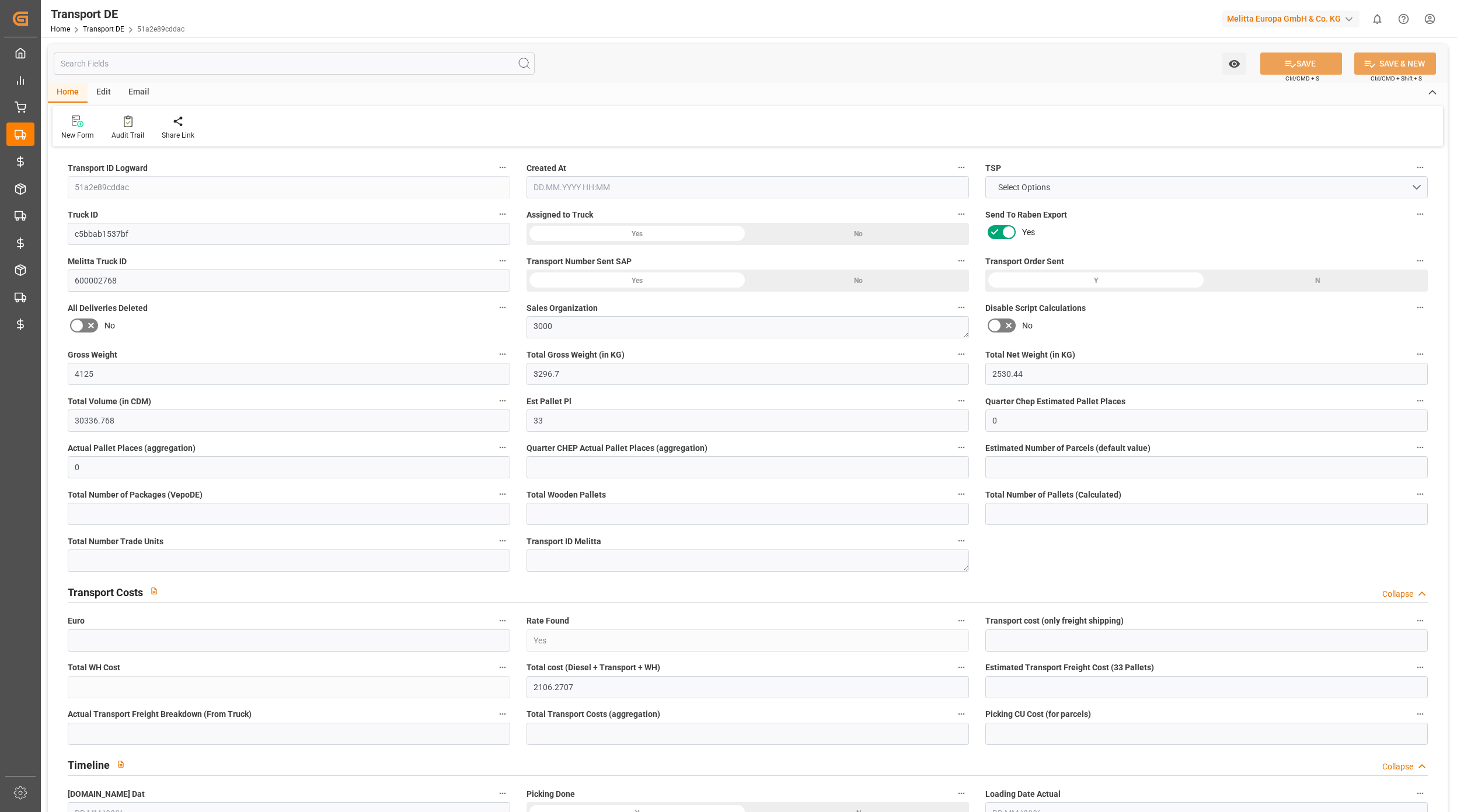
type input "0"
type input "3296.7"
type input "4710.8598"
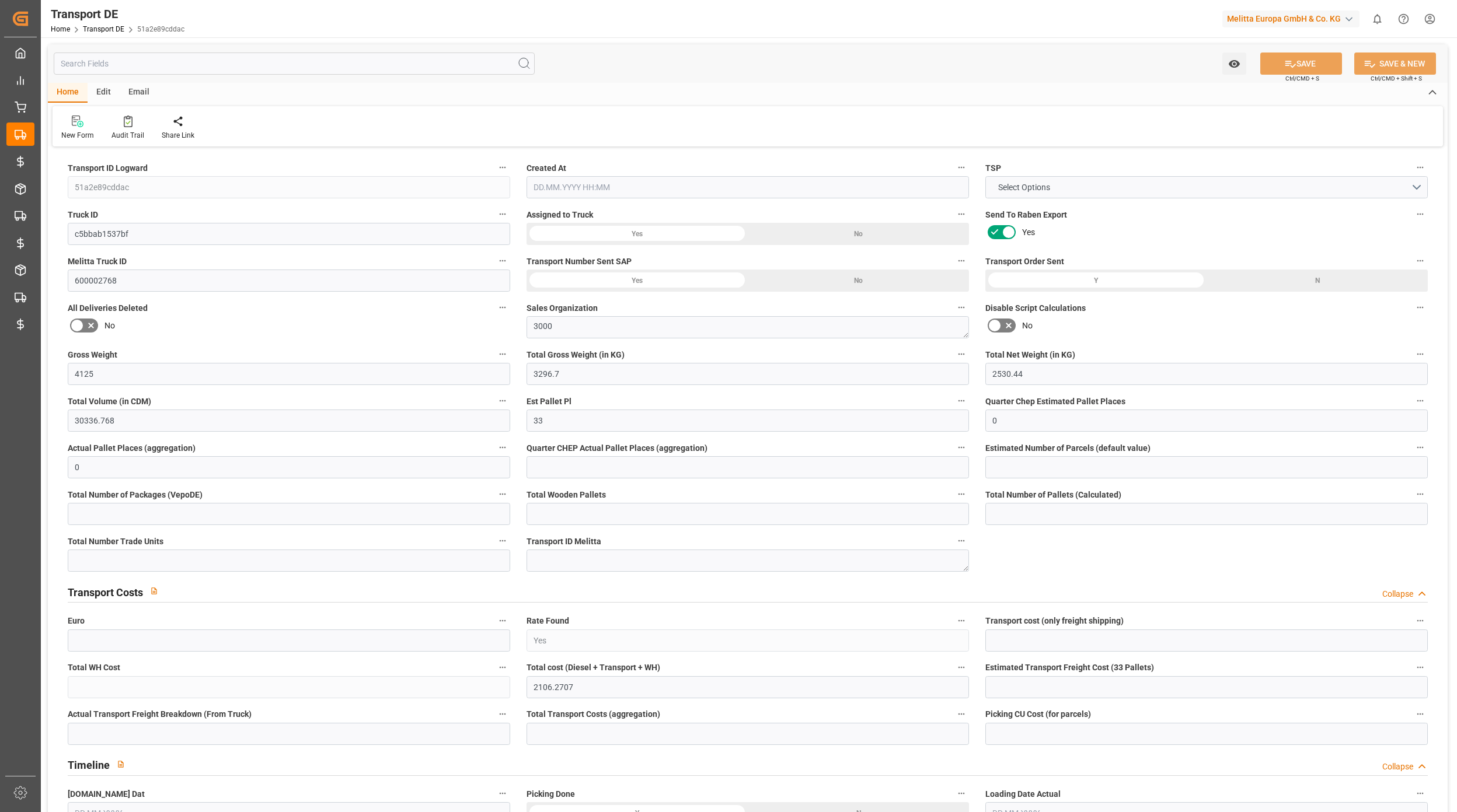
type input "21"
type input "35"
type input "0"
type input "33"
type input "0"
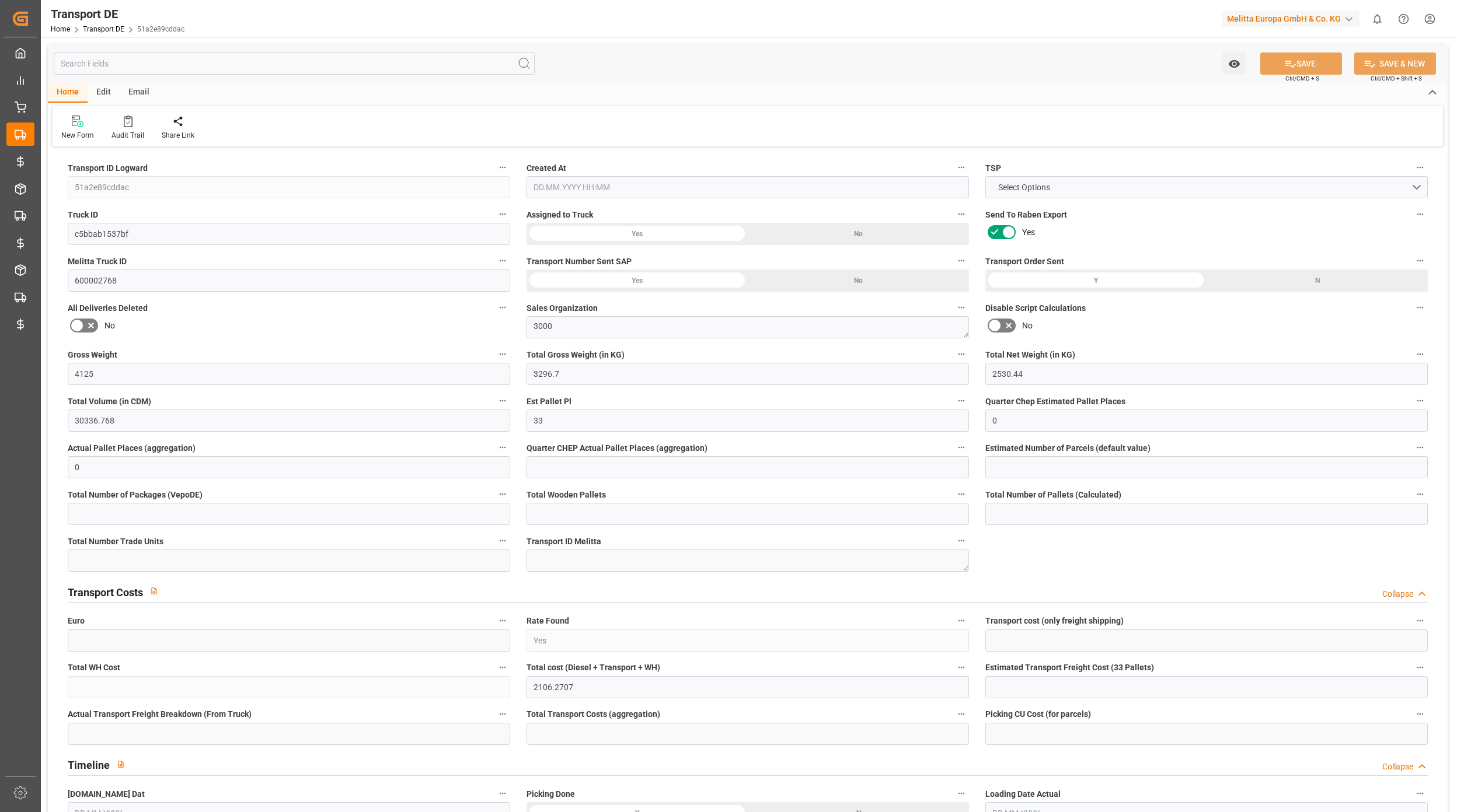
type input "0"
type input "1"
type input "0"
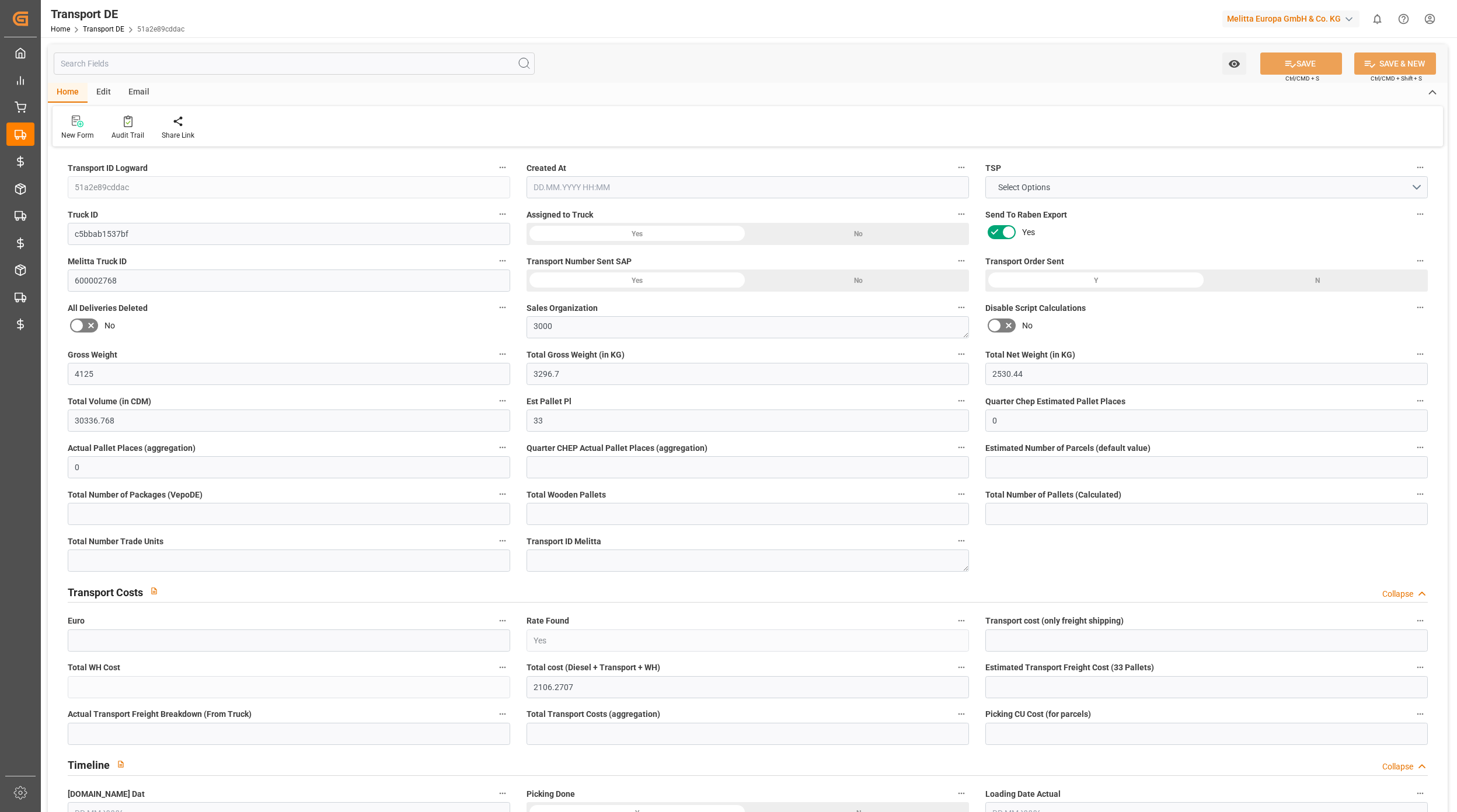
type input "0"
type input "1782"
type input "2106.2707"
type input "2019.0657"
type input "18.09.2025 21:00"
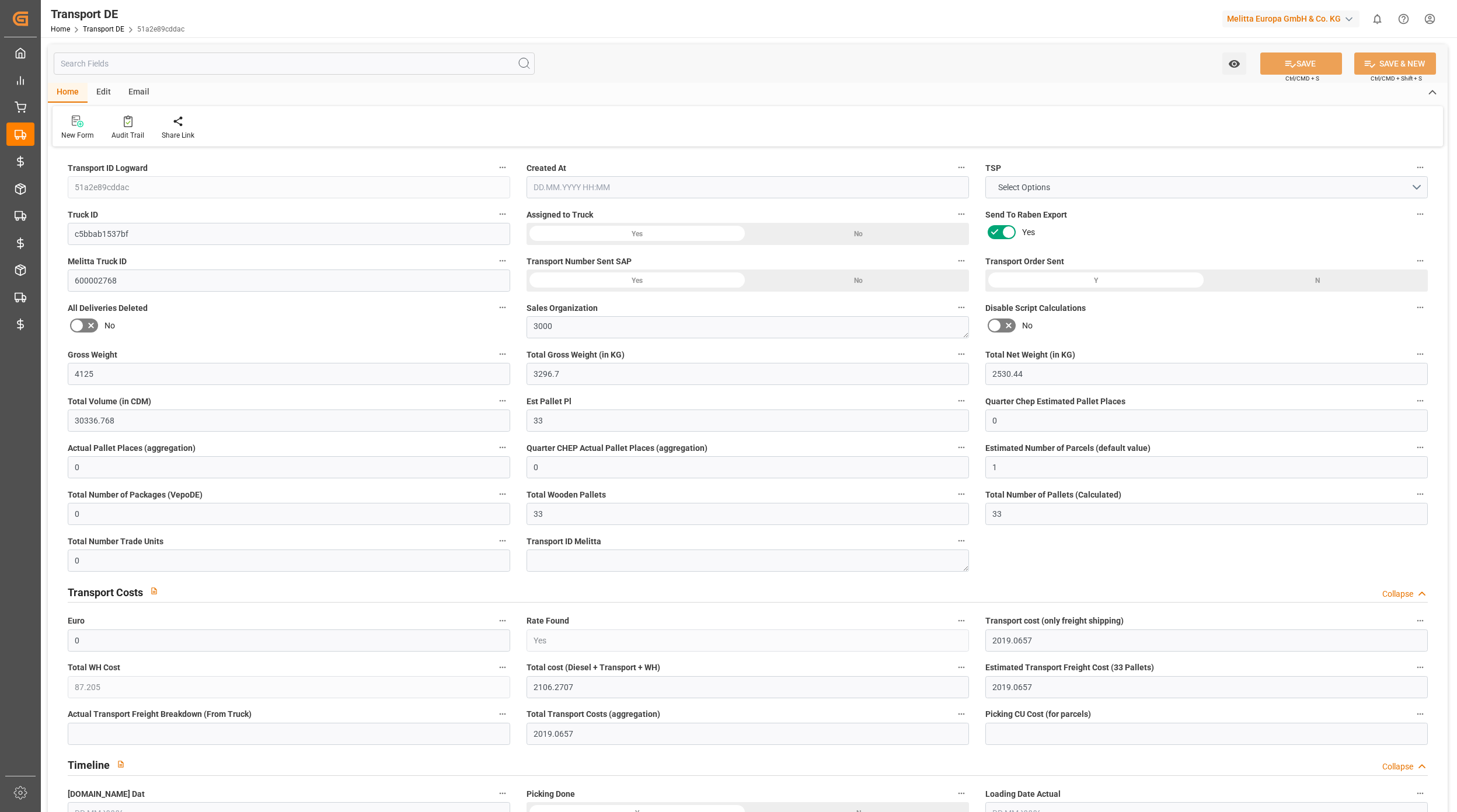
type input "[DATE]"
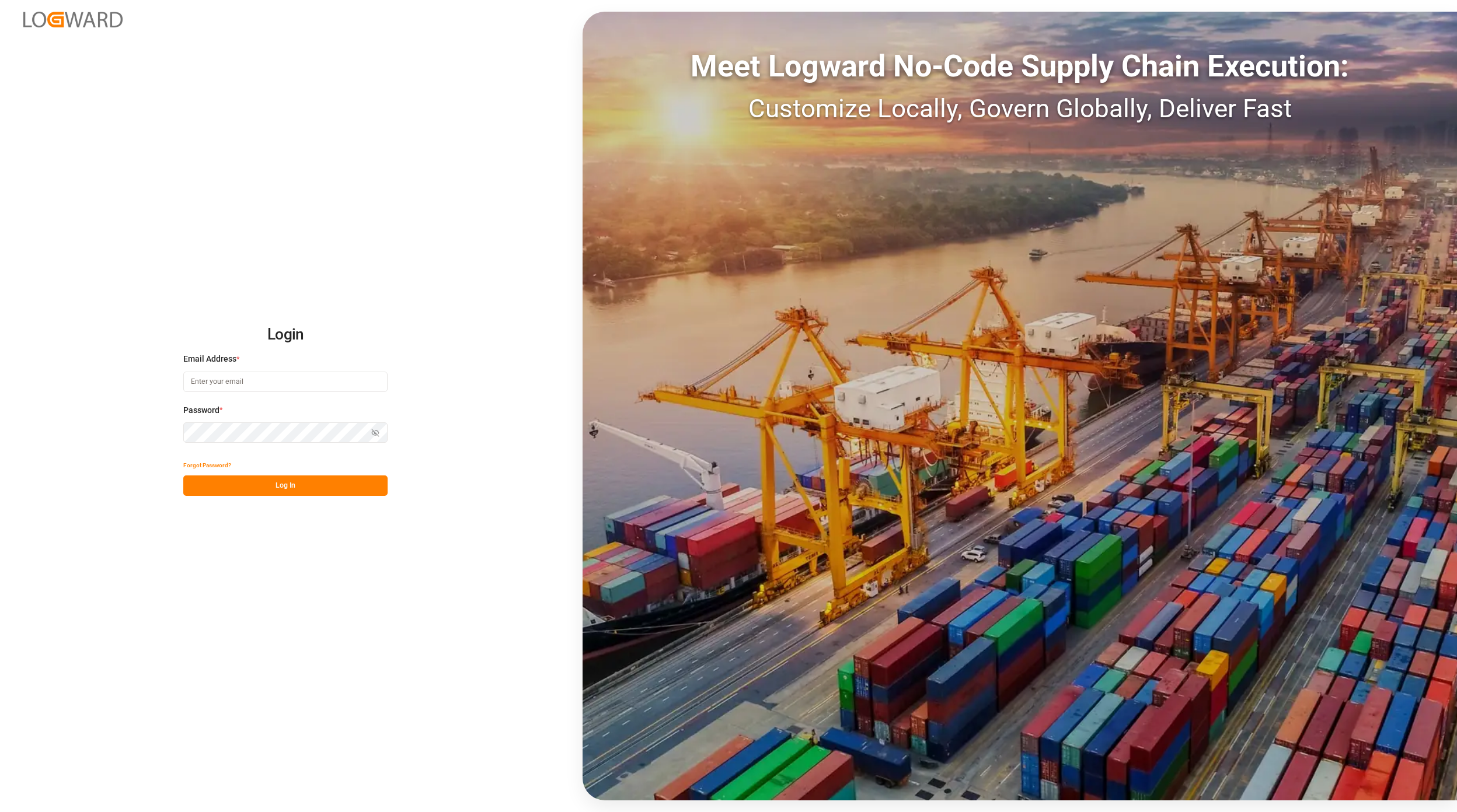
type input "[EMAIL_ADDRESS][PERSON_NAME][DOMAIN_NAME]"
click at [298, 483] on button "Log In" at bounding box center [285, 486] width 205 height 21
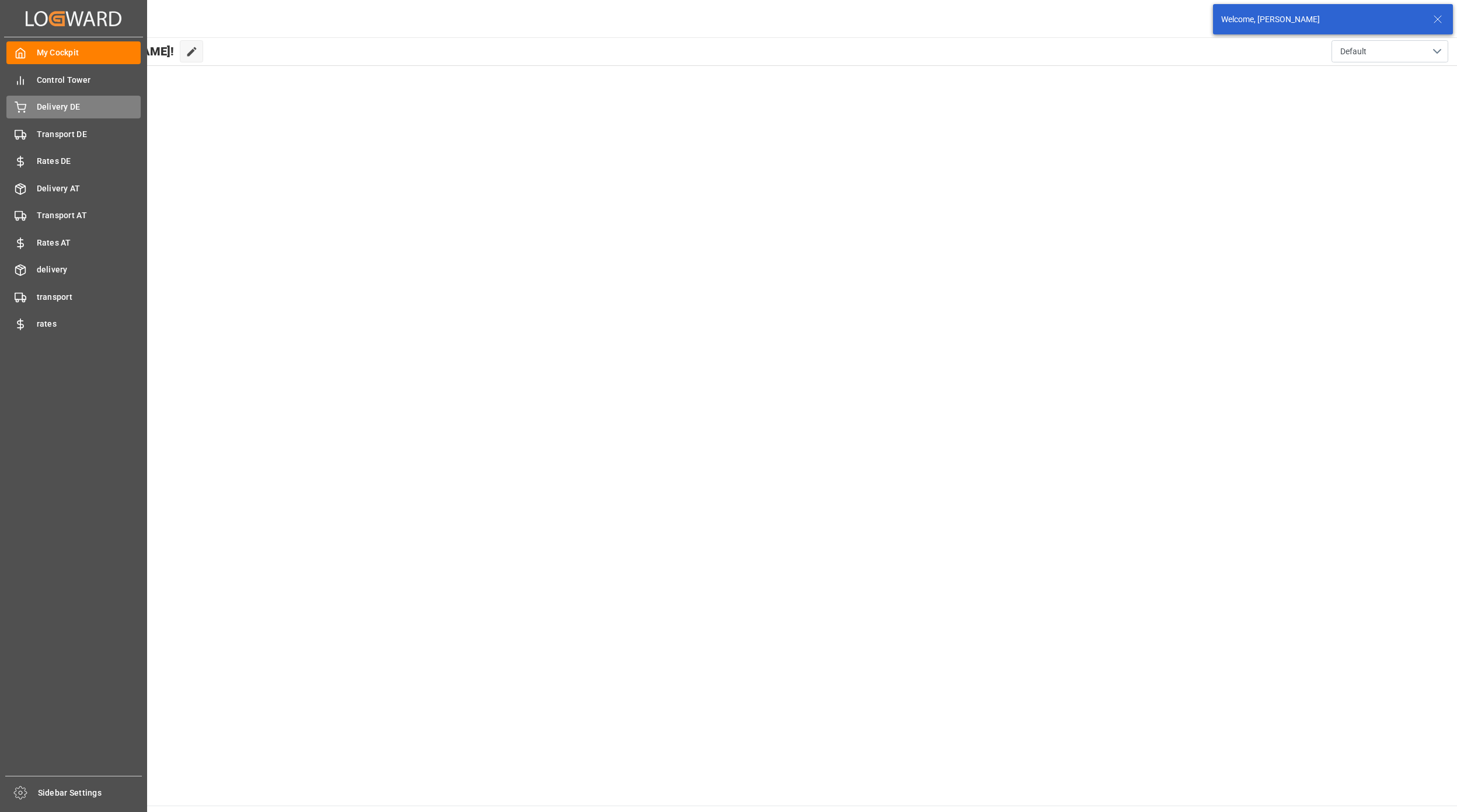
click at [24, 108] on icon at bounding box center [21, 105] width 10 height 8
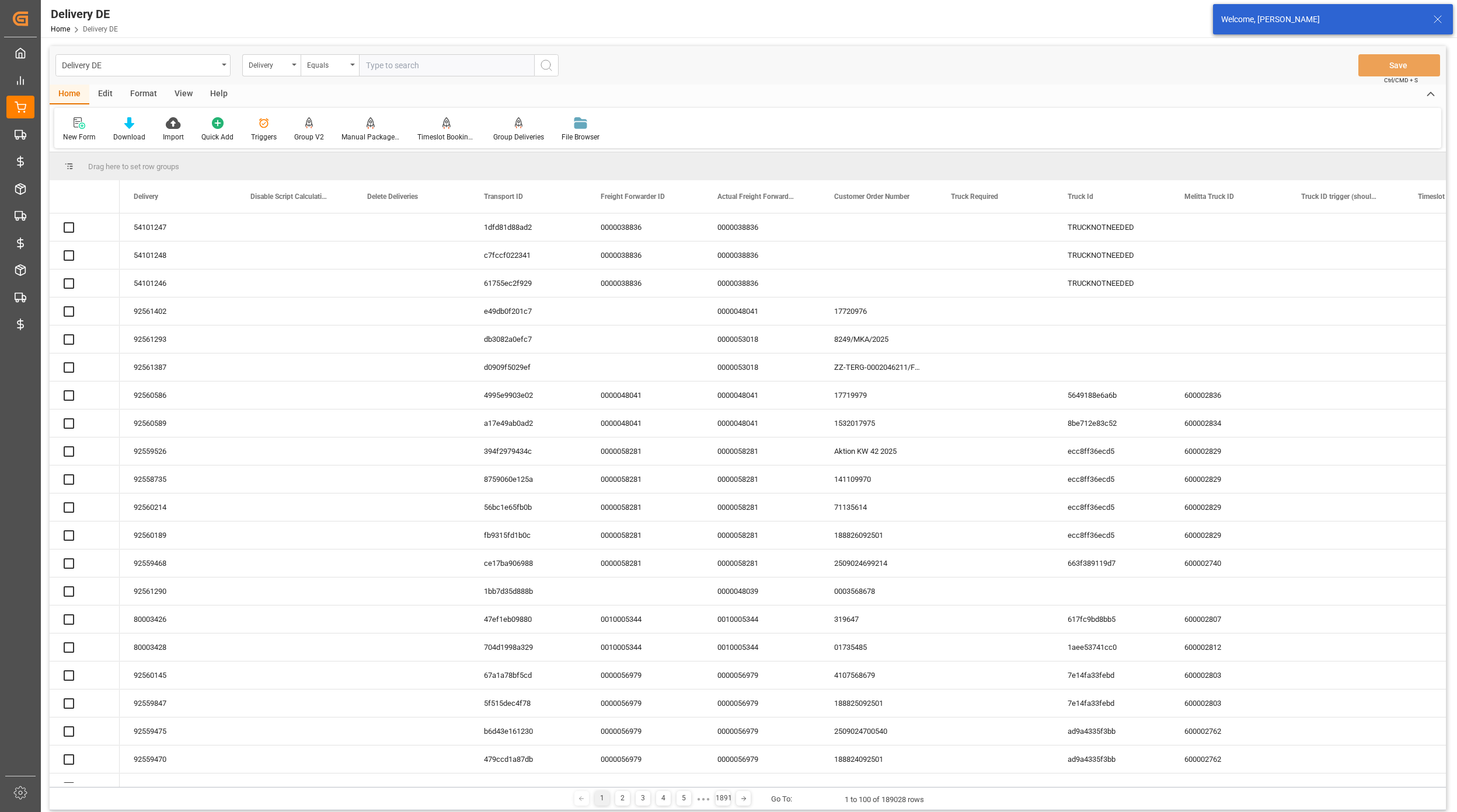
click at [138, 66] on div "Delivery DE" at bounding box center [140, 64] width 156 height 15
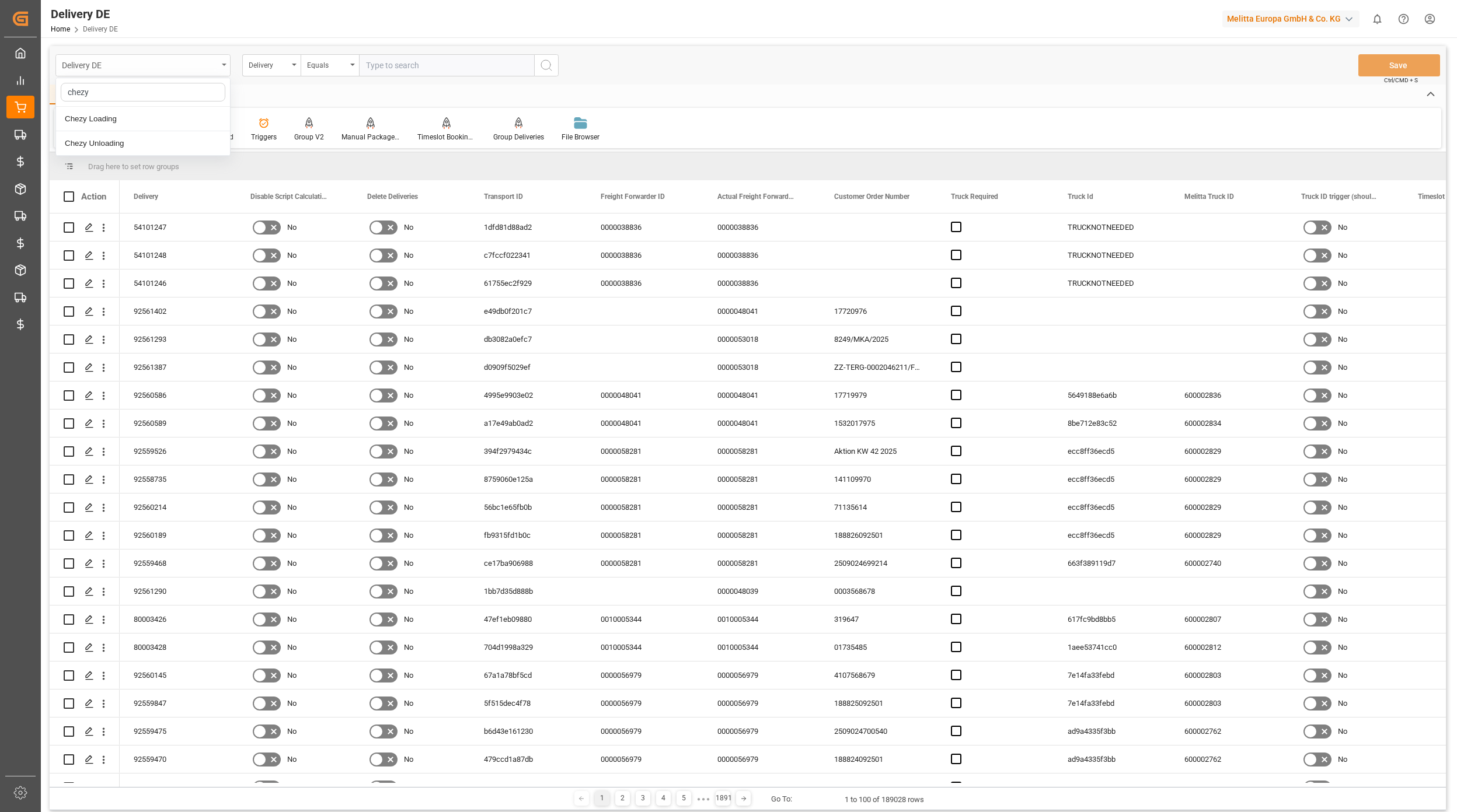
type input "chezy"
click at [135, 146] on div "Chezy Unloading" at bounding box center [143, 143] width 174 height 24
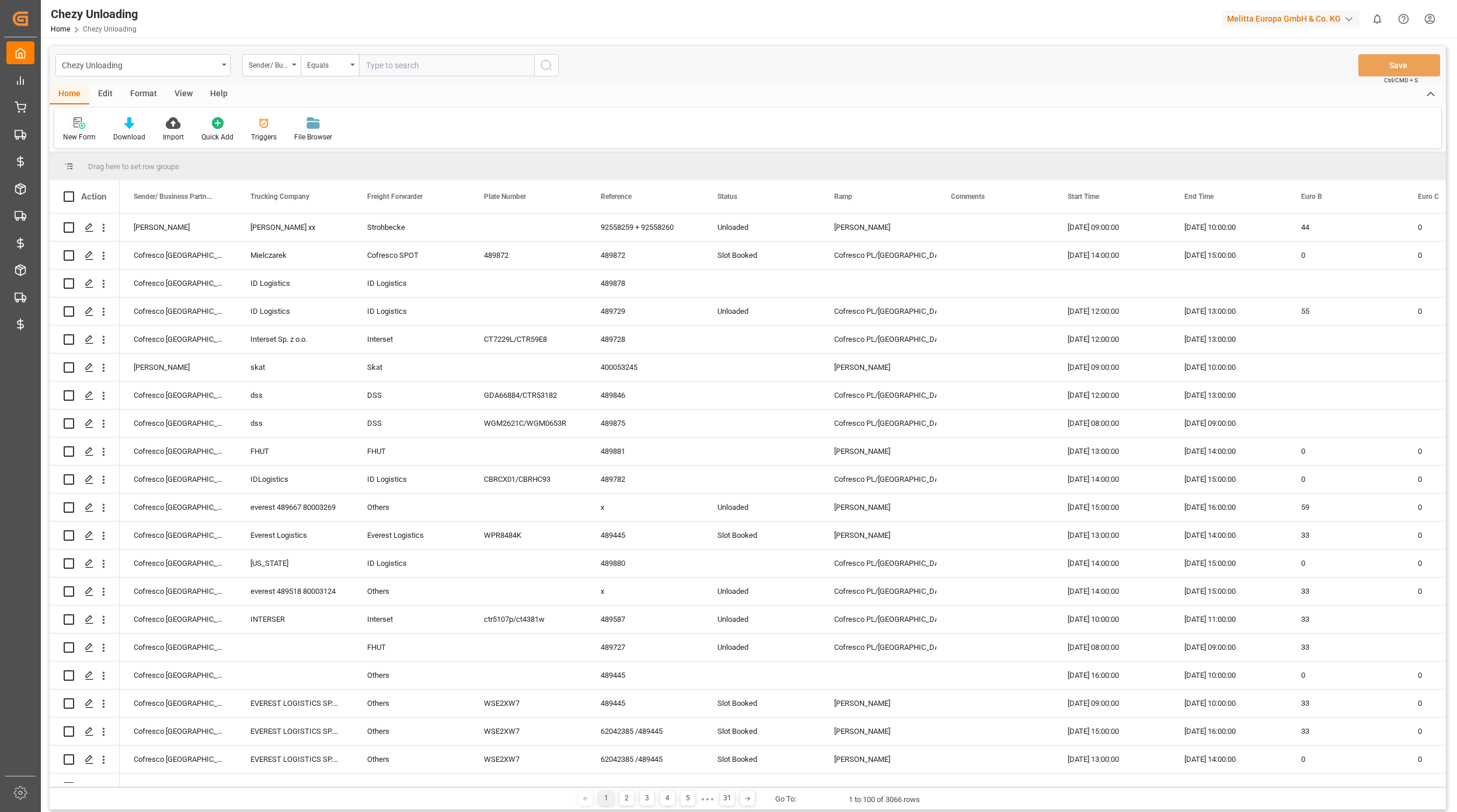
click at [78, 129] on div "New Form" at bounding box center [79, 129] width 50 height 26
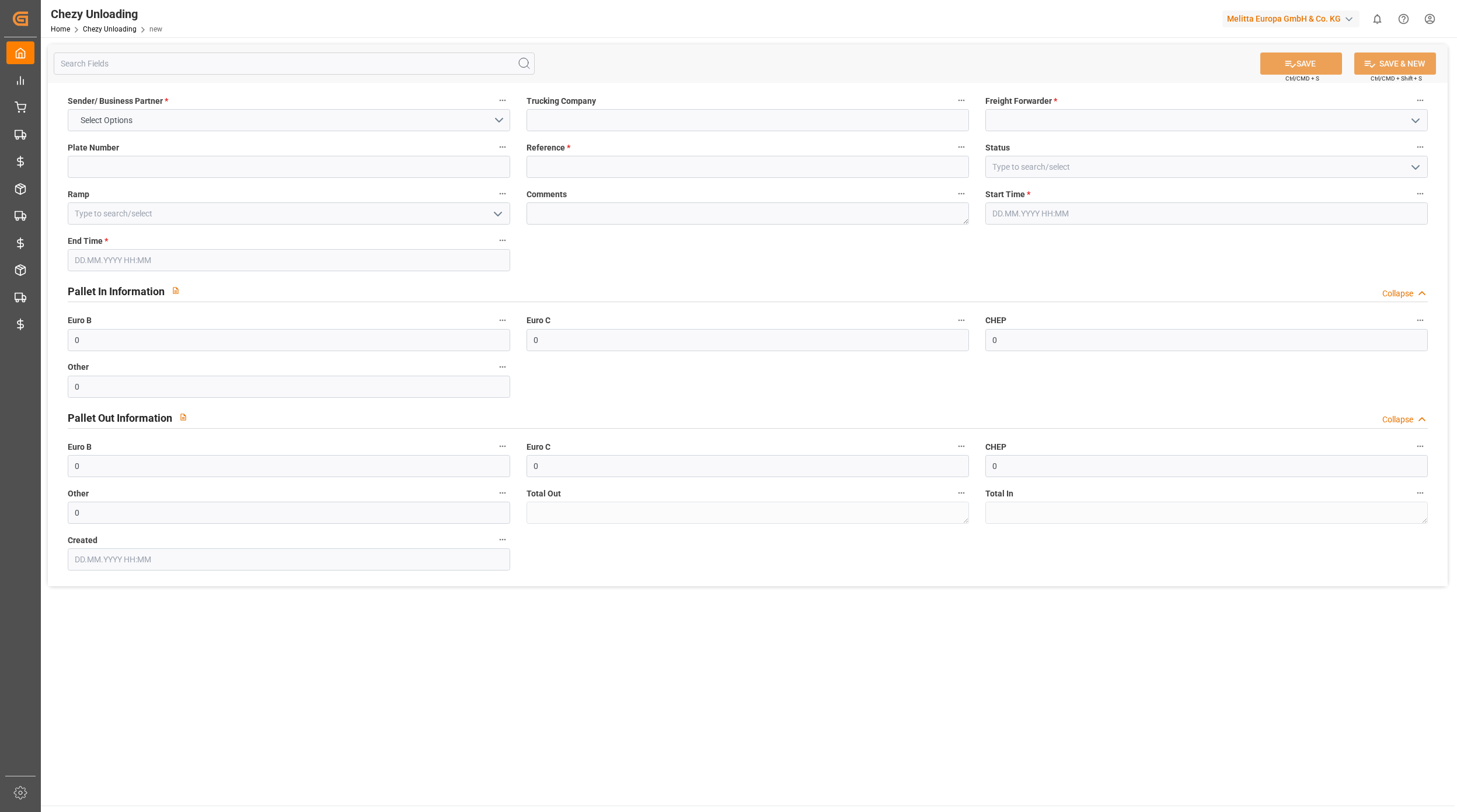
click at [1435, 20] on html "Created by potrace 1.15, written by [PERSON_NAME] [DATE]-[DATE] Created by potr…" at bounding box center [728, 406] width 1457 height 812
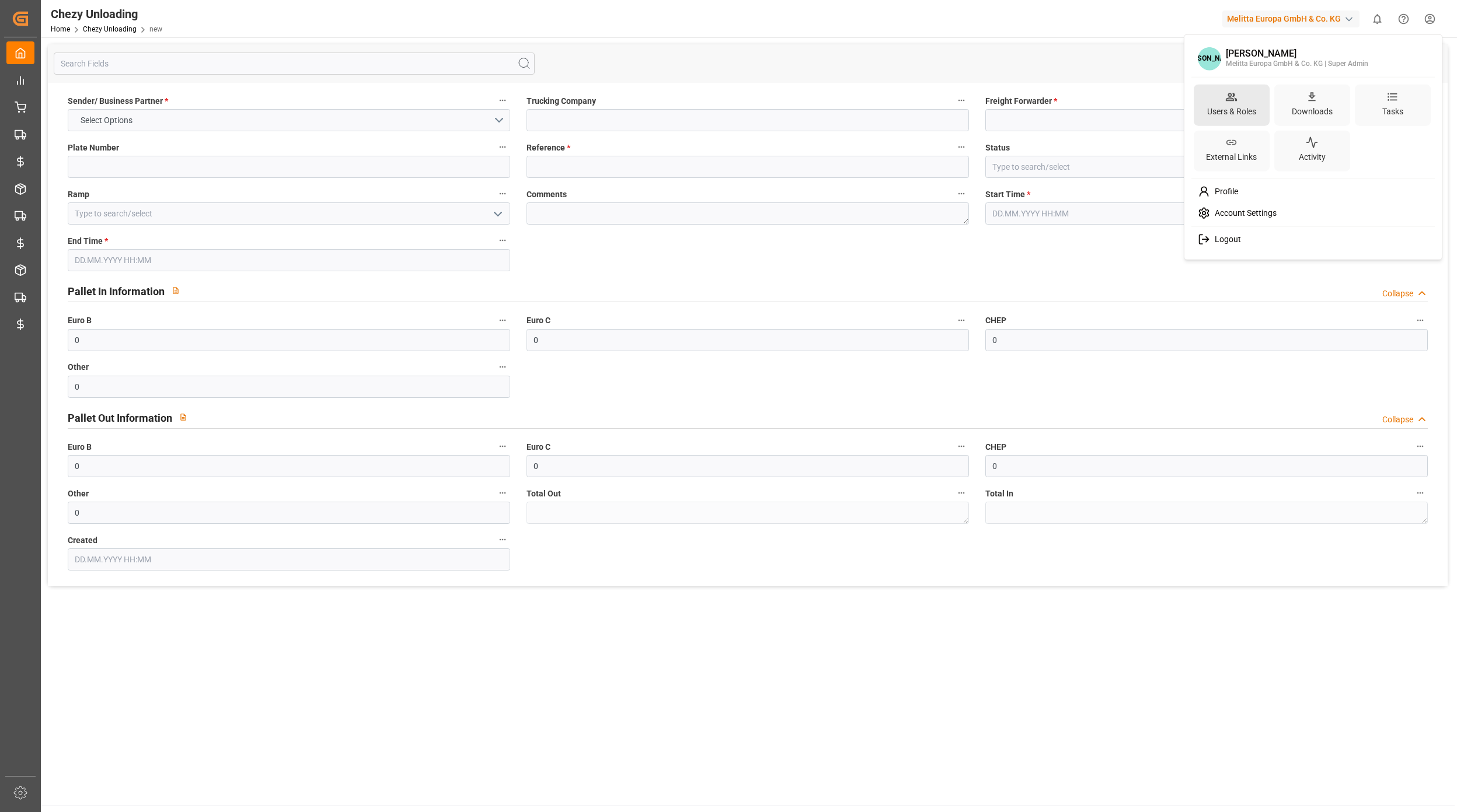
click at [1198, 98] on div "Users & Roles" at bounding box center [1232, 104] width 76 height 41
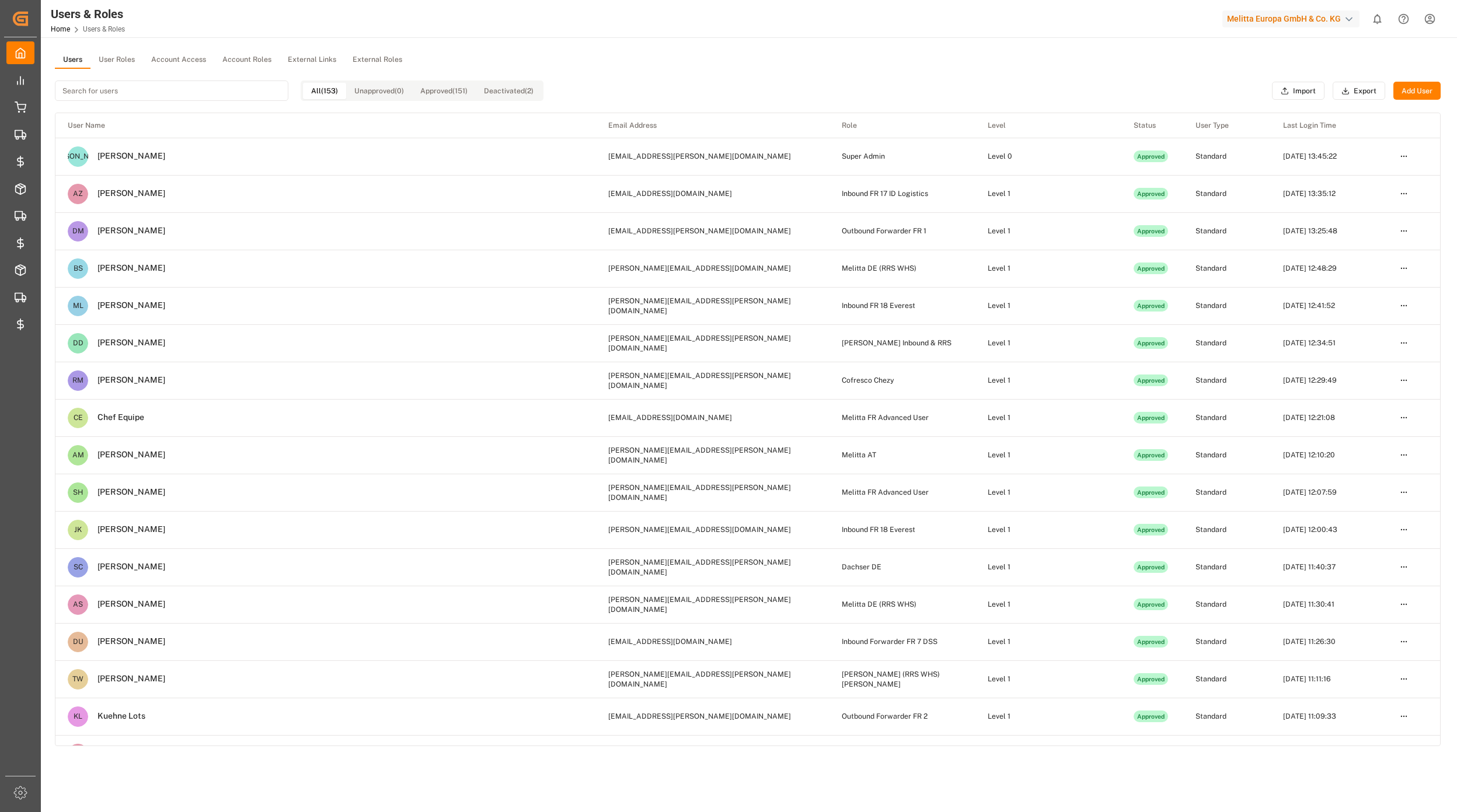
click at [115, 59] on button "User Roles" at bounding box center [117, 60] width 53 height 17
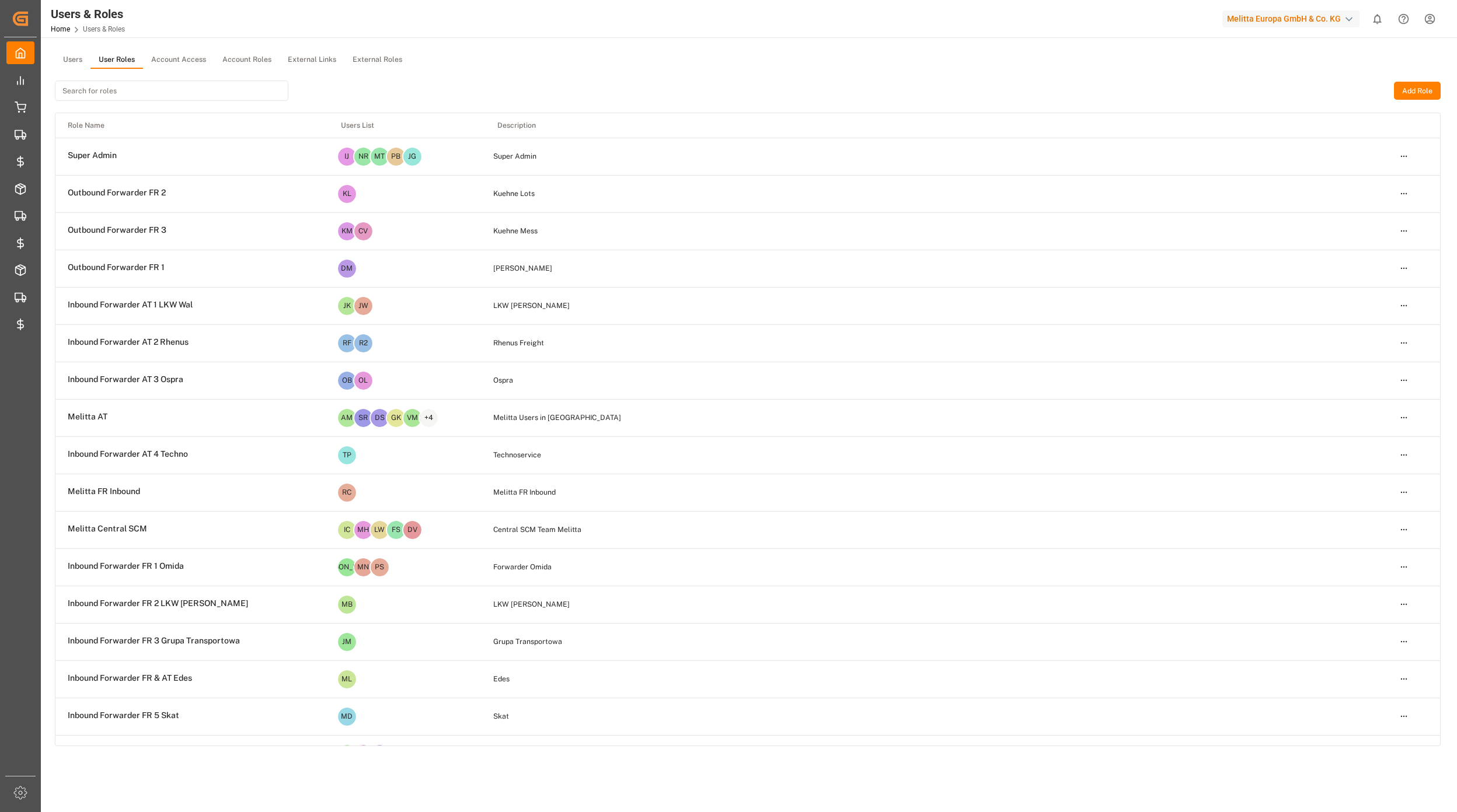
click at [107, 91] on input at bounding box center [172, 91] width 234 height 21
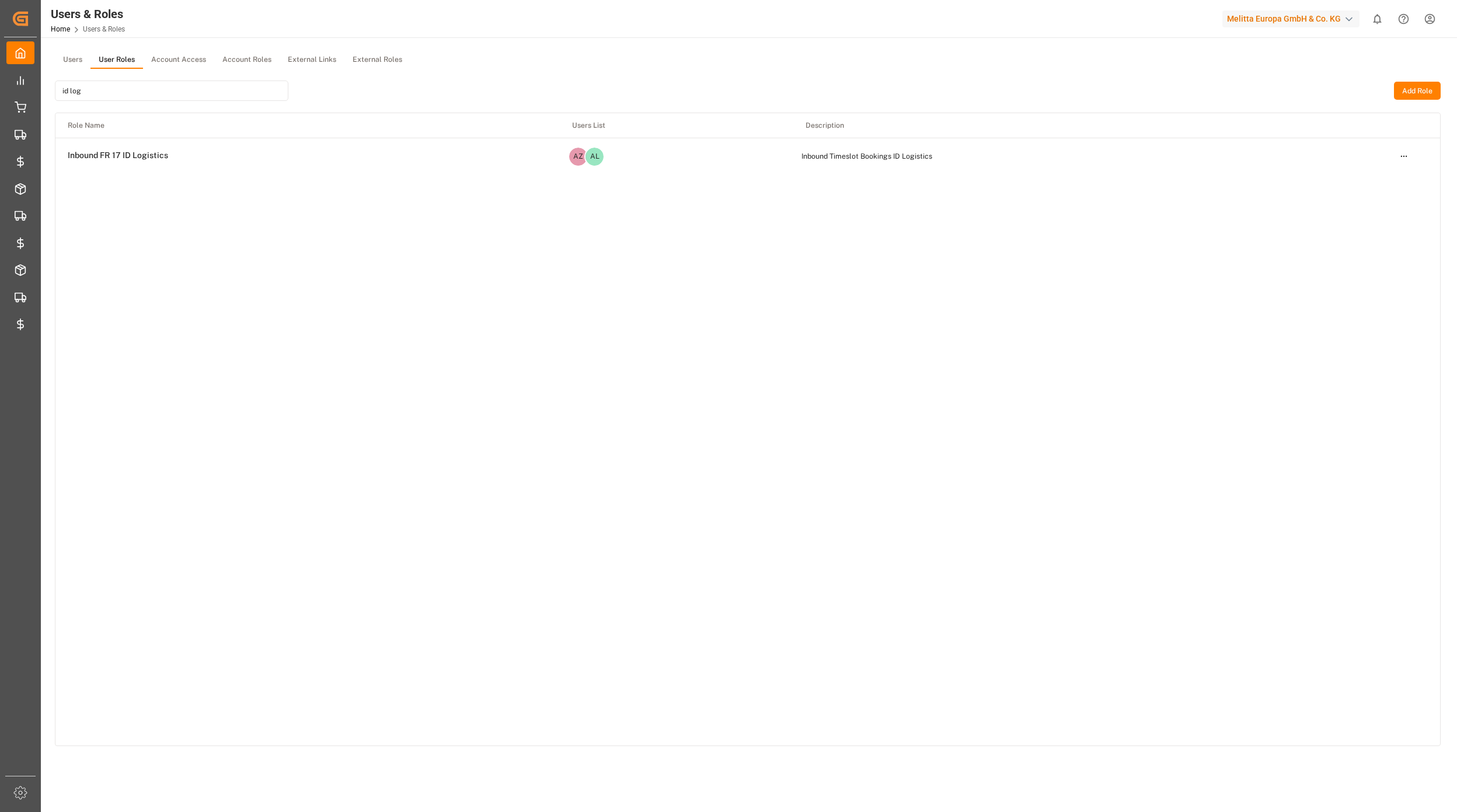
type input "id log"
drag, startPoint x: 1397, startPoint y: 145, endPoint x: 1398, endPoint y: 153, distance: 8.1
click at [1398, 149] on td "Open menu" at bounding box center [1414, 156] width 53 height 37
click at [1400, 157] on html "Created by potrace 1.15, written by [PERSON_NAME] [DATE]-[DATE] Created by potr…" at bounding box center [728, 406] width 1457 height 812
click at [1360, 174] on div "Edit" at bounding box center [1379, 177] width 60 height 16
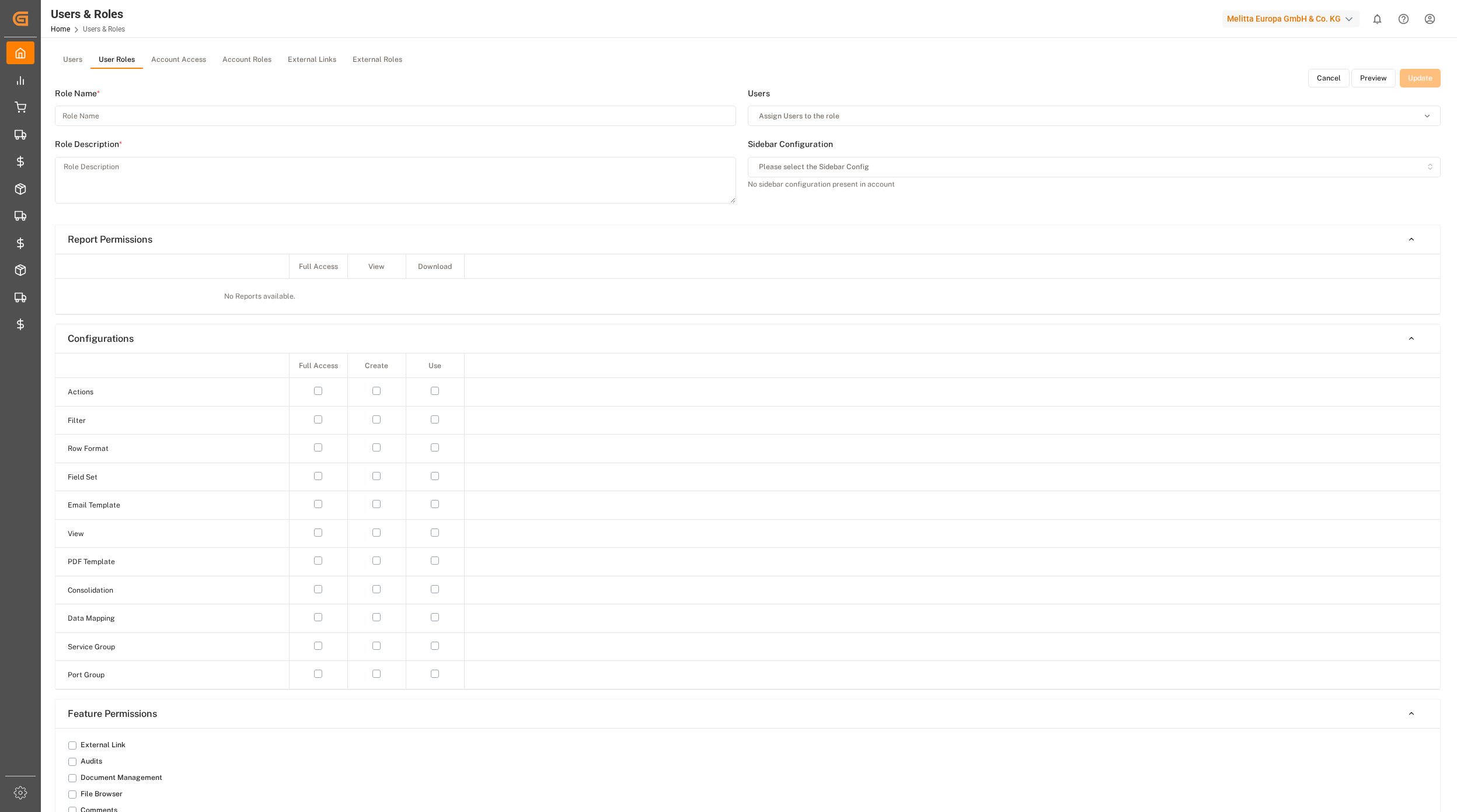
type input "Inbound FR 17 ID Logistics"
type textarea "Inbound Timeslot Bookings ID Logistics"
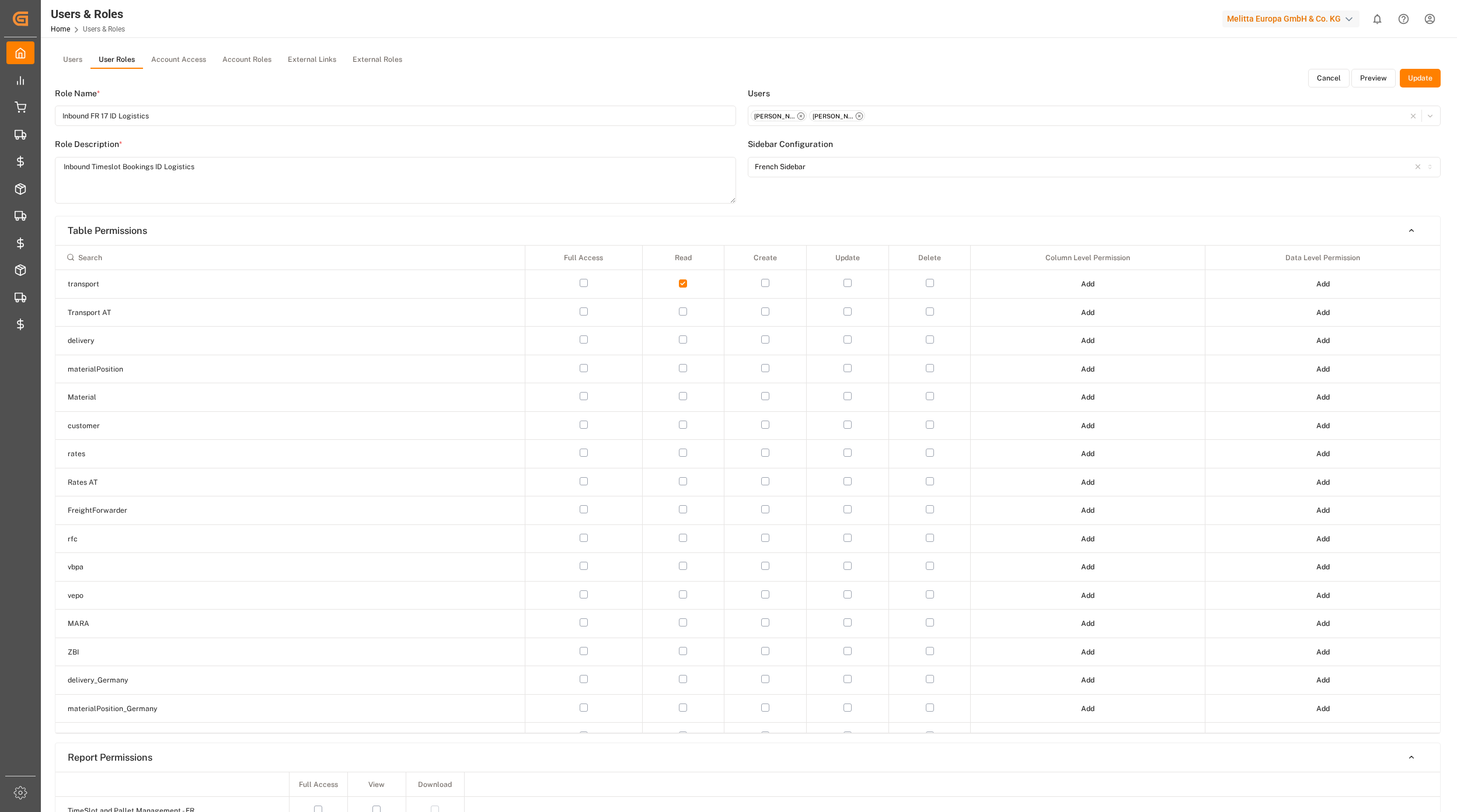
click at [1362, 75] on button "Preview" at bounding box center [1373, 79] width 44 height 19
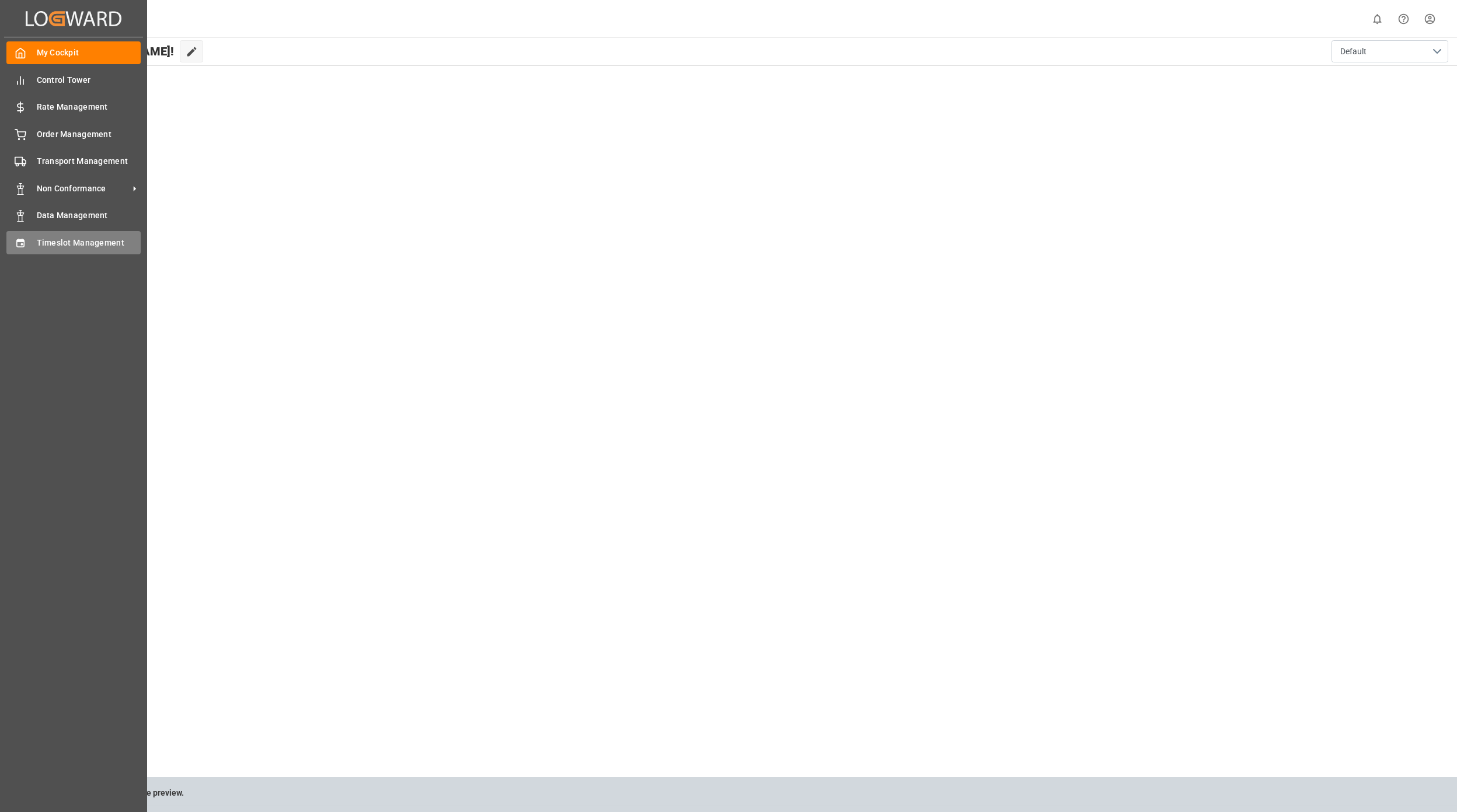
click at [38, 238] on span "Timeslot Management" at bounding box center [89, 243] width 104 height 12
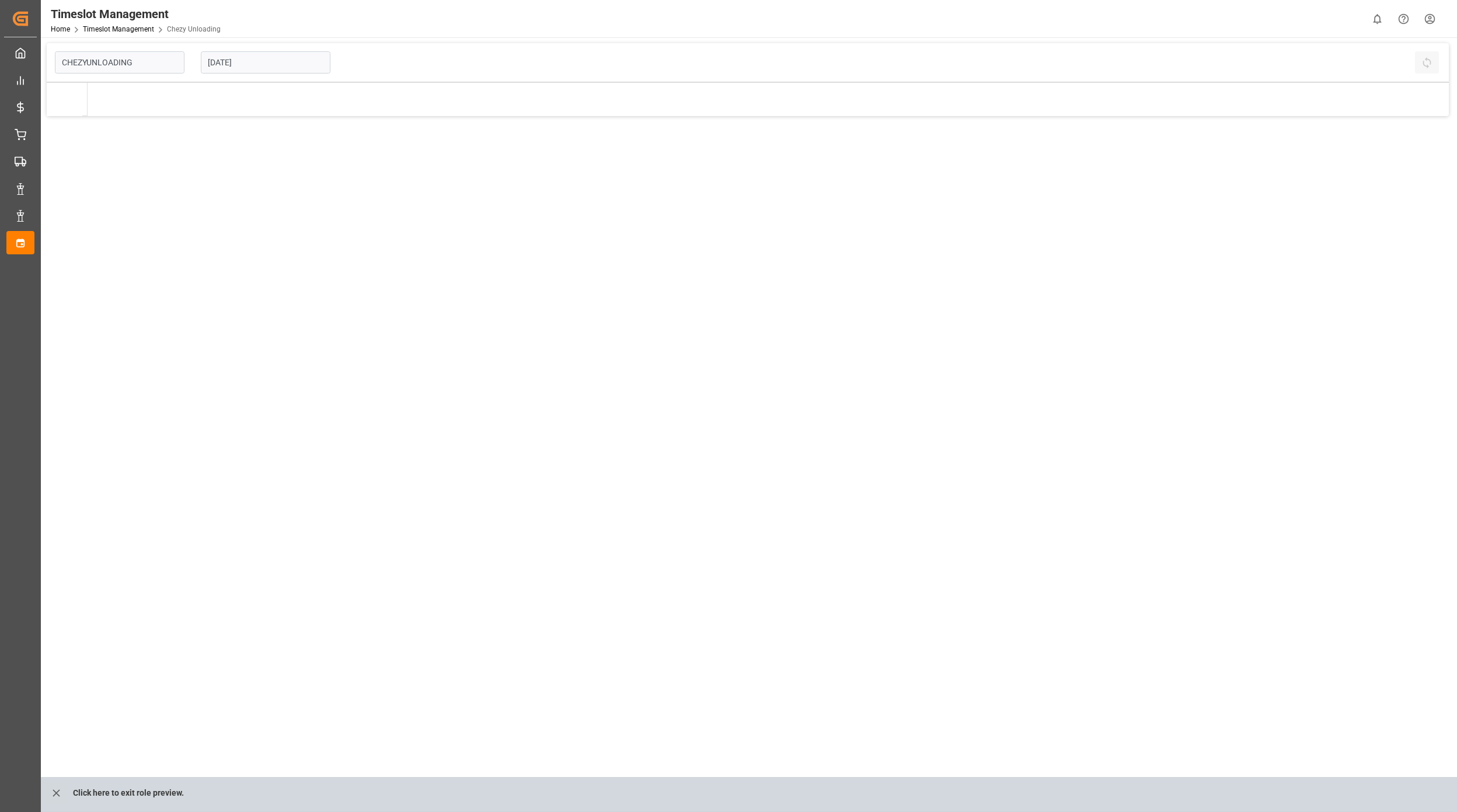
type input "Chezy Unloading"
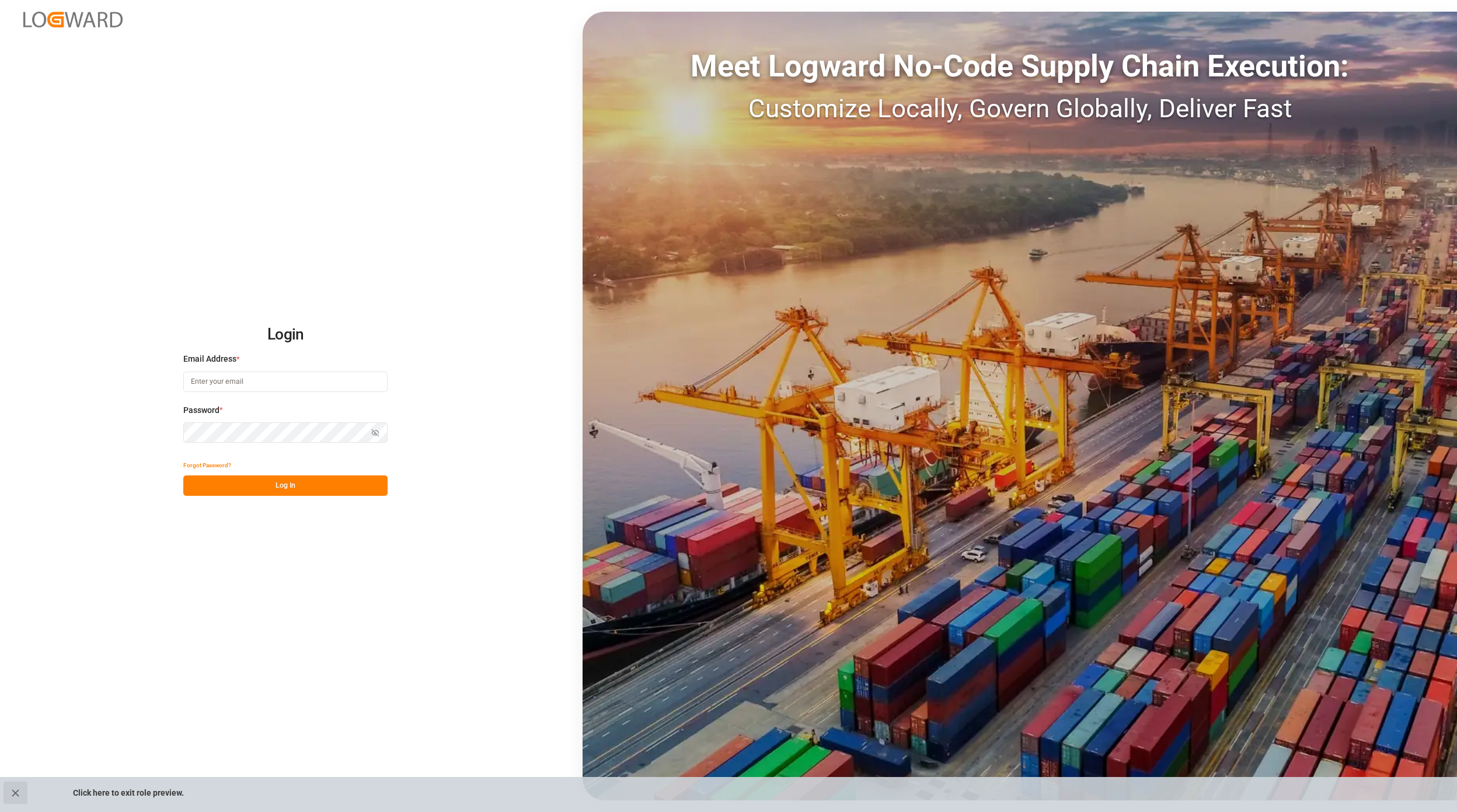
type input "[EMAIL_ADDRESS][PERSON_NAME][DOMAIN_NAME]"
drag, startPoint x: 4, startPoint y: 788, endPoint x: 12, endPoint y: 789, distance: 8.1
click at [6, 789] on button "close role preview" at bounding box center [16, 793] width 24 height 22
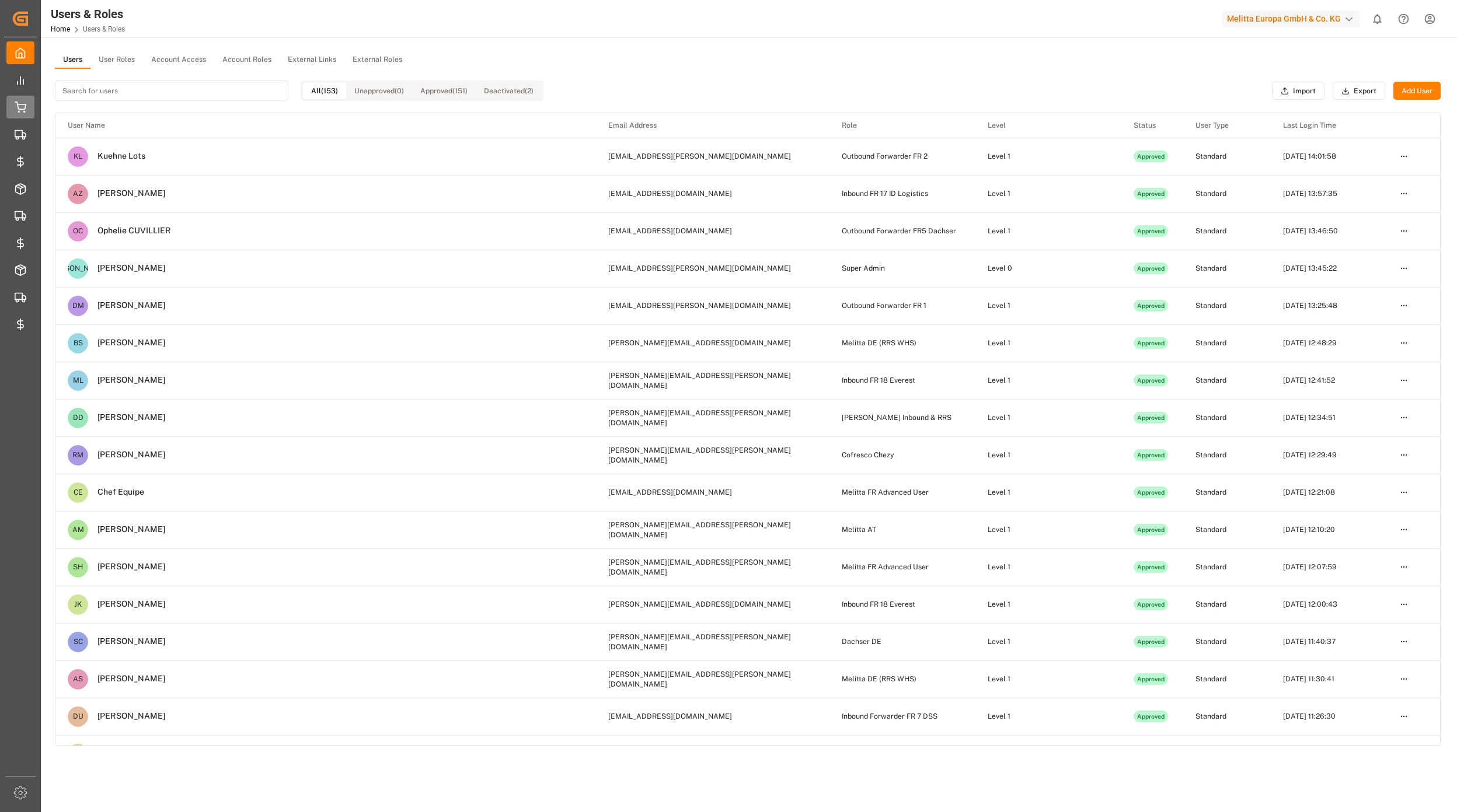
click at [24, 104] on icon at bounding box center [21, 108] width 12 height 12
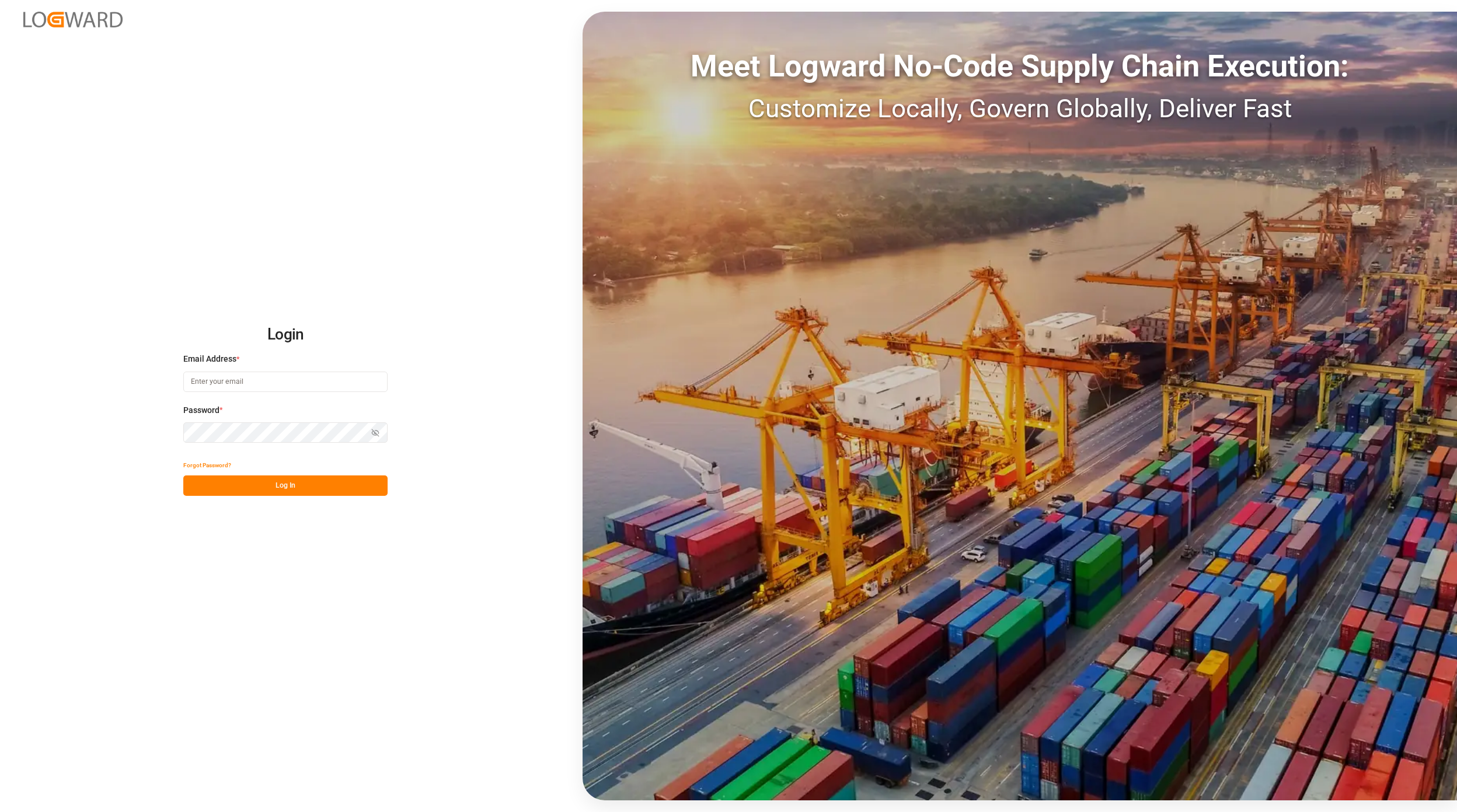
type input "[EMAIL_ADDRESS][PERSON_NAME][DOMAIN_NAME]"
drag, startPoint x: 264, startPoint y: 490, endPoint x: 309, endPoint y: 499, distance: 45.9
click at [262, 493] on button "Log In" at bounding box center [285, 486] width 205 height 21
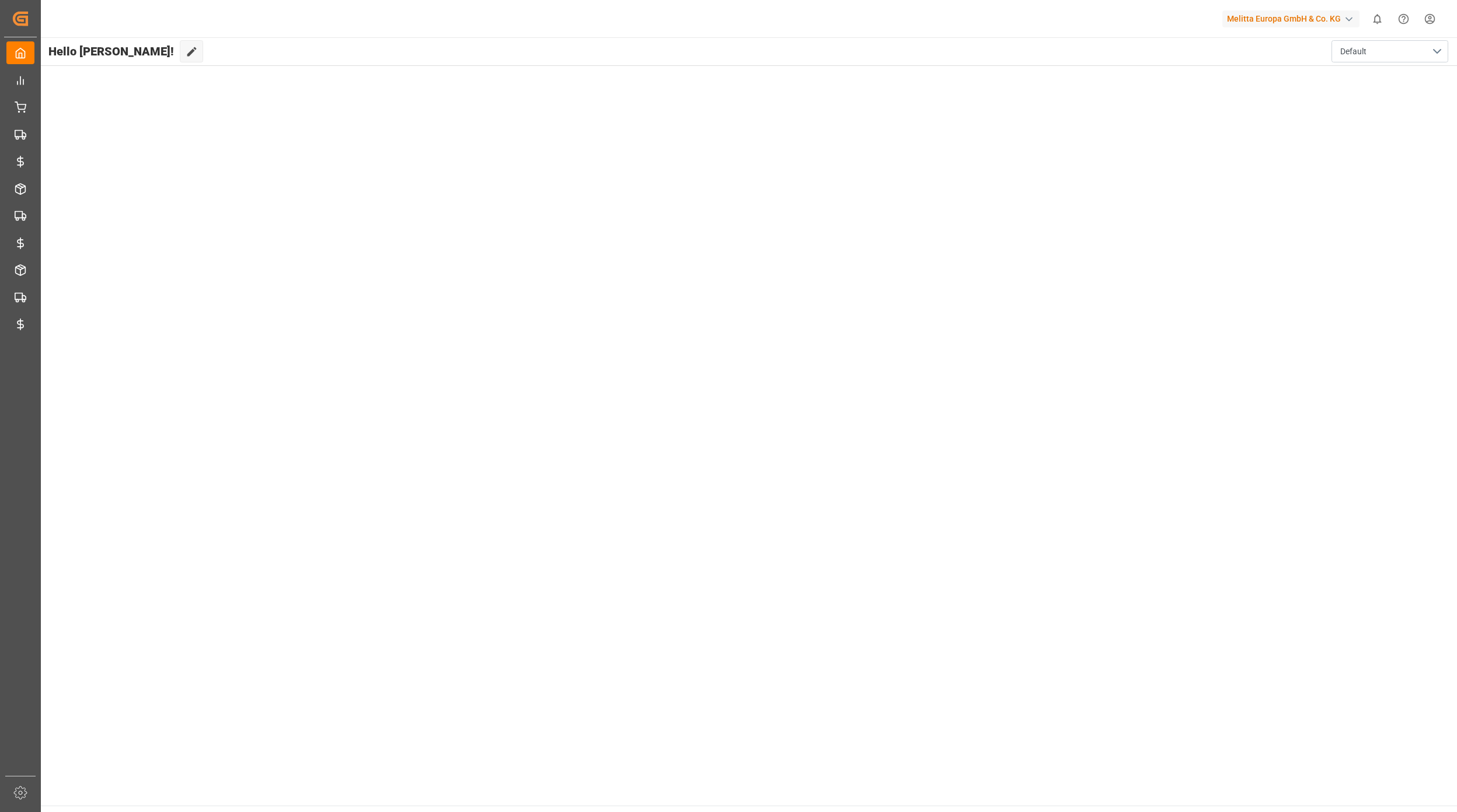
click at [1427, 17] on html "Created by potrace 1.15, written by Peter Selinger 2001-2017 Created by potrace…" at bounding box center [728, 406] width 1457 height 812
click at [1214, 94] on div "Users & Roles" at bounding box center [1232, 104] width 76 height 41
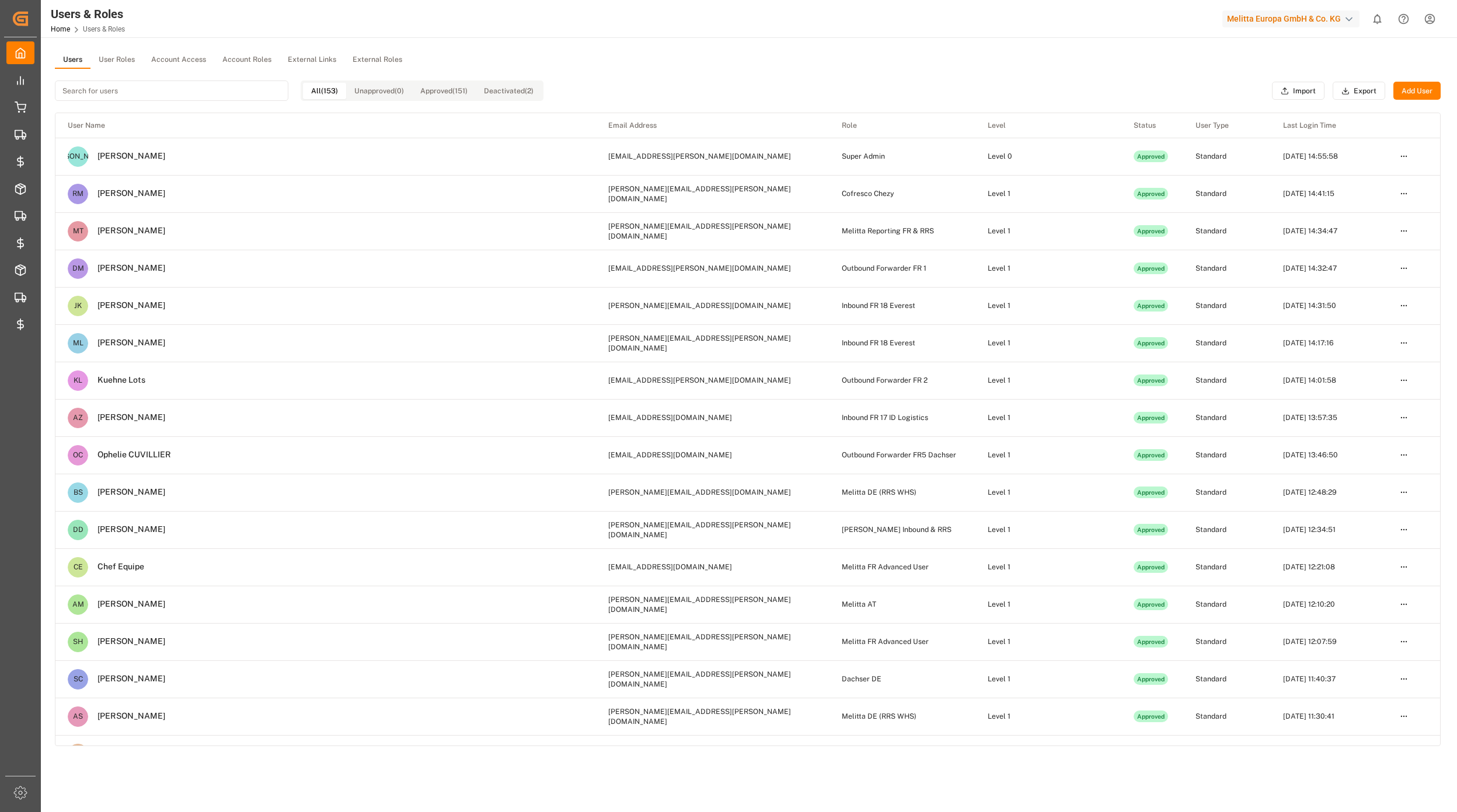
click at [105, 59] on button "User Roles" at bounding box center [117, 60] width 53 height 17
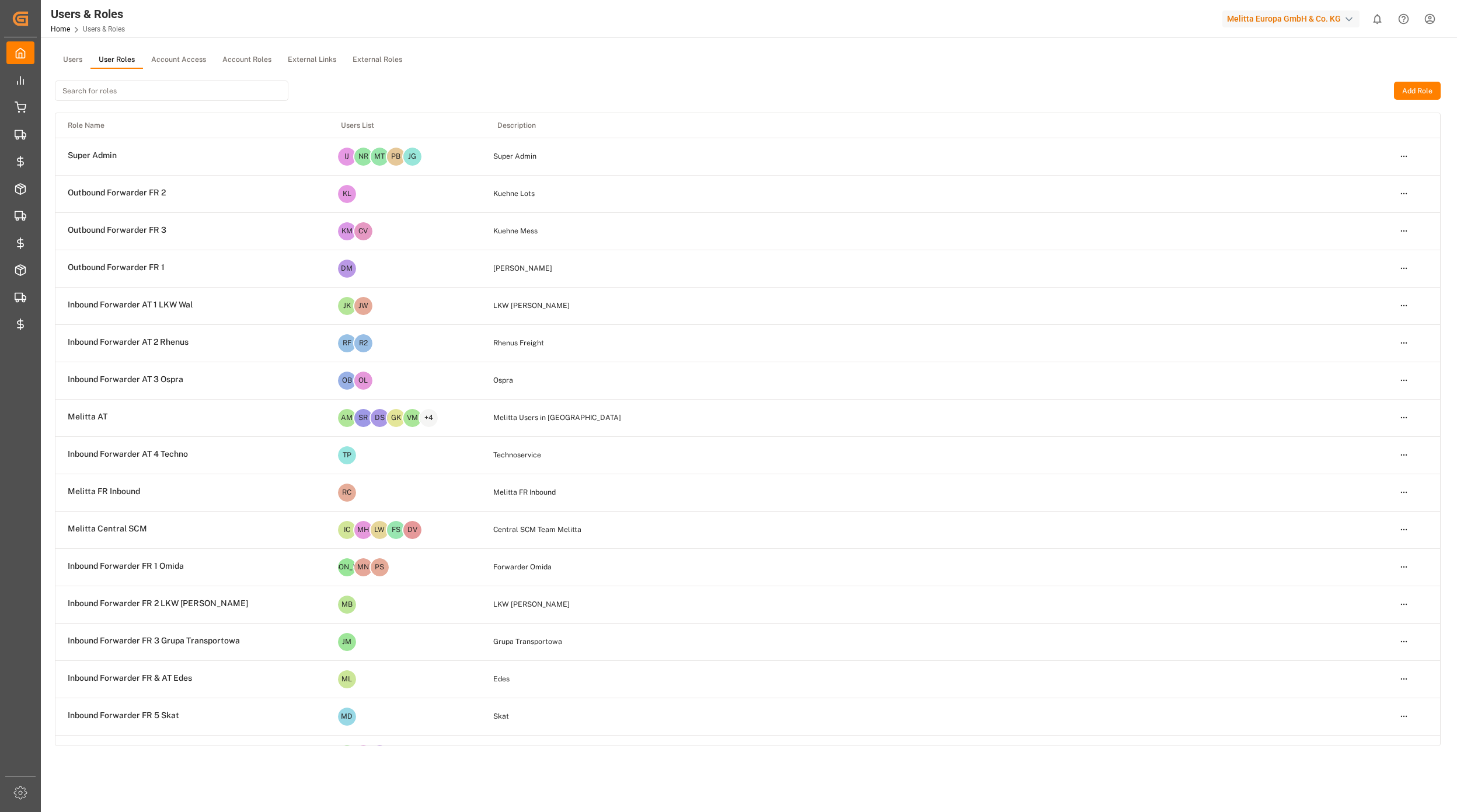
click at [104, 91] on input at bounding box center [172, 91] width 234 height 21
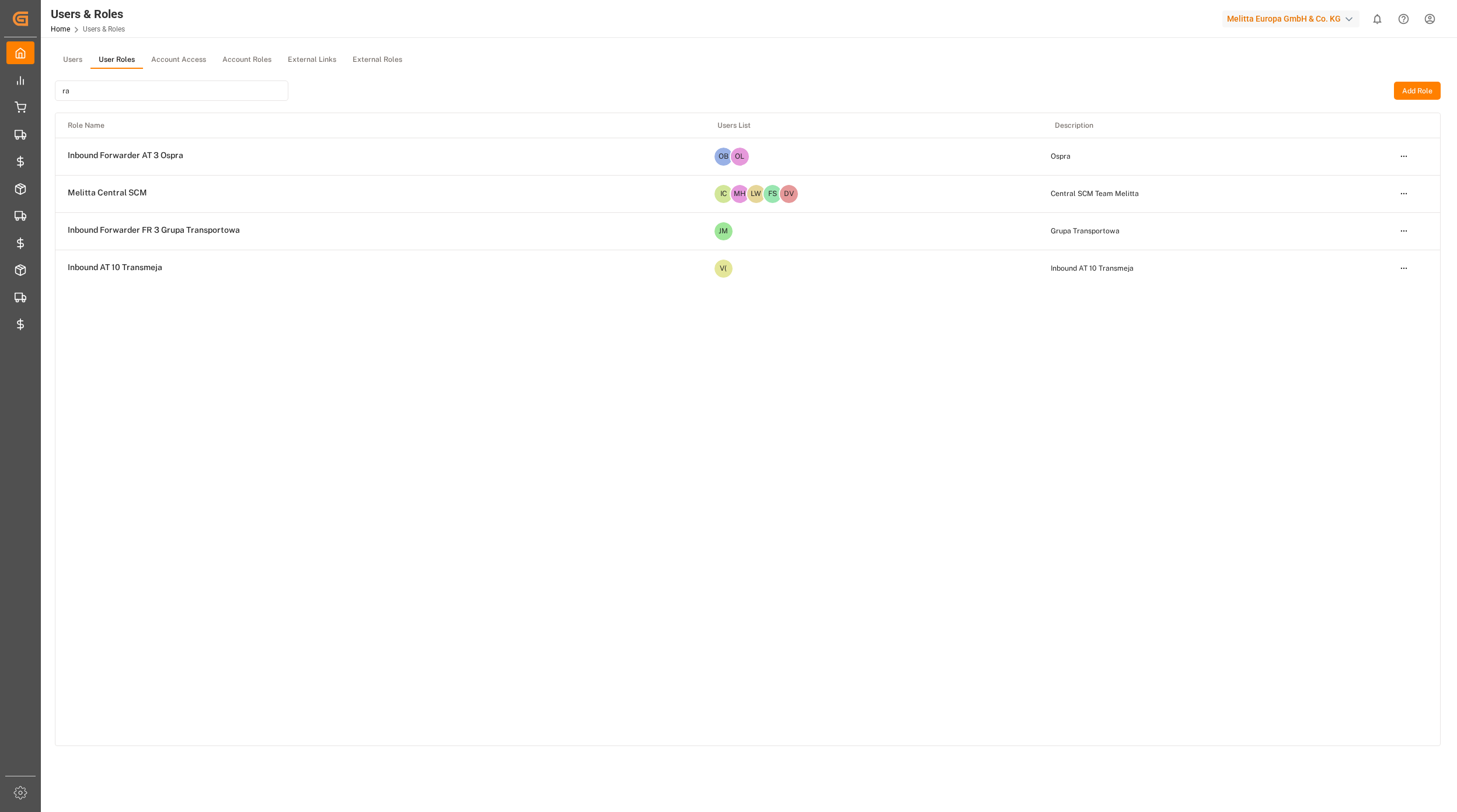
type input "r"
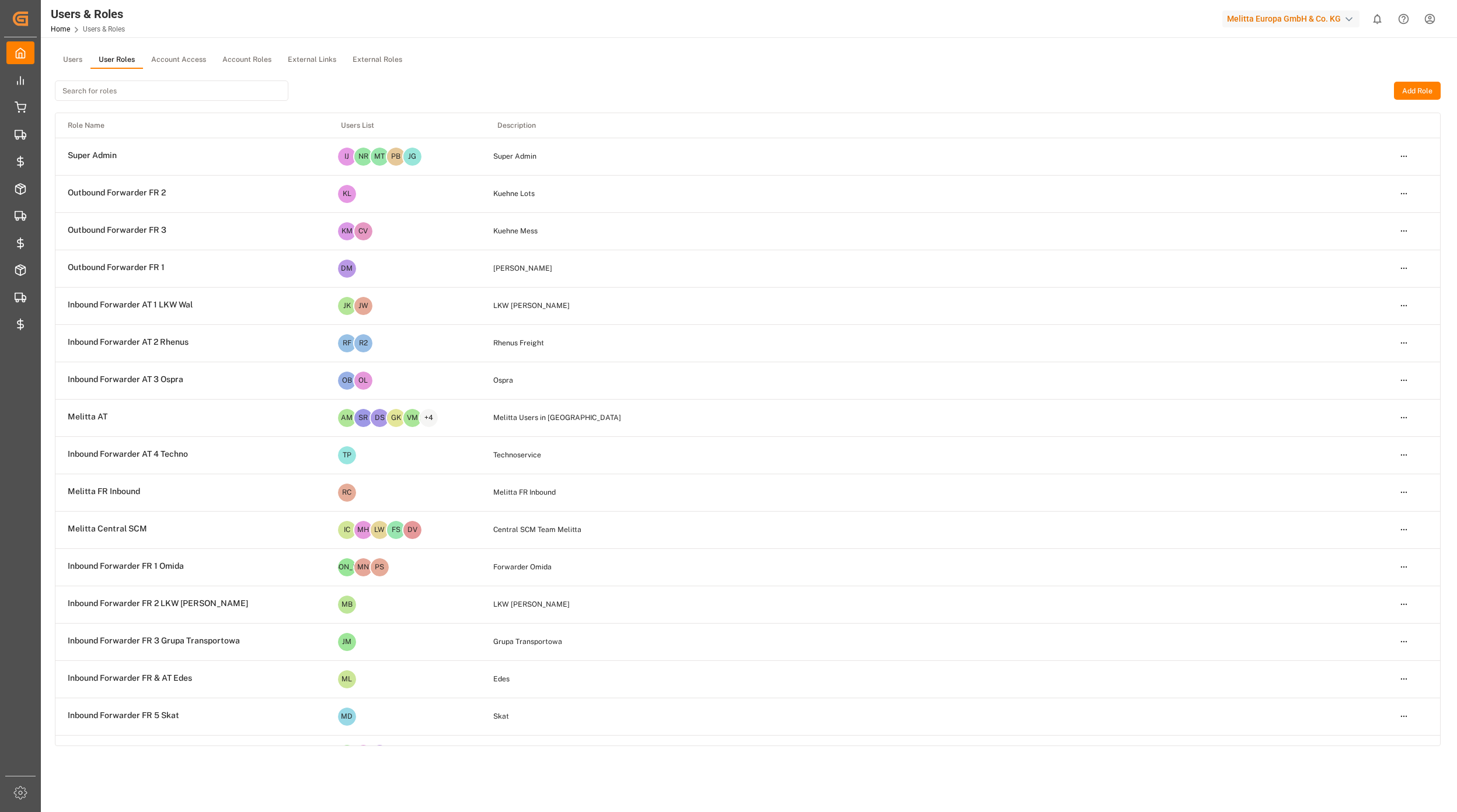
click at [70, 60] on button "Users" at bounding box center [73, 60] width 35 height 17
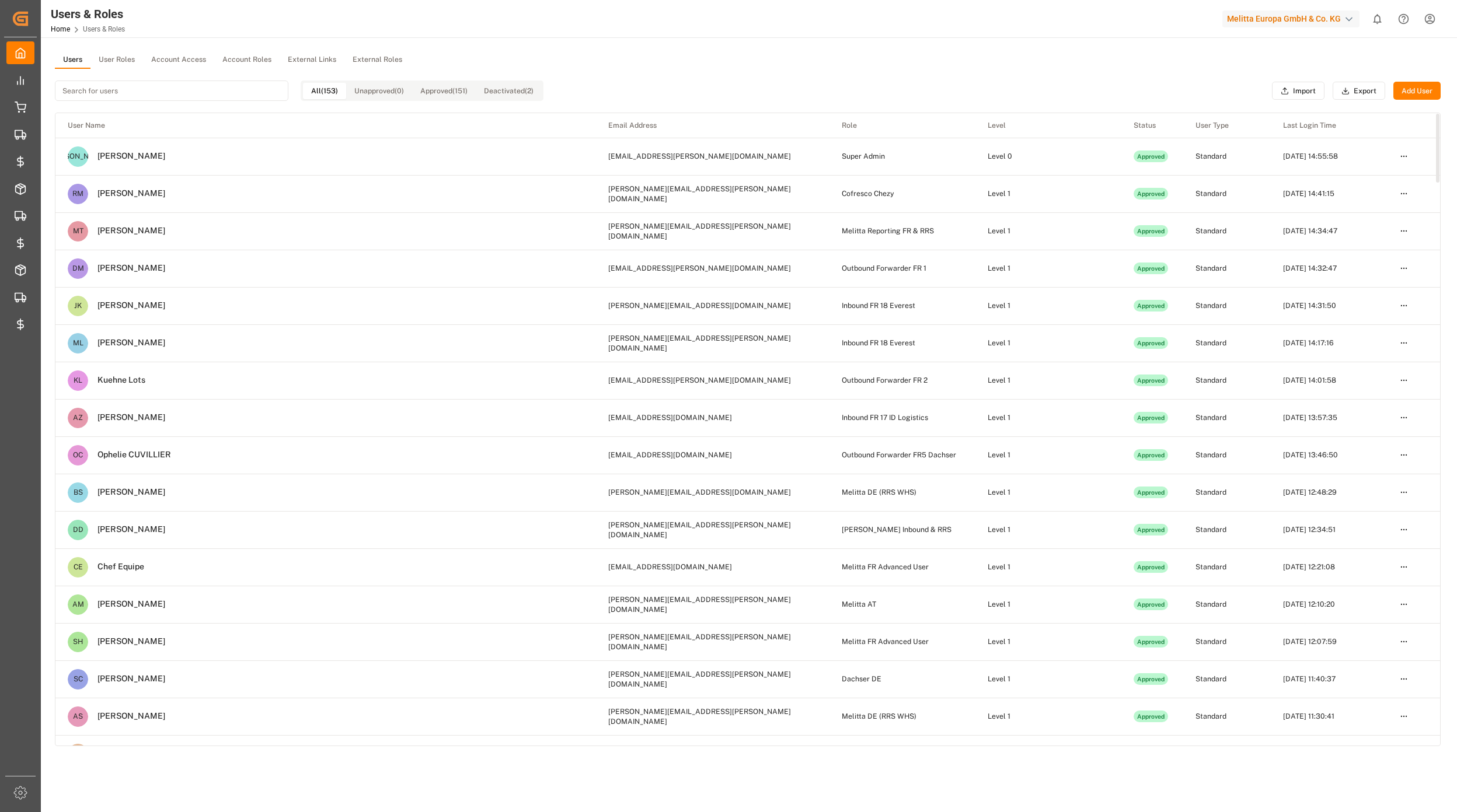
click at [136, 97] on input at bounding box center [172, 91] width 234 height 21
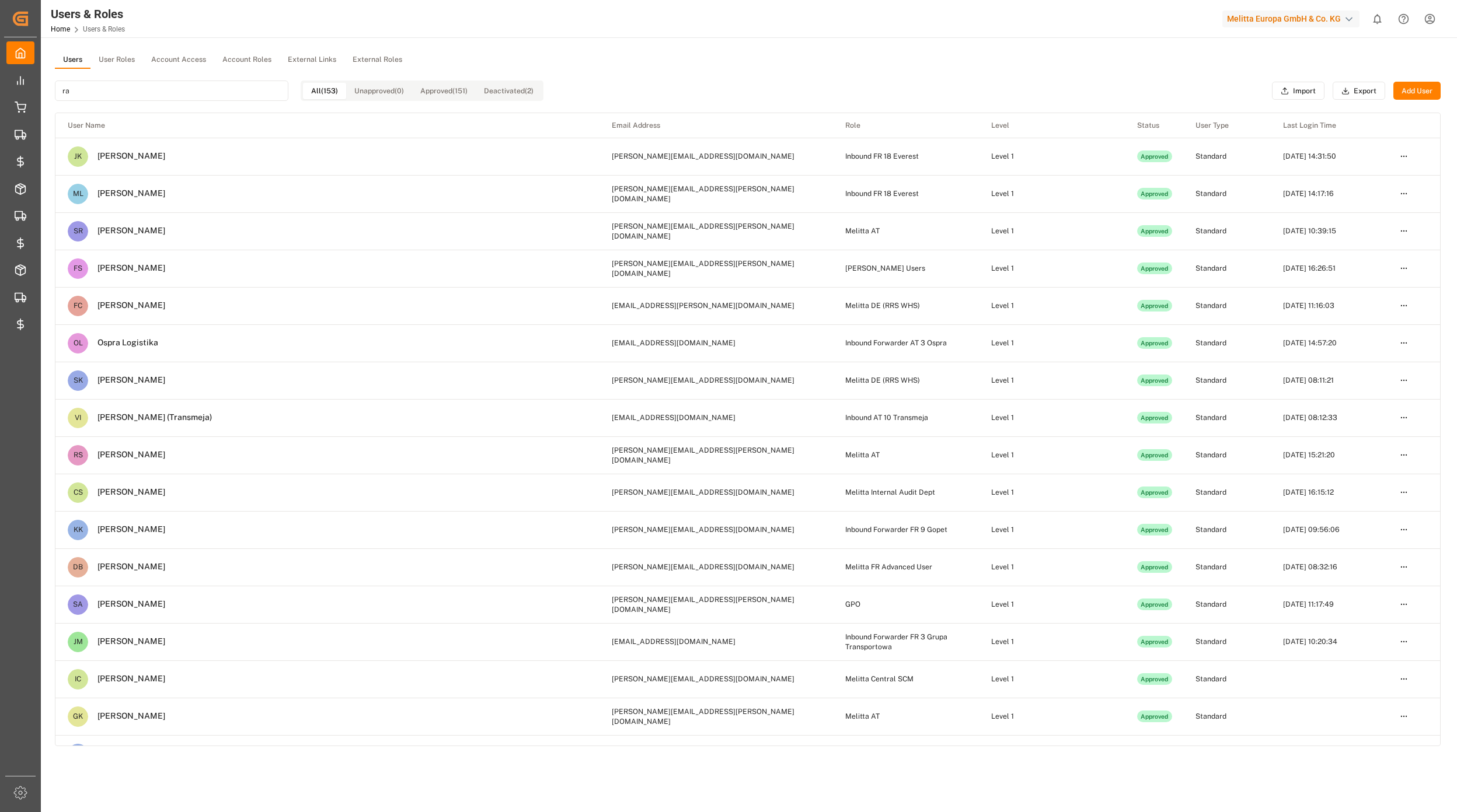
type input "r"
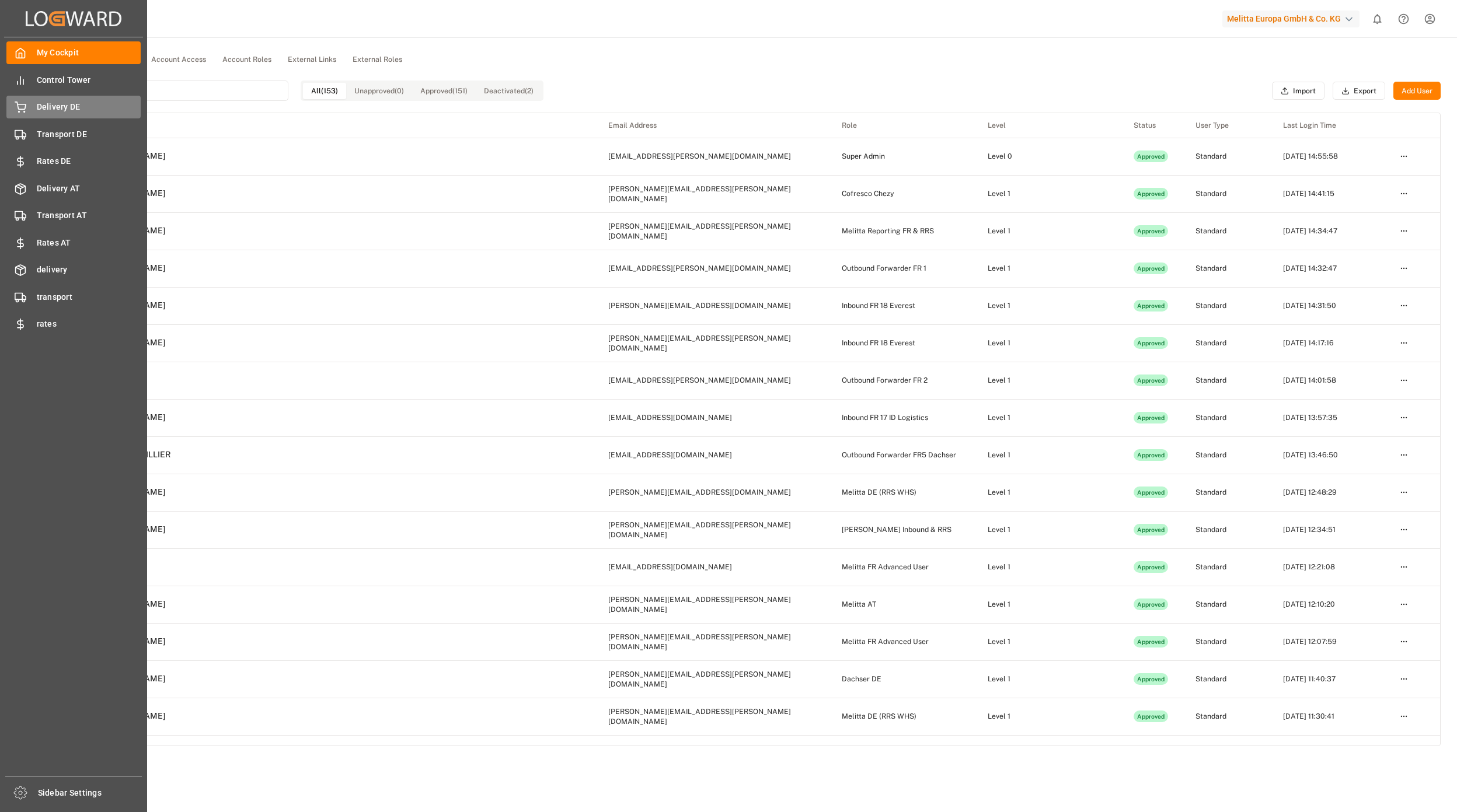
click at [75, 115] on div "Delivery DE Delivery DE" at bounding box center [73, 107] width 135 height 22
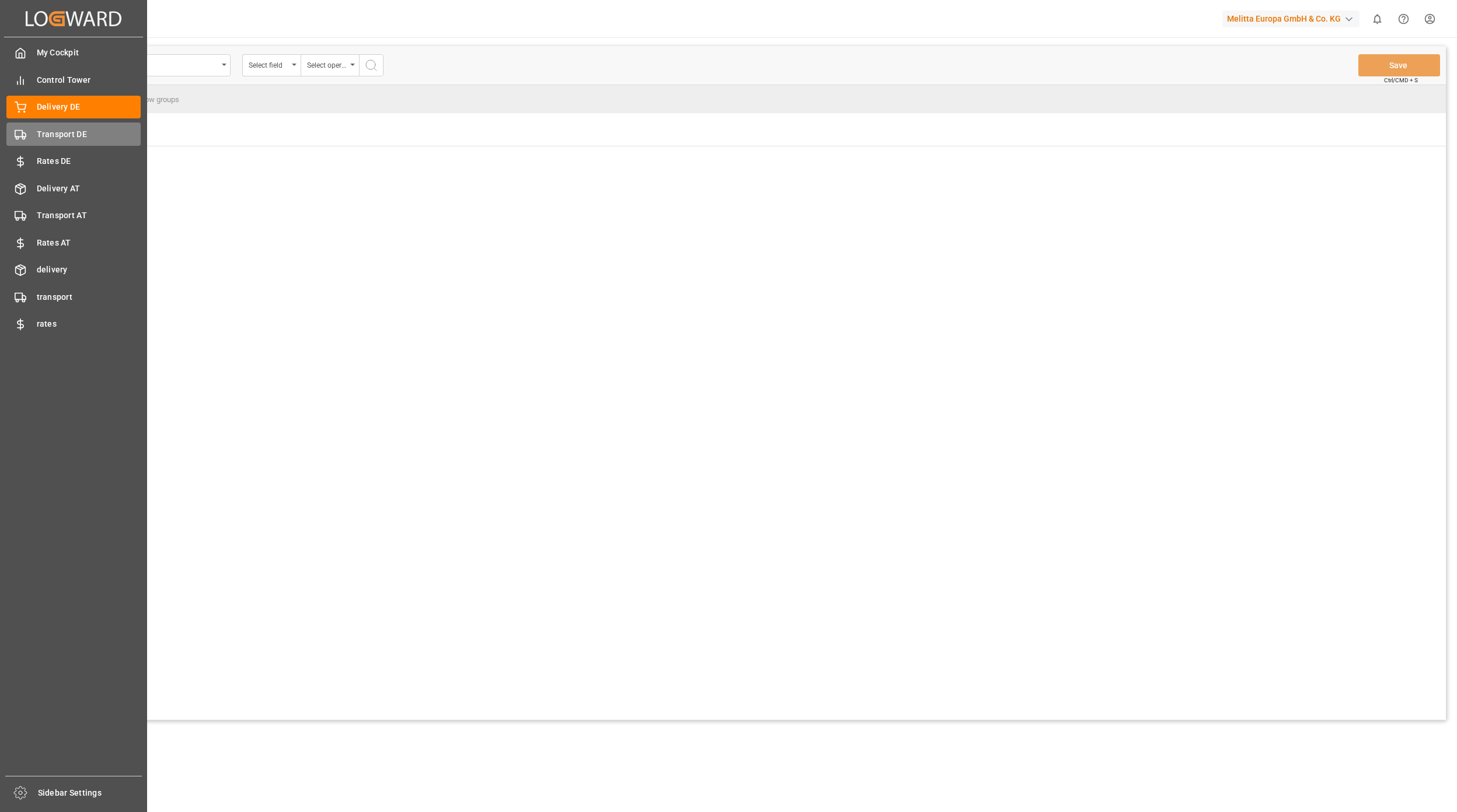
click at [23, 136] on icon at bounding box center [21, 135] width 12 height 12
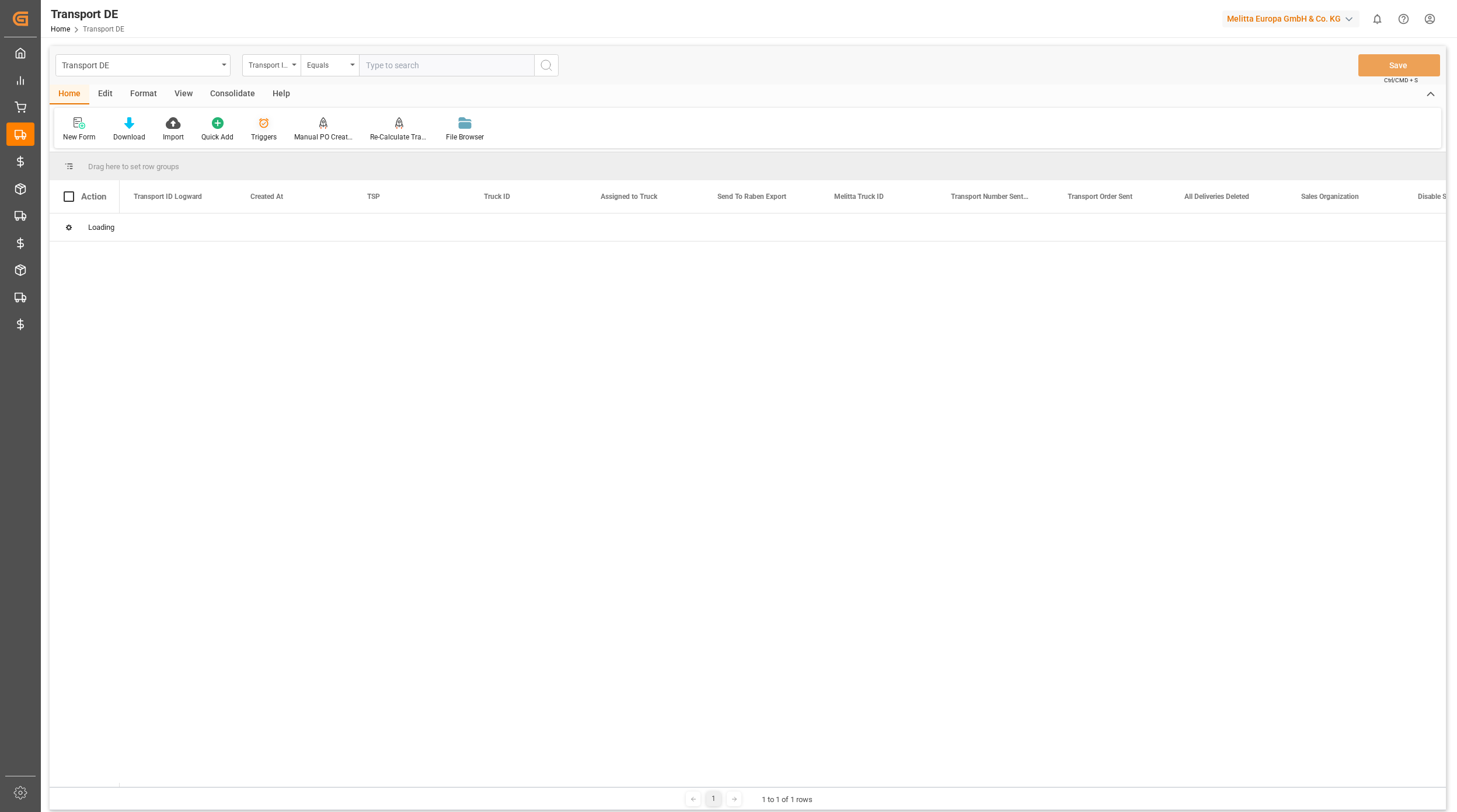
click at [261, 127] on icon at bounding box center [263, 123] width 9 height 9
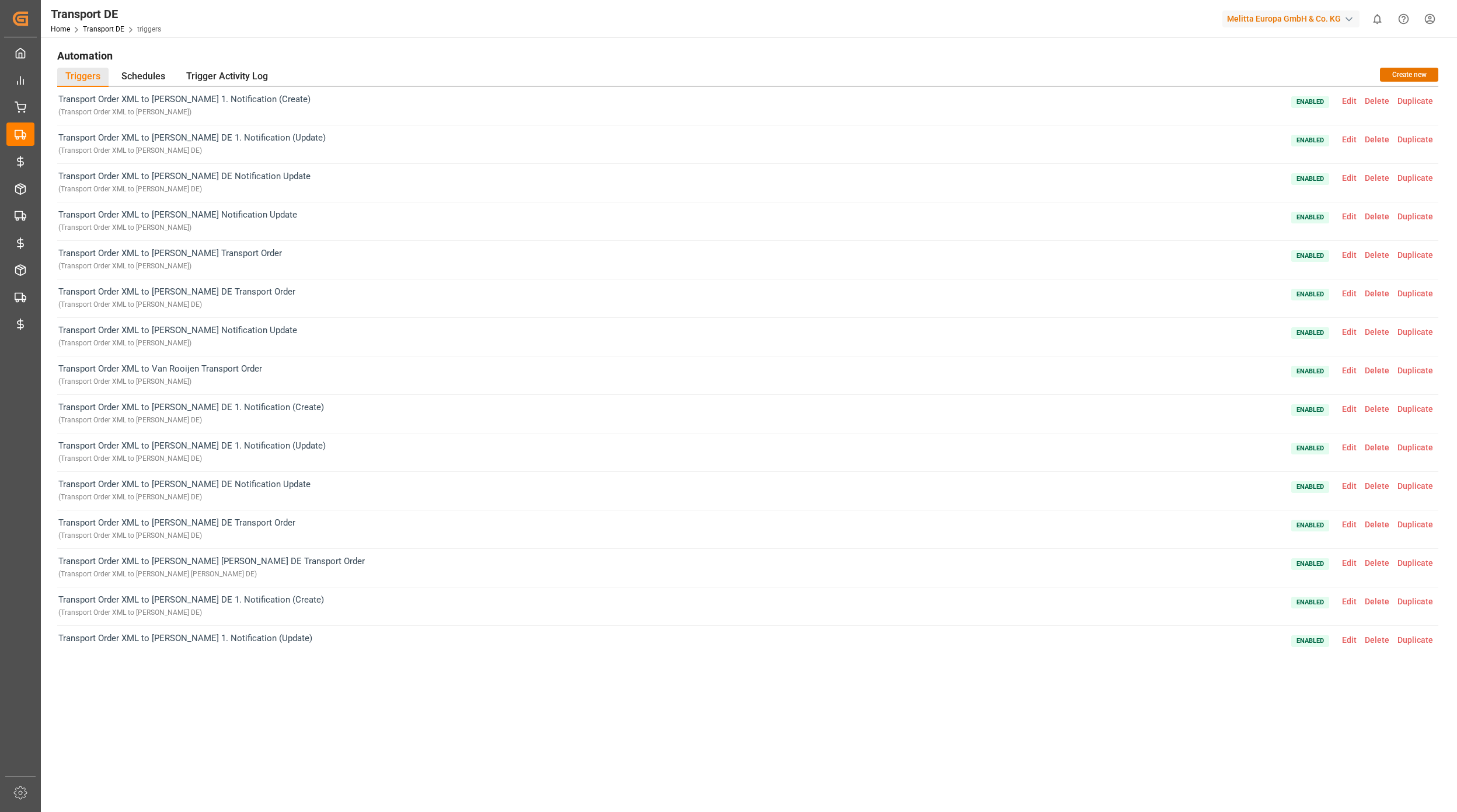
click at [1347, 142] on span "Edit" at bounding box center [1349, 139] width 22 height 9
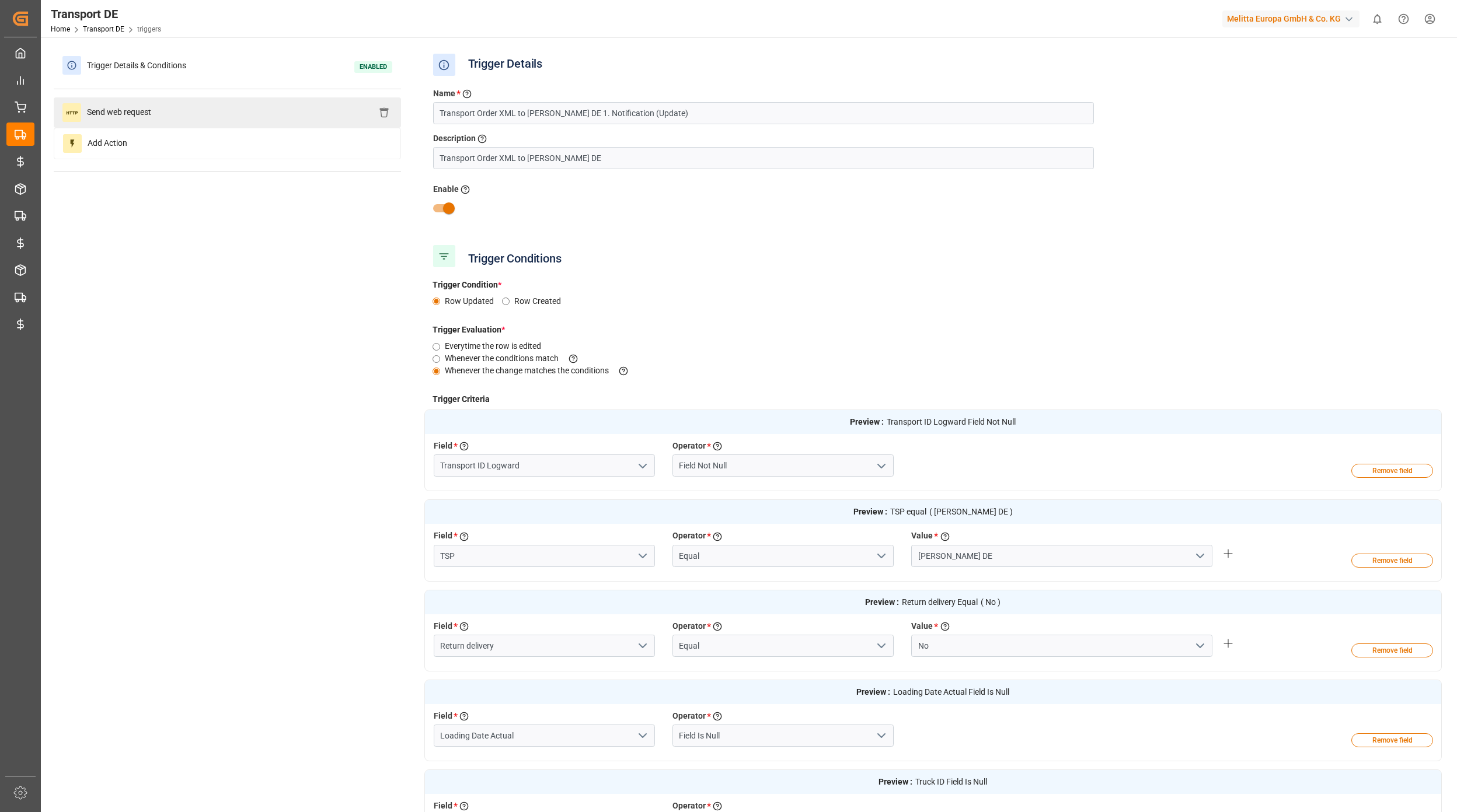
click at [219, 120] on div "Send web request" at bounding box center [227, 112] width 347 height 30
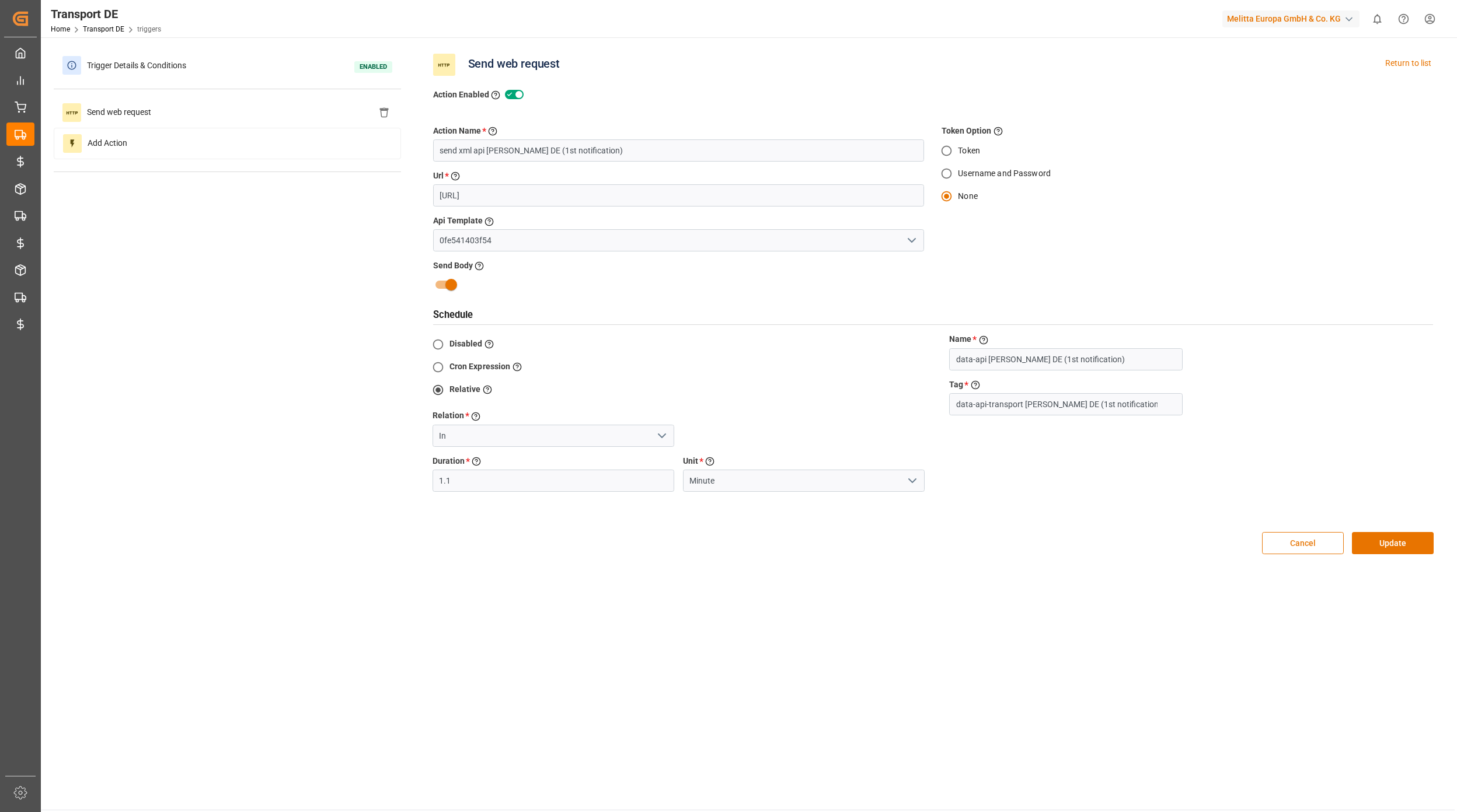
click at [1290, 545] on button "Cancel" at bounding box center [1302, 544] width 82 height 22
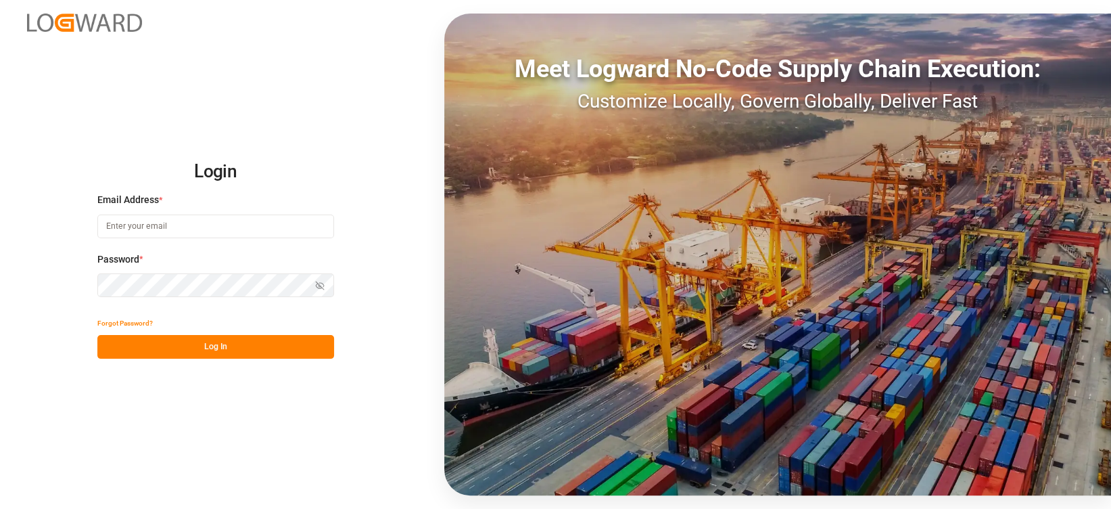
type input "[EMAIL_ADDRESS][PERSON_NAME][DOMAIN_NAME]"
click at [220, 352] on button "Log In" at bounding box center [215, 347] width 237 height 24
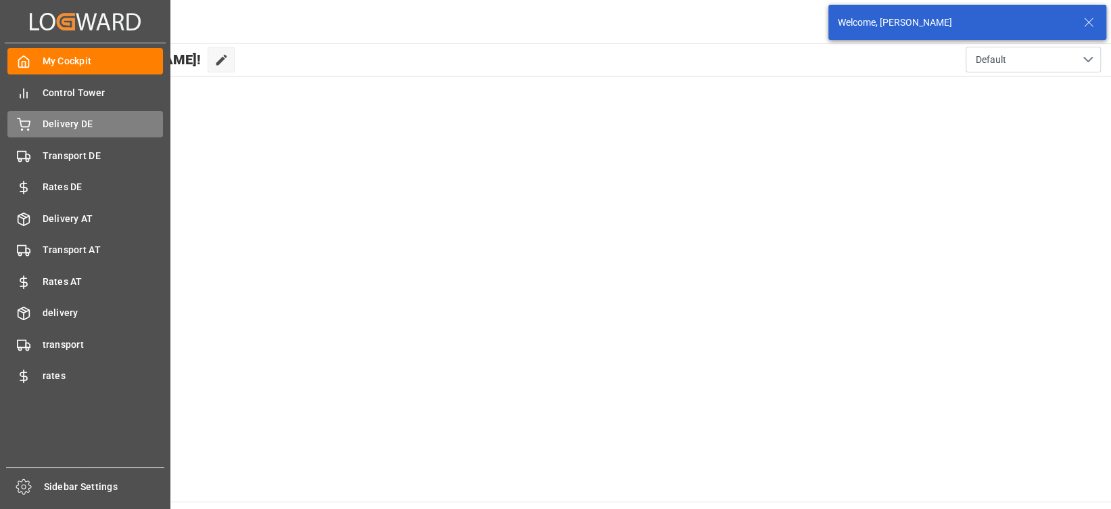
click at [99, 128] on span "Delivery DE" at bounding box center [103, 124] width 121 height 14
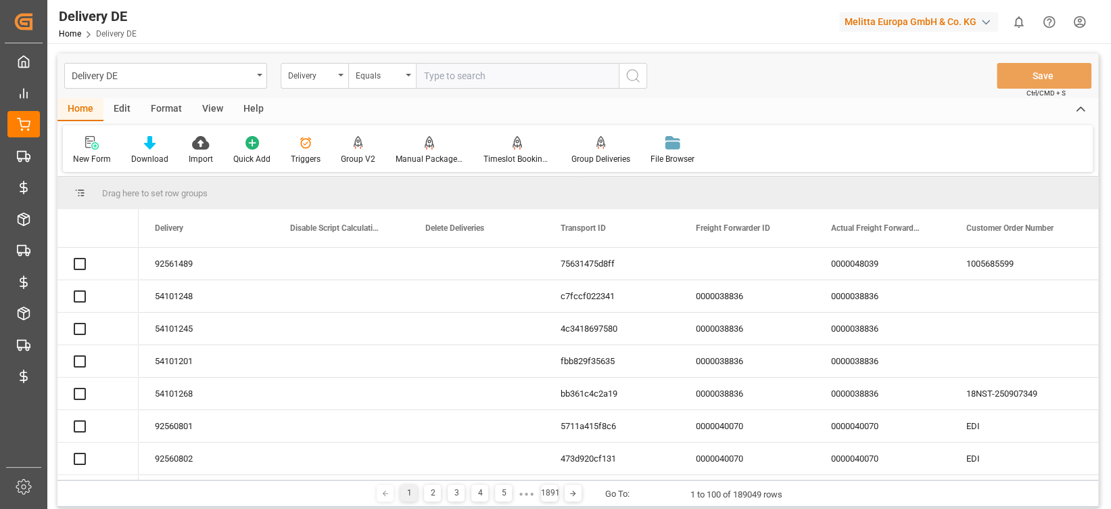
type input "80003331"
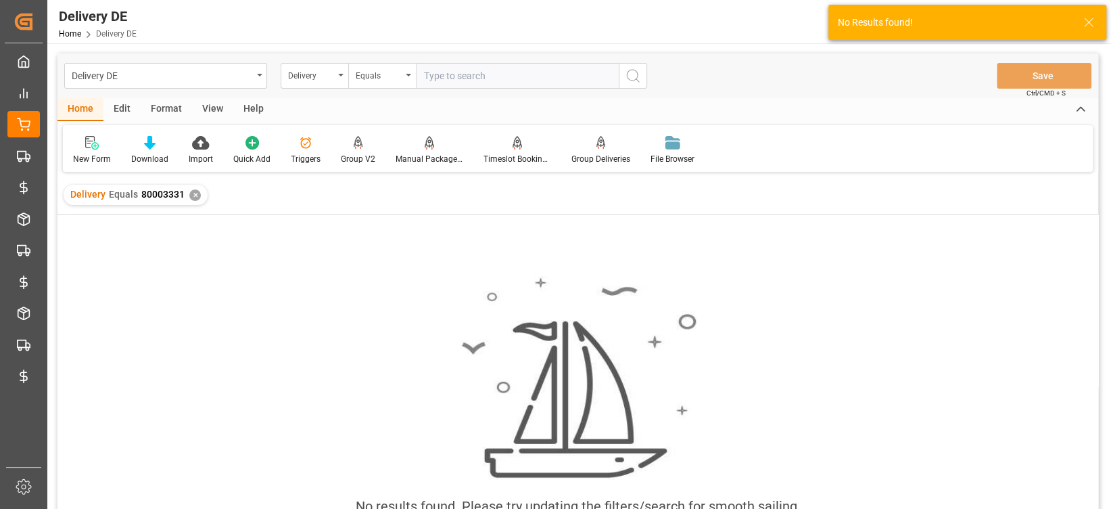
click at [191, 197] on div "✕" at bounding box center [194, 194] width 11 height 11
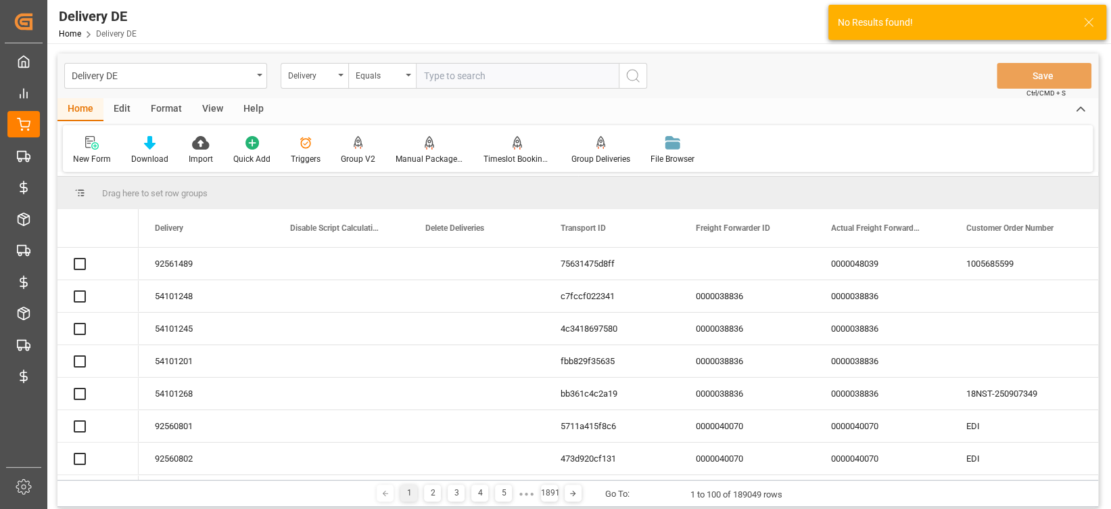
click at [463, 80] on input "text" at bounding box center [517, 76] width 203 height 26
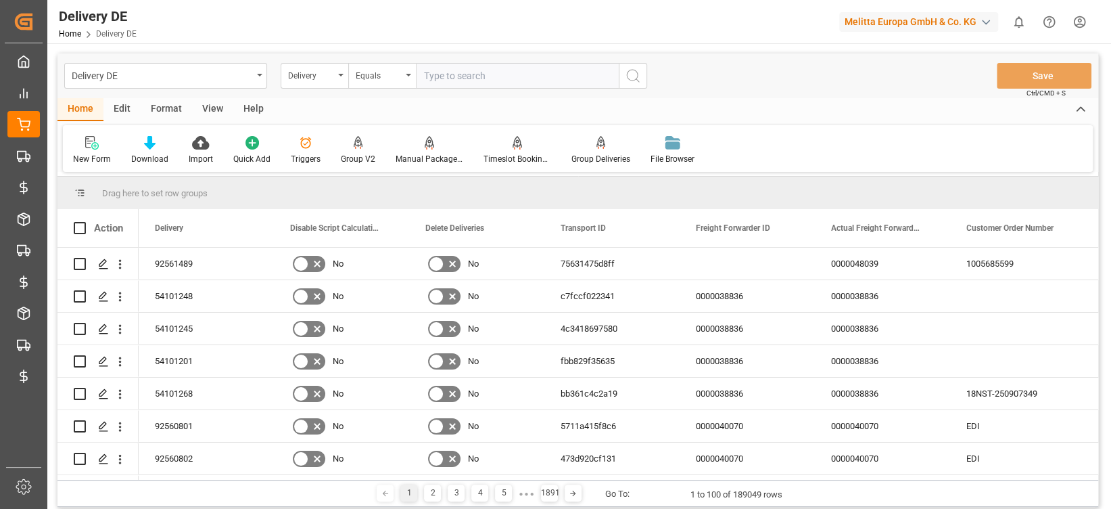
paste input "80003331"
type input "80003331"
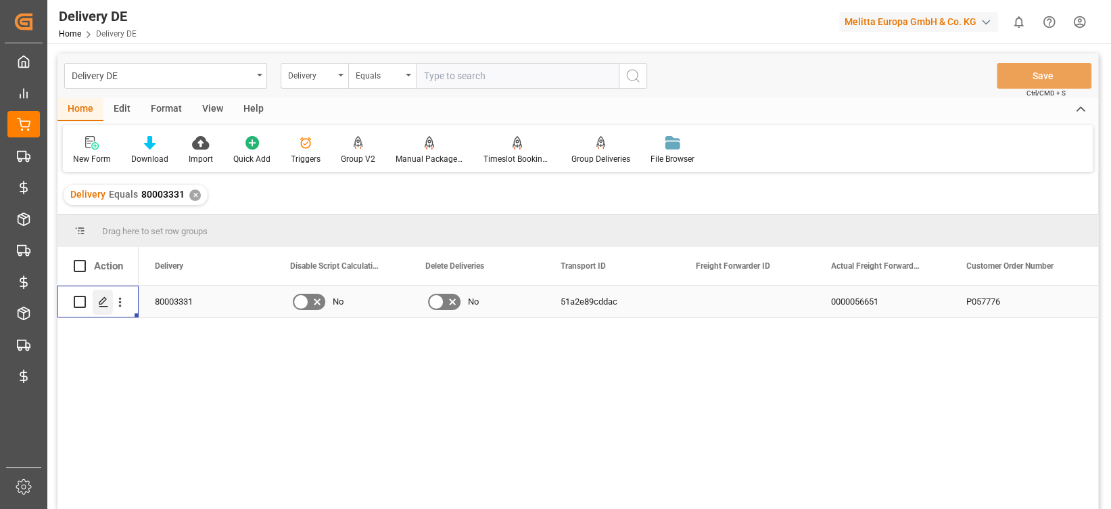
click at [101, 307] on icon "Press SPACE to select this row." at bounding box center [103, 301] width 11 height 11
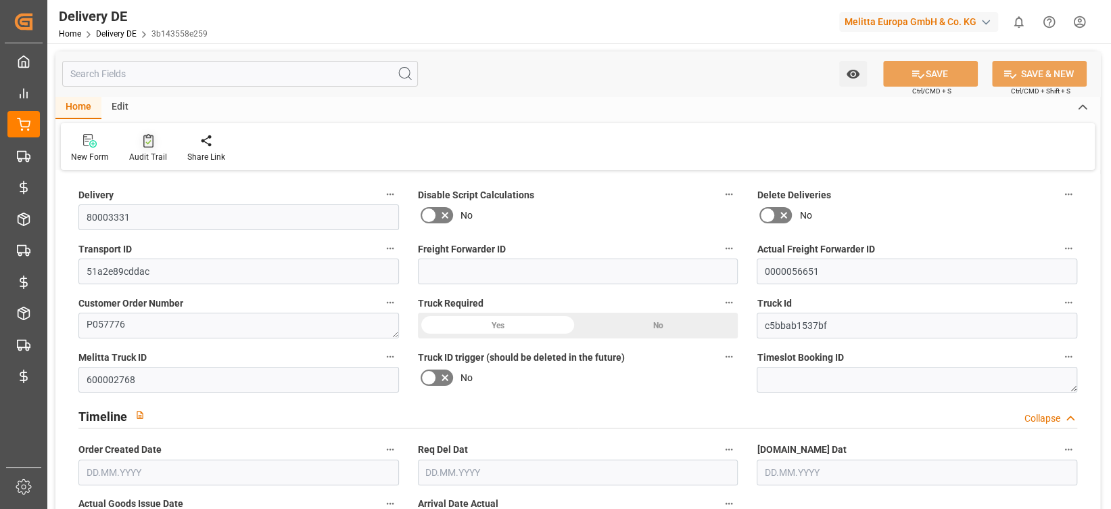
type input "0"
type input "33"
type input "2530.44"
type input "4125"
type input "30336.768"
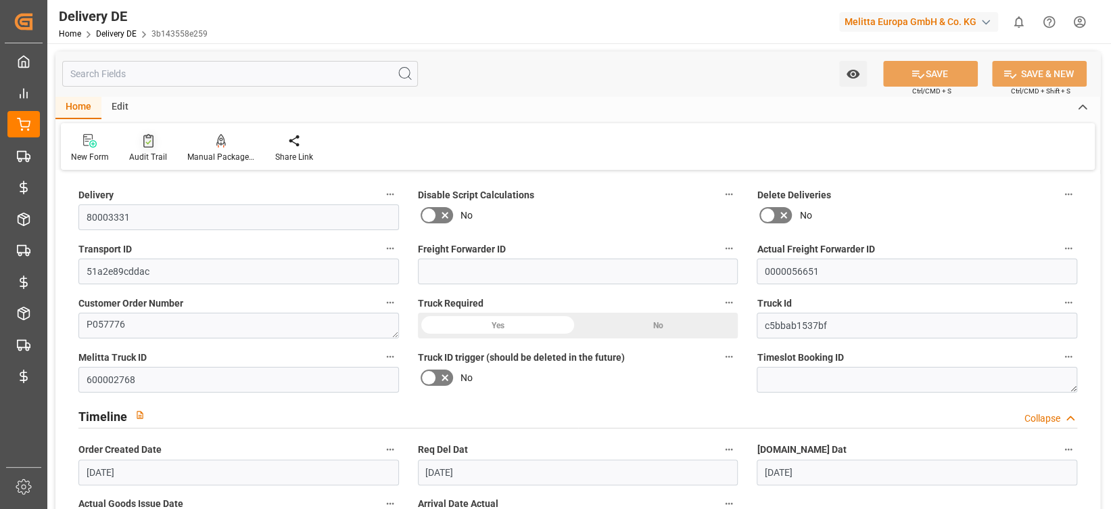
type input "[DATE]"
click at [146, 135] on icon at bounding box center [148, 141] width 10 height 14
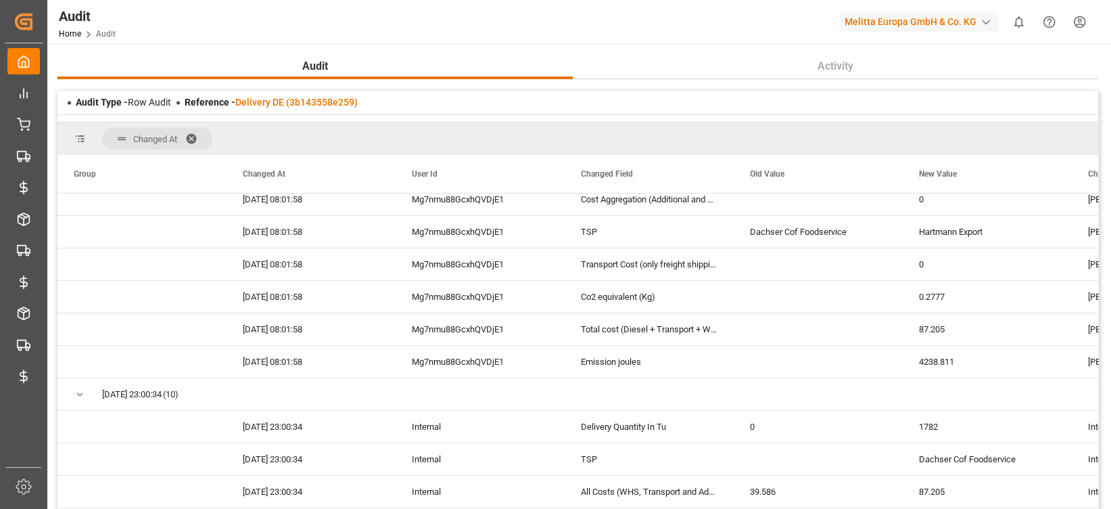
scroll to position [162, 0]
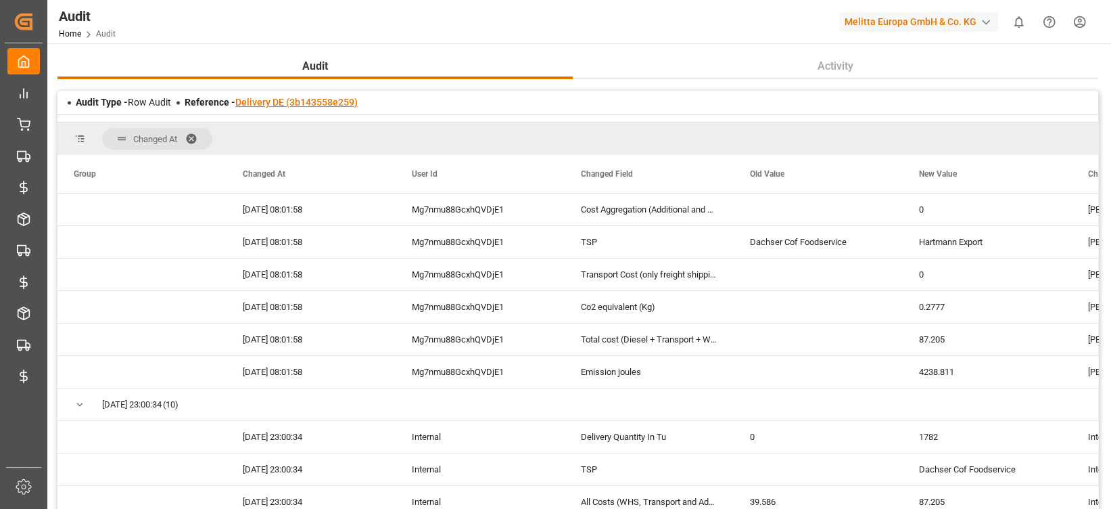
click at [314, 98] on link "Delivery DE (3b143558e259)" at bounding box center [296, 102] width 122 height 11
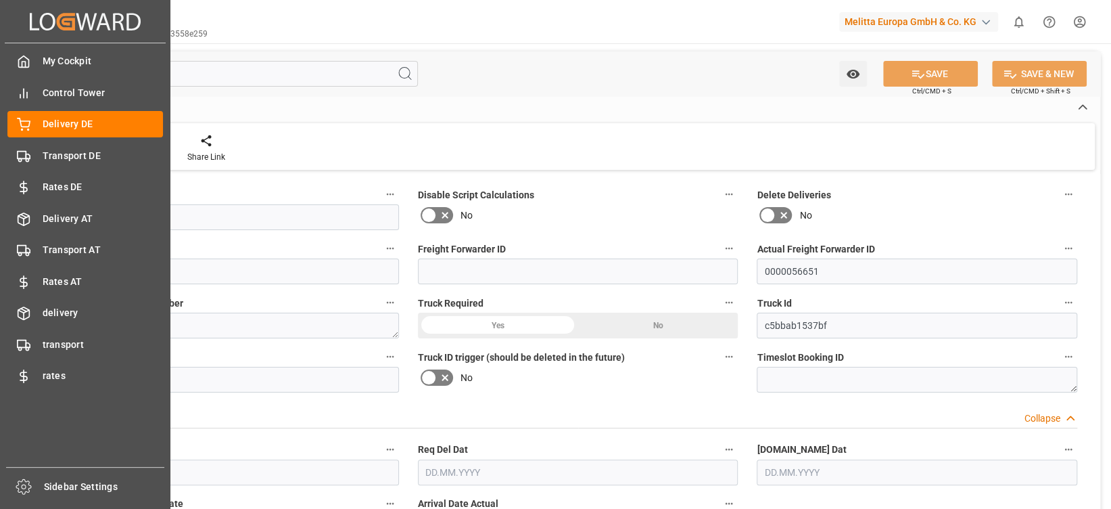
type input "80003331"
type input "51a2e89cddac"
type input "0000056651"
type textarea "P057776"
type input "c5bbab1537bf"
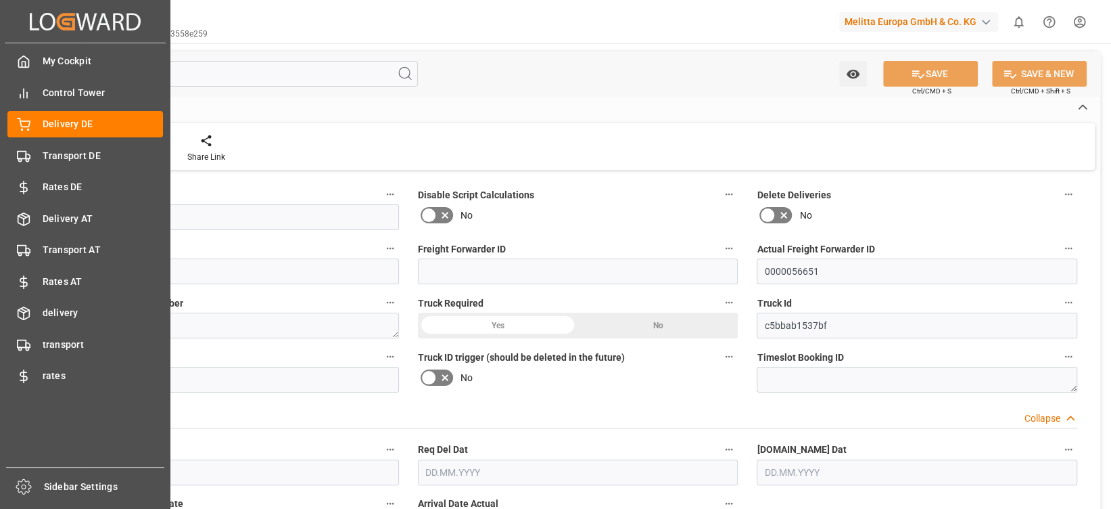
type input "600002768"
type textarea "Melitta UK Ltd"
type textarea "K100"
type textarea "Melitta UK Ltd"
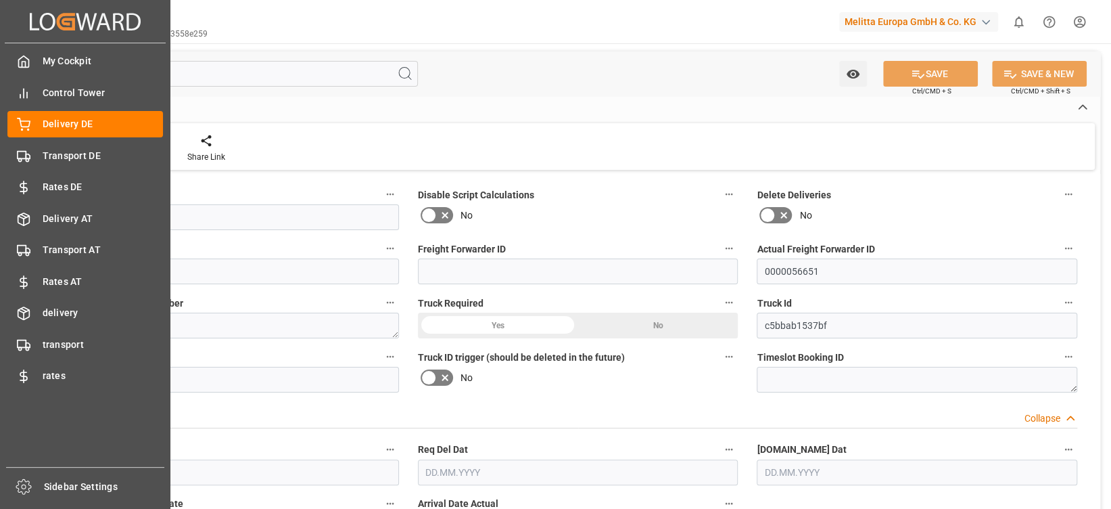
type textarea "45 [GEOGRAPHIC_DATA]"
type textarea "TF1 7FA"
type textarea "GB"
type textarea "[GEOGRAPHIC_DATA] / [GEOGRAPHIC_DATA]"
type textarea "TF"
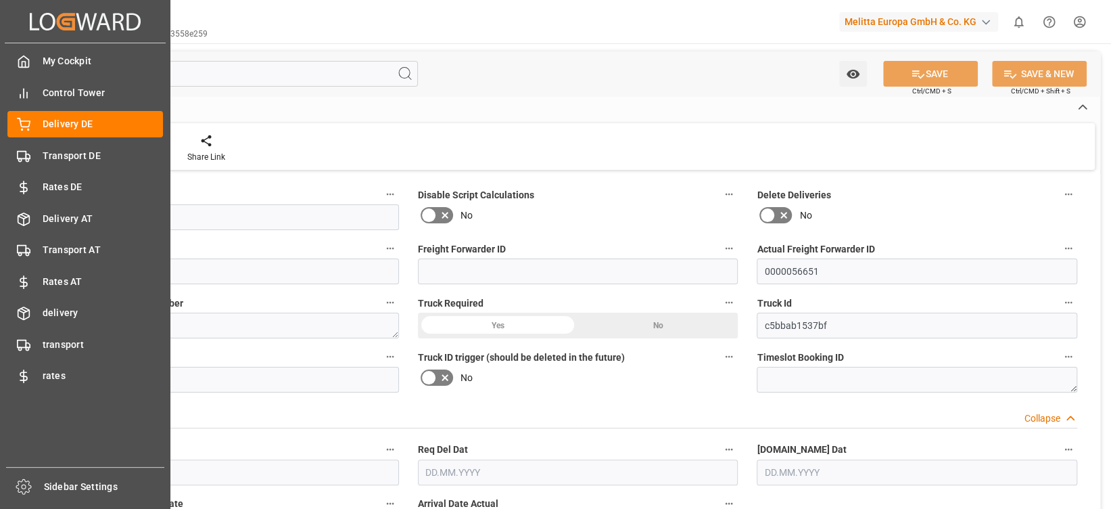
type textarea "DE01"
type textarea "3000"
type textarea "LF"
type input "Pallet"
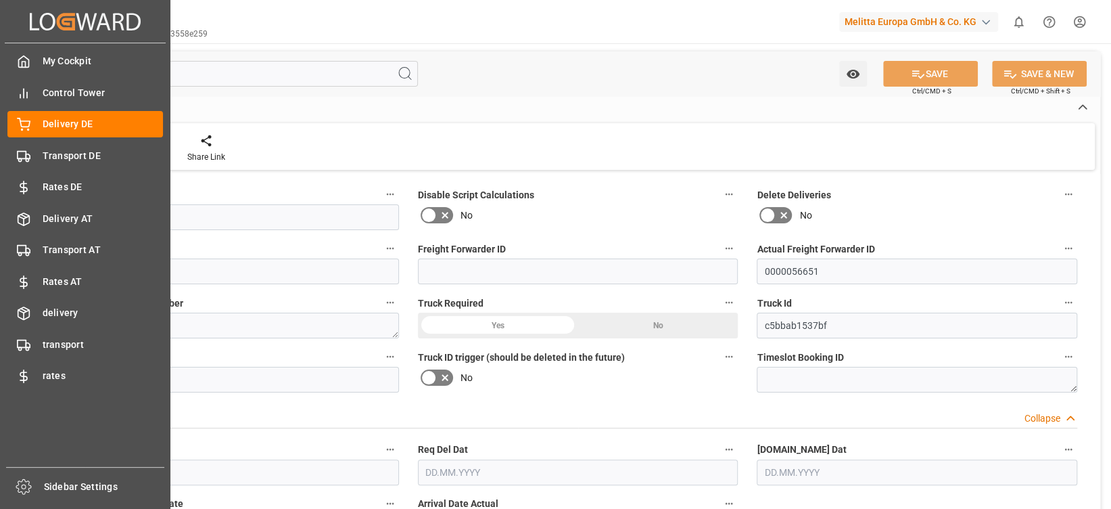
type textarea "R00005"
type input "R00005"
type input "DAP"
type input "01"
type input "0"
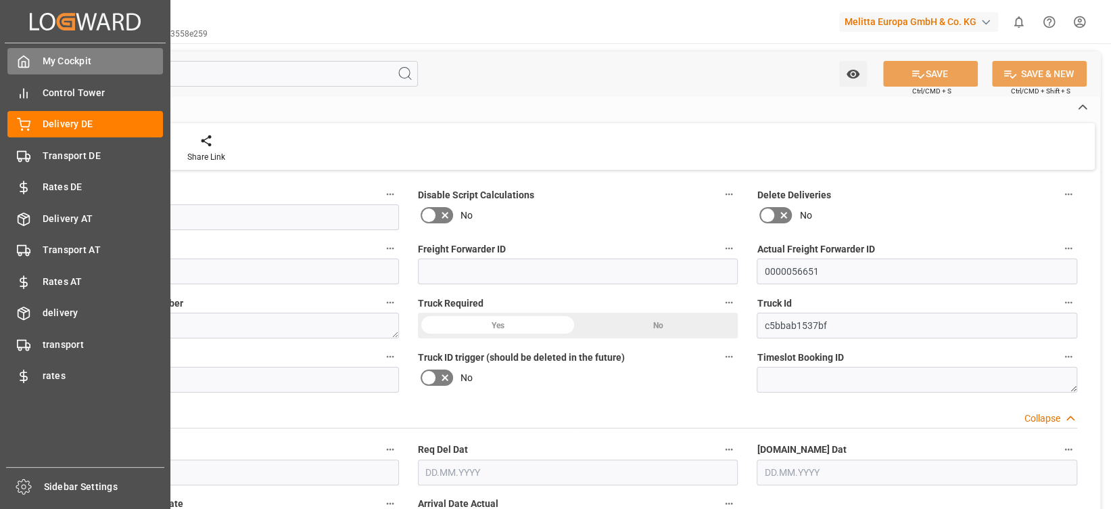
type input "33"
type input "2530.44"
type input "4125"
type input "30336.768"
type input "[DATE]"
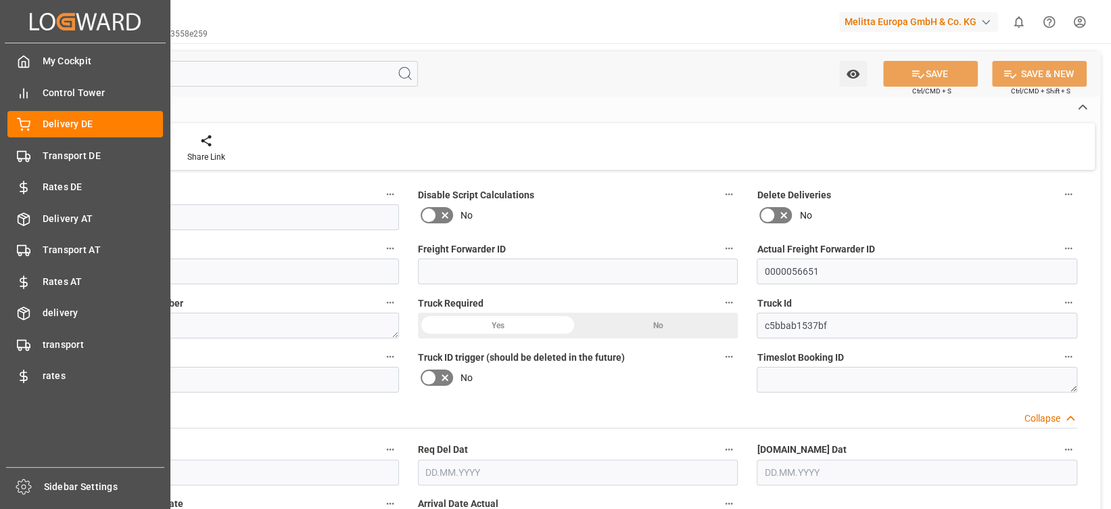
type input "[DATE]"
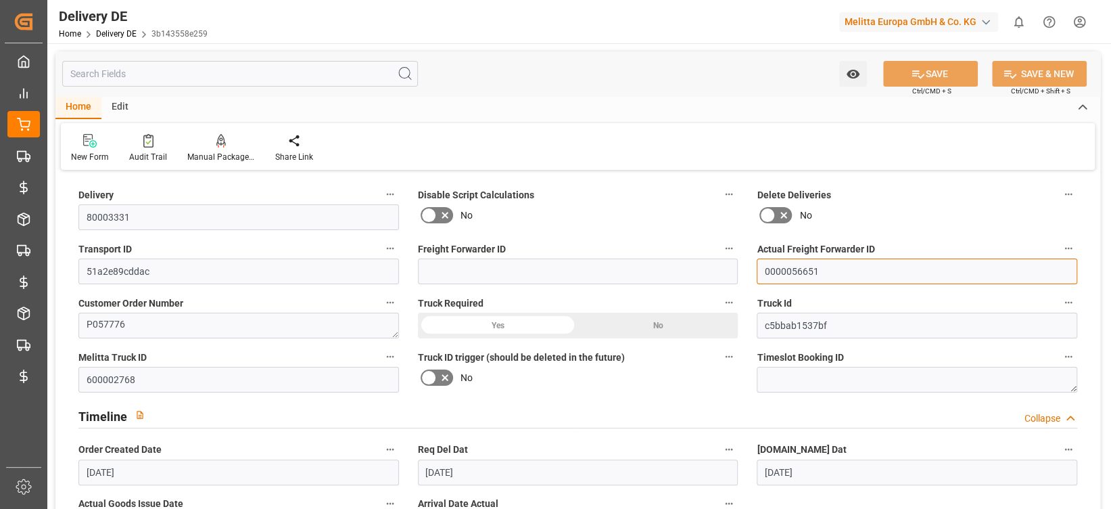
drag, startPoint x: 841, startPoint y: 265, endPoint x: 680, endPoint y: 269, distance: 161.0
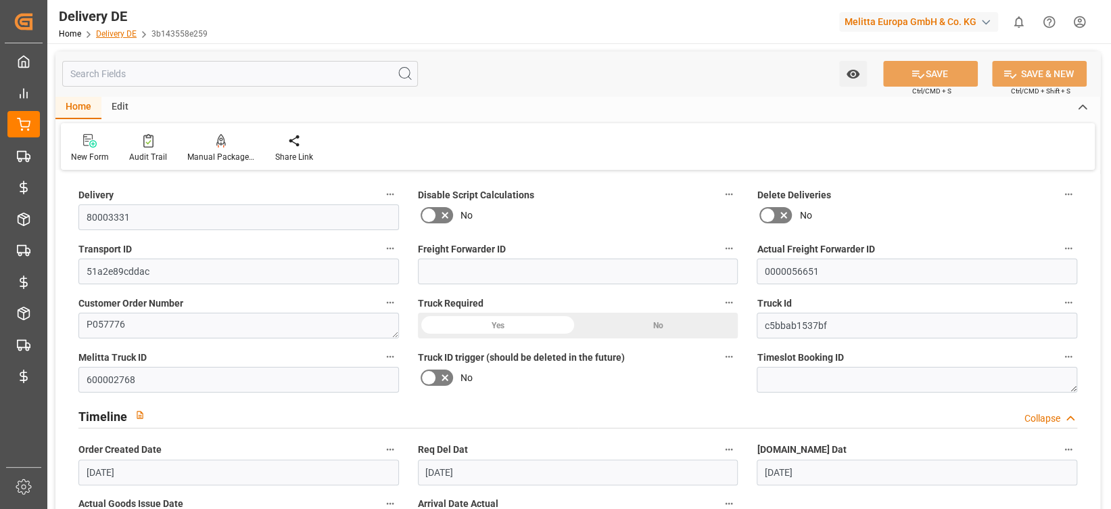
click at [123, 29] on link "Delivery DE" at bounding box center [116, 33] width 41 height 9
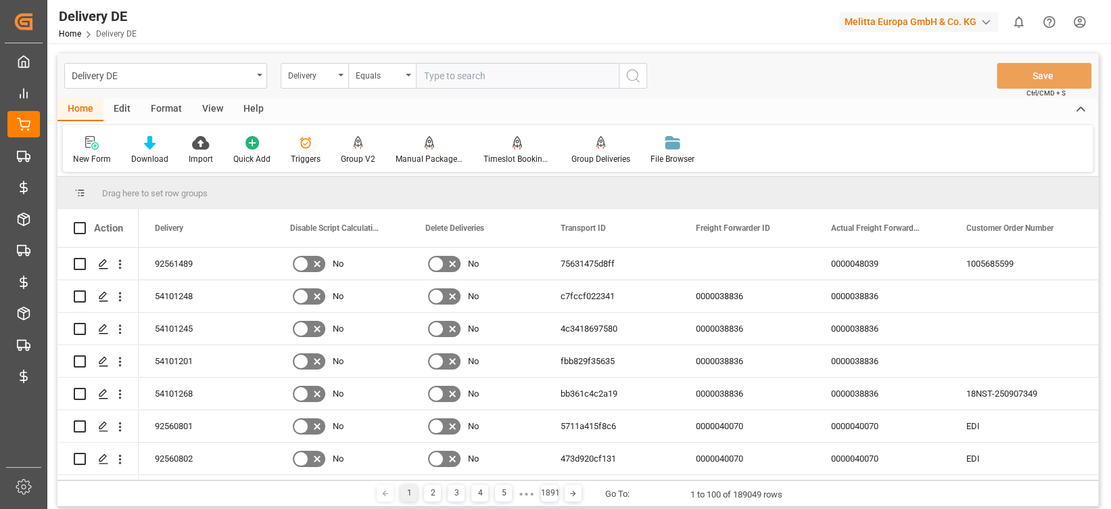
click at [218, 78] on div "Delivery DE" at bounding box center [162, 74] width 181 height 17
type input "f"
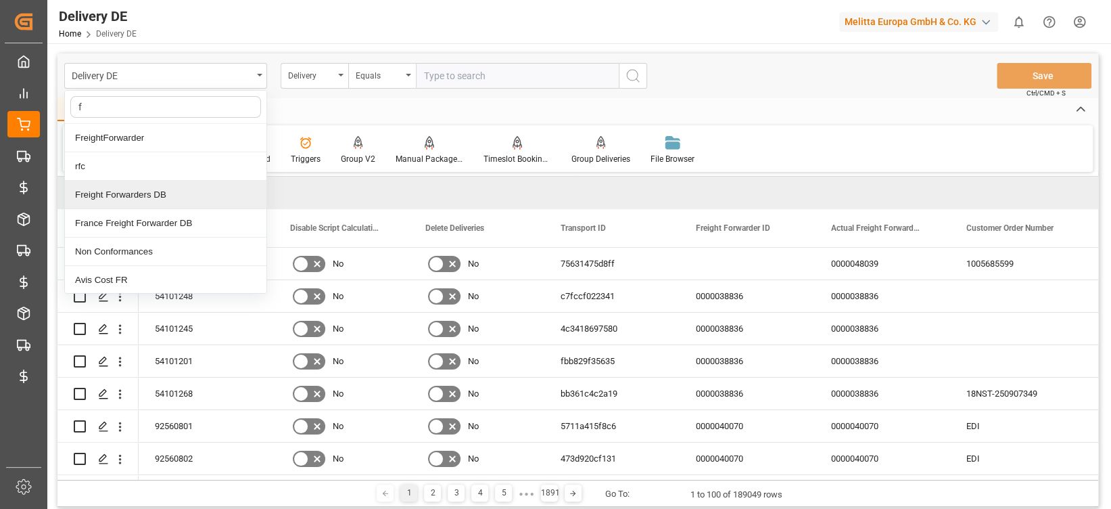
click at [185, 187] on div "Freight Forwarders DB" at bounding box center [166, 195] width 202 height 28
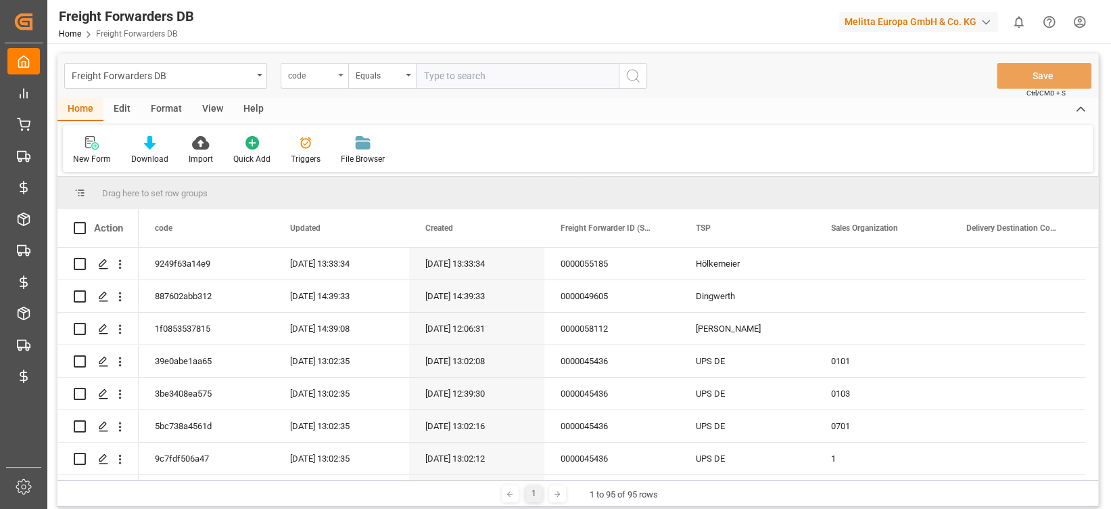
click at [336, 81] on div "code" at bounding box center [315, 76] width 68 height 26
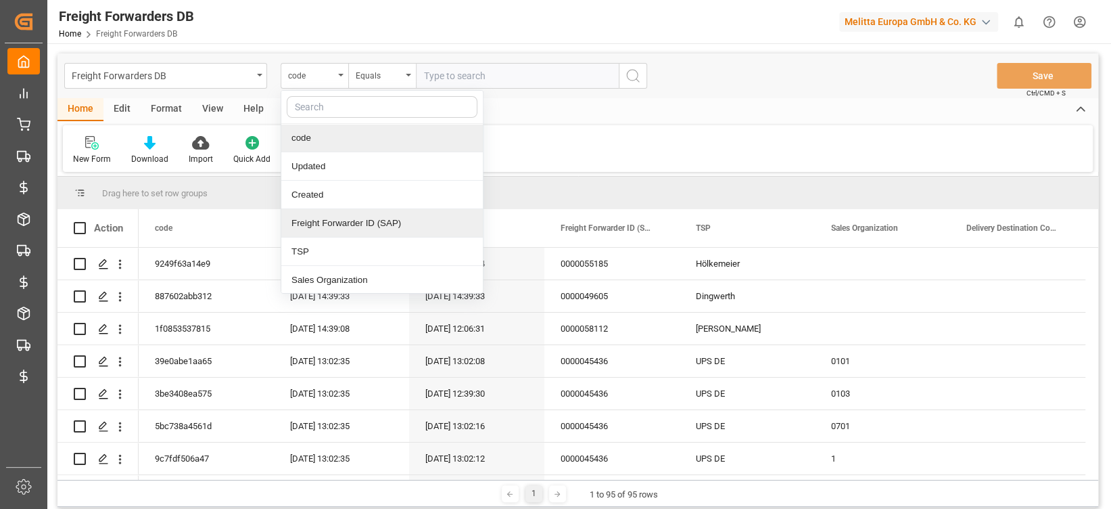
click at [361, 213] on div "Freight Forwarder ID (SAP)" at bounding box center [382, 223] width 202 height 28
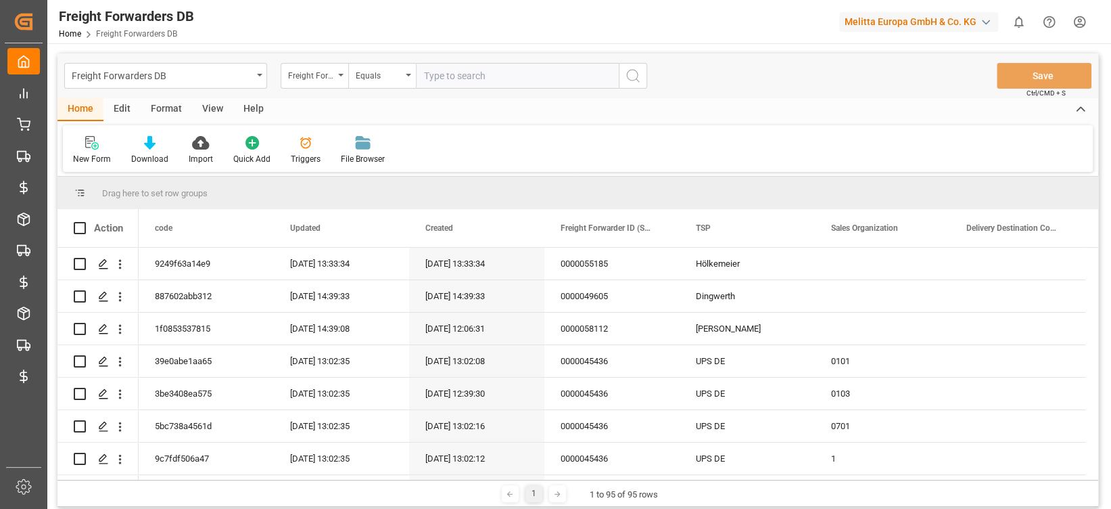
click at [465, 70] on input "text" at bounding box center [517, 76] width 203 height 26
paste input "0000056651"
type input "0000056651"
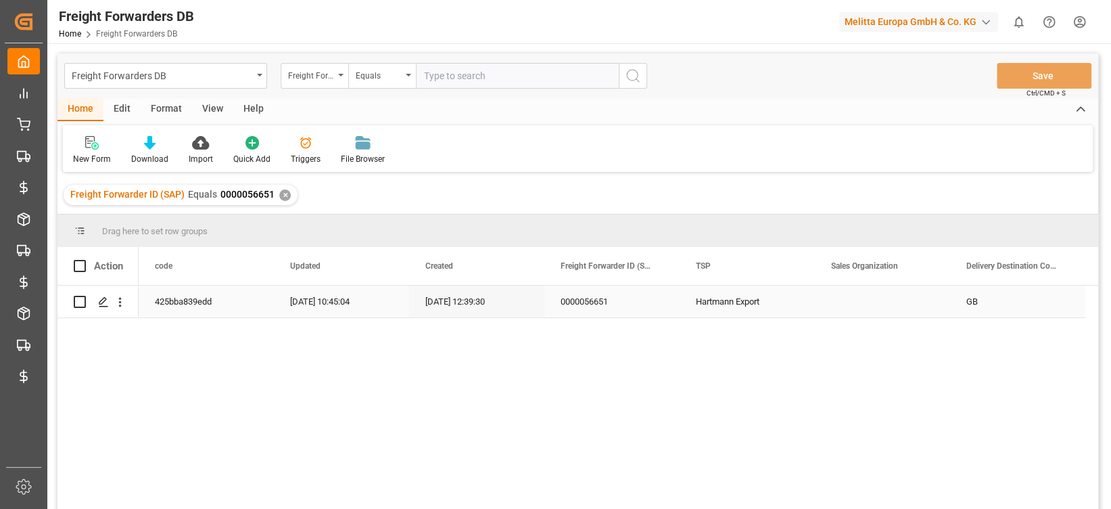
click at [579, 316] on div "0000056651" at bounding box center [611, 301] width 135 height 32
click at [206, 82] on div "Freight Forwarders DB" at bounding box center [162, 74] width 181 height 17
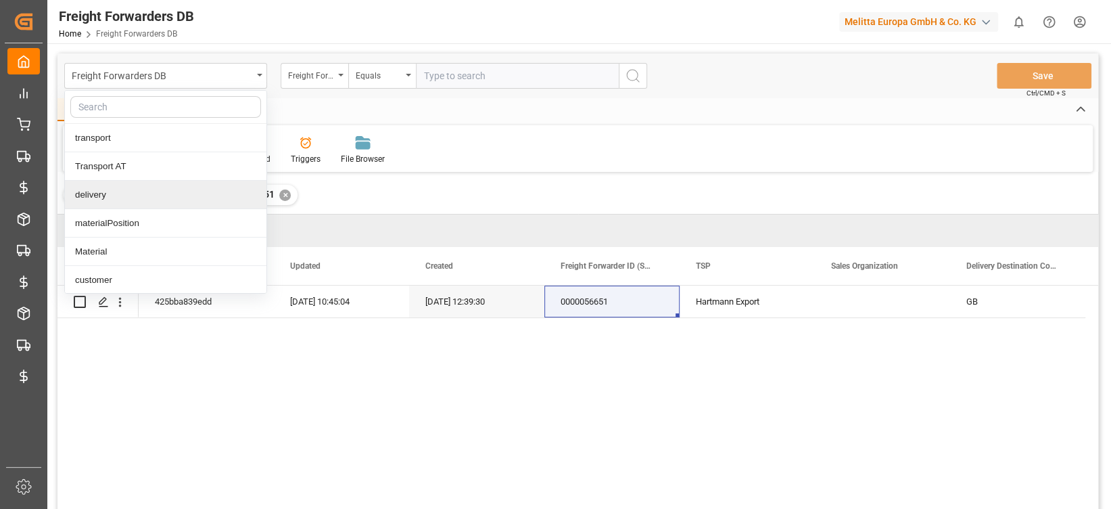
click at [148, 189] on div "delivery" at bounding box center [166, 195] width 202 height 28
